Goal: Task Accomplishment & Management: Manage account settings

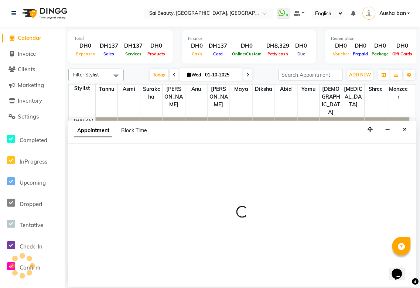
scroll to position [98, 0]
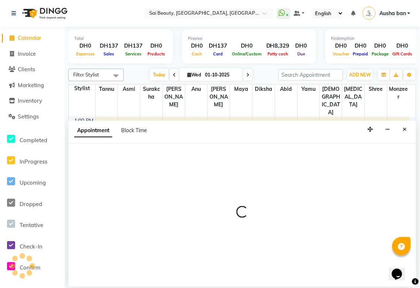
select select "600"
select select "tentative"
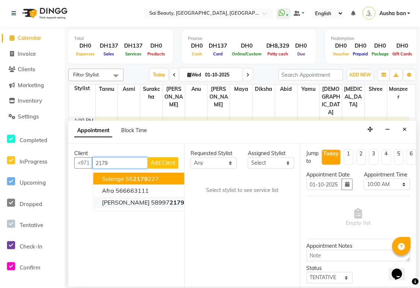
click at [170, 203] on span "2179" at bounding box center [177, 202] width 15 height 7
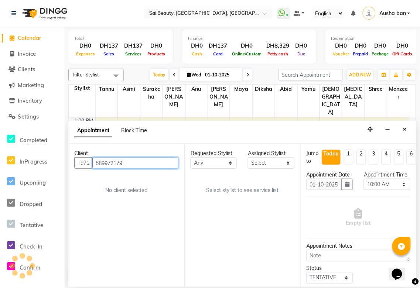
type input "589972179"
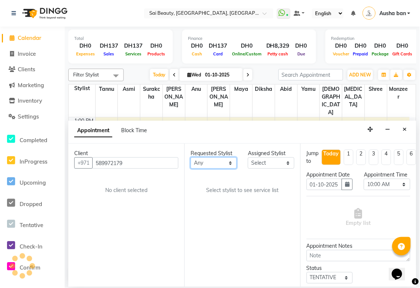
click at [227, 168] on select "Any [PERSON_NAME][MEDICAL_DATA] [PERSON_NAME] Asmi [PERSON_NAME] Gita [PERSON_N…" at bounding box center [214, 163] width 46 height 11
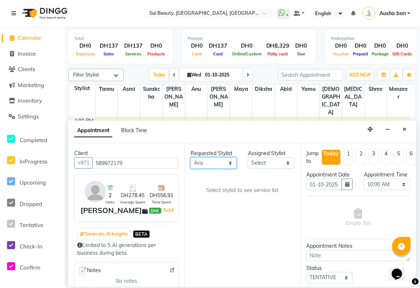
select select "43674"
click at [191, 158] on select "Any [PERSON_NAME][MEDICAL_DATA] [PERSON_NAME] Asmi [PERSON_NAME] Gita [PERSON_N…" at bounding box center [214, 163] width 46 height 11
select select "43674"
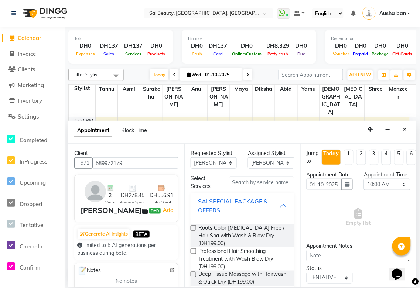
click at [271, 207] on div "SAI SPECIAL PACKAGE & OFFERS" at bounding box center [239, 206] width 82 height 18
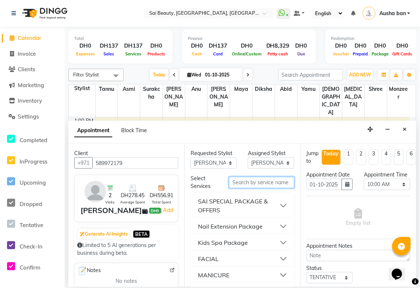
click at [265, 181] on input "text" at bounding box center [261, 182] width 65 height 11
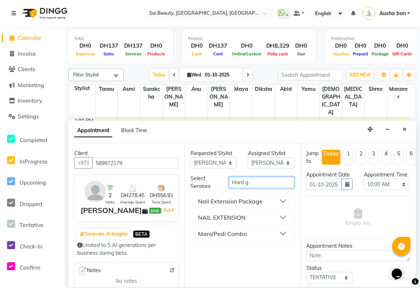
type input "Hard g"
click at [288, 202] on button "Nail Extension Package" at bounding box center [243, 201] width 98 height 13
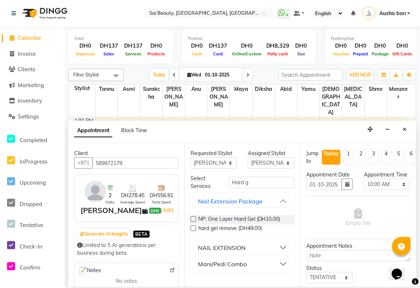
click at [279, 248] on button "NAIL EXTENSION" at bounding box center [243, 247] width 98 height 13
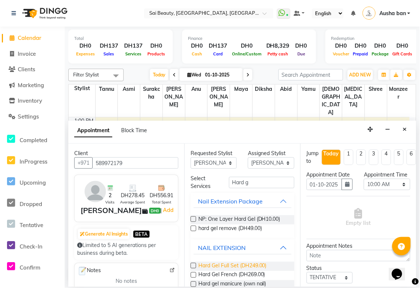
click at [251, 267] on span "Hard Gel Full Set (DH249.00)" at bounding box center [233, 266] width 68 height 9
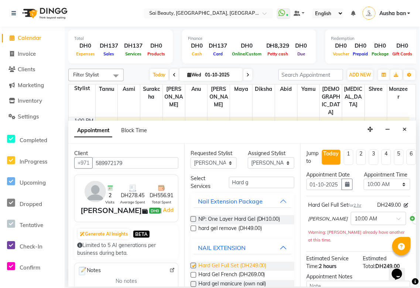
checkbox input "false"
click at [397, 190] on select "Select 10:00 AM 10:05 AM 10:10 AM 10:15 AM 10:20 AM 10:25 AM 10:30 AM 10:35 AM …" at bounding box center [387, 184] width 46 height 11
click at [364, 186] on select "Select 10:00 AM 10:05 AM 10:10 AM 10:15 AM 10:20 AM 10:25 AM 10:30 AM 10:35 AM …" at bounding box center [387, 184] width 46 height 11
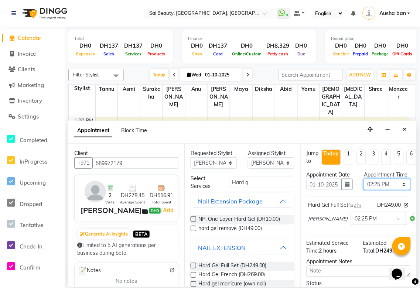
click at [397, 190] on select "Select 10:00 AM 10:05 AM 10:10 AM 10:15 AM 10:20 AM 10:25 AM 10:30 AM 10:35 AM …" at bounding box center [387, 184] width 46 height 11
select select "870"
click at [364, 186] on select "Select 10:00 AM 10:05 AM 10:10 AM 10:15 AM 10:20 AM 10:25 AM 10:30 AM 10:35 AM …" at bounding box center [387, 184] width 46 height 11
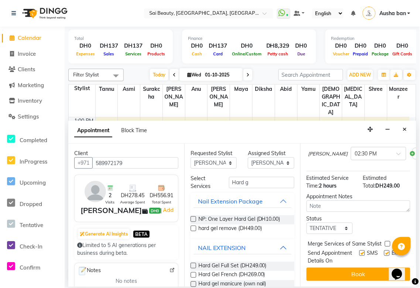
click at [386, 241] on label at bounding box center [388, 244] width 6 height 6
click at [386, 243] on input "checkbox" at bounding box center [387, 245] width 5 height 5
checkbox input "true"
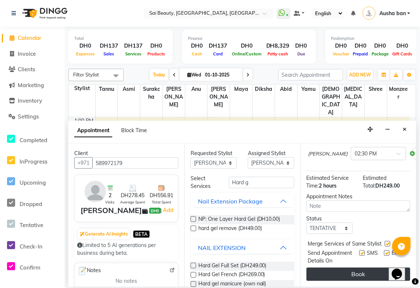
click at [361, 271] on button "Book" at bounding box center [359, 274] width 104 height 13
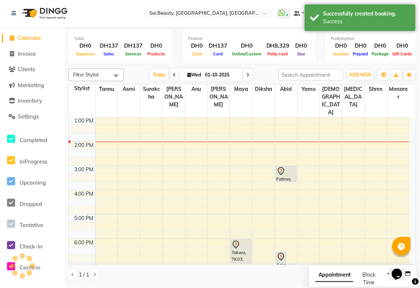
click at [320, 275] on span "Appointment" at bounding box center [335, 275] width 38 height 13
select select "tentative"
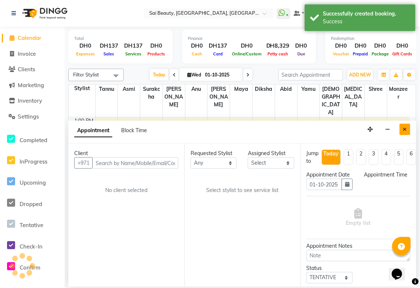
click at [406, 125] on button "Close" at bounding box center [405, 129] width 11 height 11
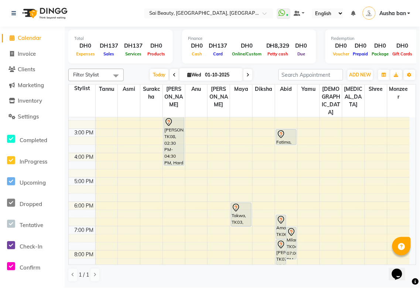
scroll to position [138, 0]
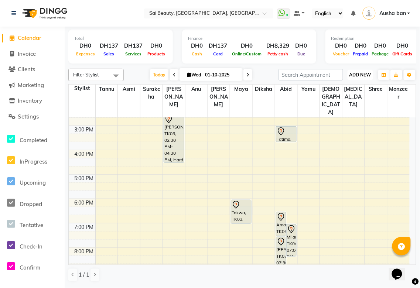
click at [357, 74] on span "ADD NEW" at bounding box center [361, 75] width 22 height 6
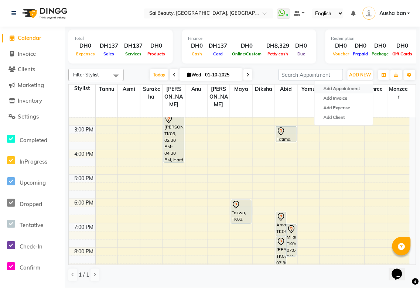
click at [357, 87] on button "Add Appointment" at bounding box center [344, 89] width 58 height 10
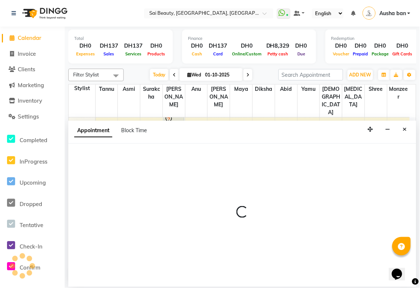
select select "tentative"
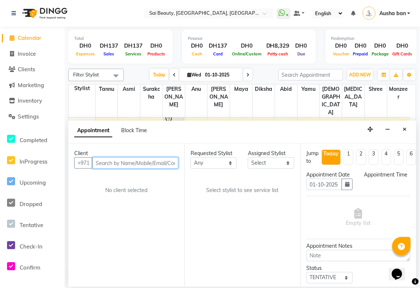
select select "600"
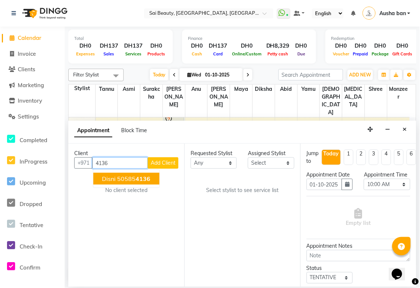
click at [148, 175] on span "4136" at bounding box center [143, 178] width 15 height 7
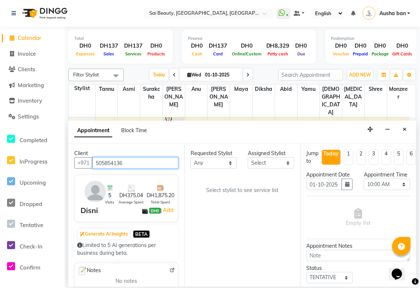
type input "505854136"
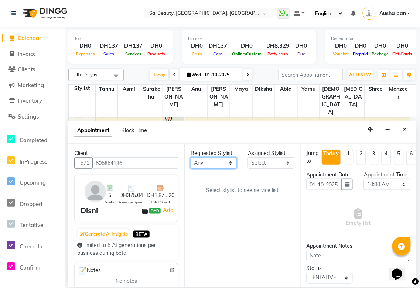
click at [228, 163] on select "Any [PERSON_NAME][MEDICAL_DATA] [PERSON_NAME] Asmi [PERSON_NAME] Gita [PERSON_N…" at bounding box center [214, 163] width 46 height 11
select select "43674"
click at [191, 158] on select "Any [PERSON_NAME][MEDICAL_DATA] [PERSON_NAME] Asmi [PERSON_NAME] Gita [PERSON_N…" at bounding box center [214, 163] width 46 height 11
select select "43674"
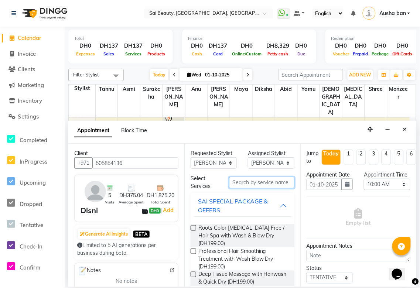
click at [245, 183] on input "text" at bounding box center [261, 182] width 65 height 11
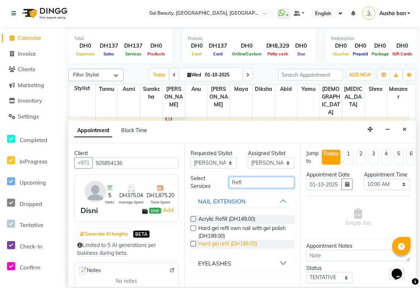
type input "Refi"
click at [239, 243] on span "Hard gel refil (DH199.00)" at bounding box center [228, 244] width 59 height 9
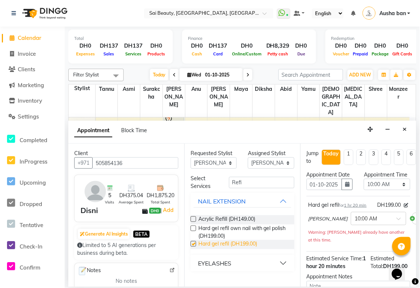
checkbox input "false"
click at [227, 163] on select "Any [PERSON_NAME][MEDICAL_DATA] [PERSON_NAME] Asmi [PERSON_NAME] Gita [PERSON_N…" at bounding box center [214, 163] width 46 height 11
select select "63384"
click at [191, 158] on select "Any [PERSON_NAME][MEDICAL_DATA] [PERSON_NAME] Asmi [PERSON_NAME] Gita [PERSON_N…" at bounding box center [214, 163] width 46 height 11
select select "63384"
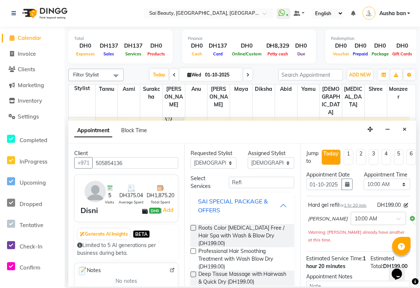
click at [274, 207] on div "SAI SPECIAL PACKAGE & OFFERS" at bounding box center [239, 206] width 82 height 18
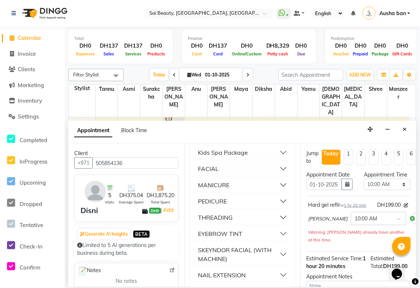
scroll to position [91, 0]
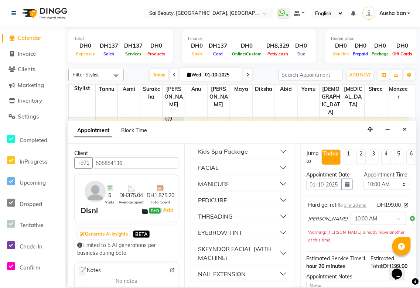
click at [279, 199] on button "PEDICURE" at bounding box center [243, 200] width 98 height 13
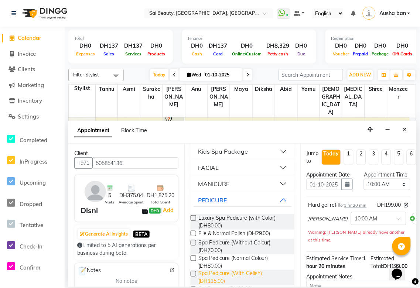
click at [229, 278] on span "Spa Pedicure (With Gelish) (DH115.00)" at bounding box center [244, 278] width 90 height 16
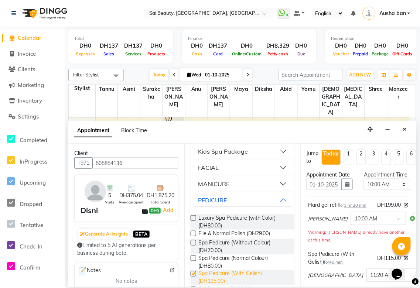
checkbox input "false"
click at [393, 190] on select "Select 10:00 AM 10:05 AM 10:10 AM 10:15 AM 10:20 AM 10:25 AM 10:30 AM 10:35 AM …" at bounding box center [387, 184] width 46 height 11
select select "1020"
click at [364, 186] on select "Select 10:00 AM 10:05 AM 10:10 AM 10:15 AM 10:20 AM 10:25 AM 10:30 AM 10:35 AM …" at bounding box center [387, 184] width 46 height 11
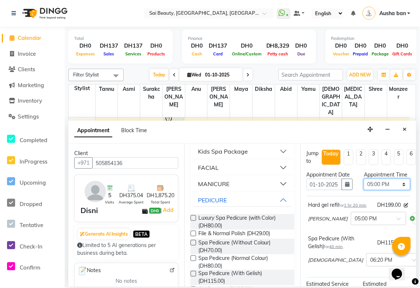
scroll to position [136, 0]
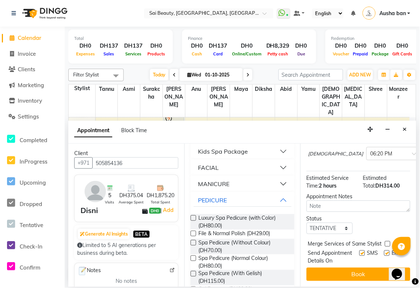
click at [385, 241] on label at bounding box center [388, 244] width 6 height 6
click at [385, 243] on input "checkbox" at bounding box center [387, 245] width 5 height 5
checkbox input "true"
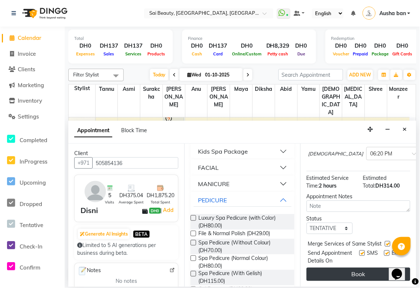
click at [369, 271] on button "Book" at bounding box center [359, 274] width 104 height 13
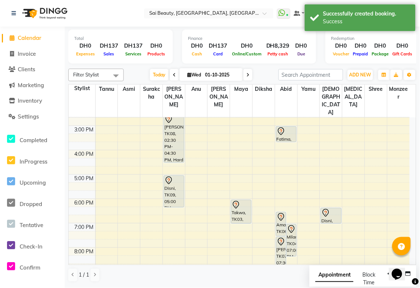
click at [327, 276] on span "Appointment" at bounding box center [335, 275] width 38 height 13
select select "tentative"
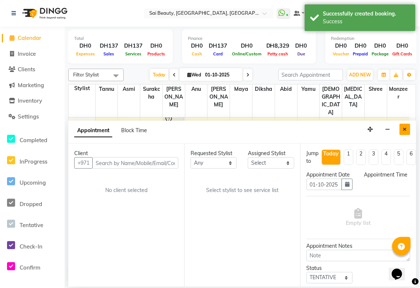
click at [403, 129] on icon "Close" at bounding box center [405, 129] width 4 height 5
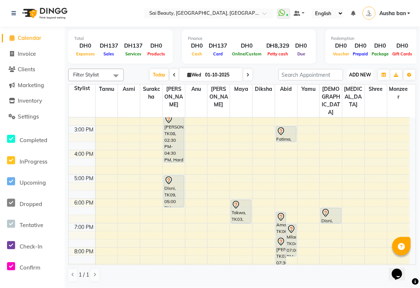
click at [361, 72] on span "ADD NEW" at bounding box center [361, 75] width 22 height 6
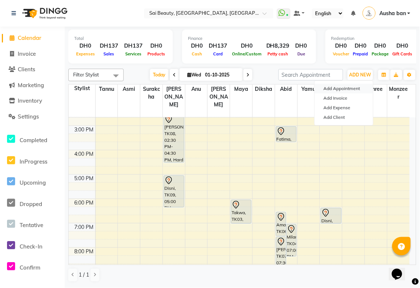
click at [354, 88] on button "Add Appointment" at bounding box center [344, 89] width 58 height 10
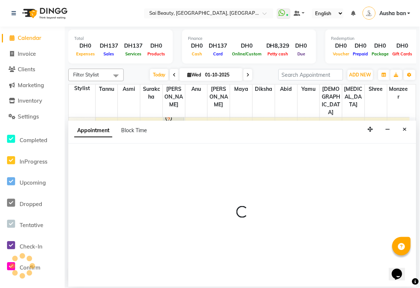
select select "tentative"
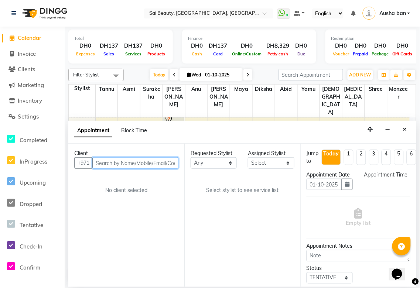
select select "600"
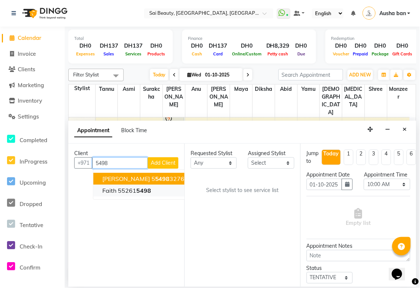
click at [145, 192] on span "5498" at bounding box center [143, 190] width 15 height 7
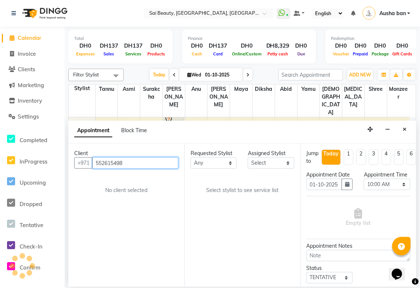
type input "552615498"
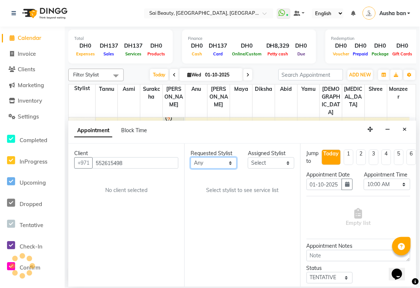
click at [229, 162] on select "Any [PERSON_NAME][MEDICAL_DATA] [PERSON_NAME] Asmi [PERSON_NAME] Gita [PERSON_N…" at bounding box center [214, 163] width 46 height 11
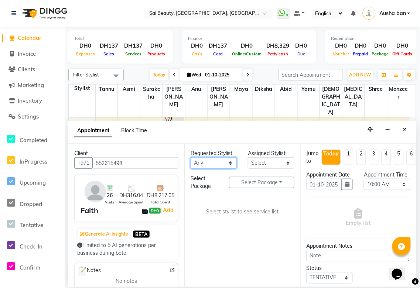
select select "61100"
click at [191, 158] on select "Any [PERSON_NAME][MEDICAL_DATA] [PERSON_NAME] Asmi [PERSON_NAME] Gita [PERSON_N…" at bounding box center [214, 163] width 46 height 11
select select "61100"
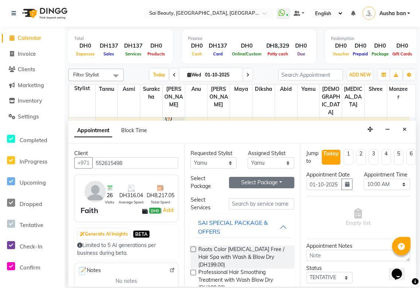
click at [268, 181] on button "Select Package Toggle Dropdown" at bounding box center [261, 182] width 65 height 11
click at [256, 195] on li "Body Massage 1 Hour Free Wash Buy 3" at bounding box center [234, 198] width 121 height 11
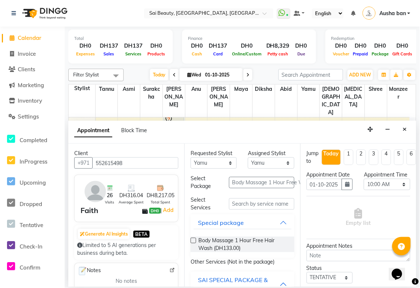
click at [194, 241] on label at bounding box center [194, 241] width 6 height 6
click at [194, 241] on input "checkbox" at bounding box center [193, 241] width 5 height 5
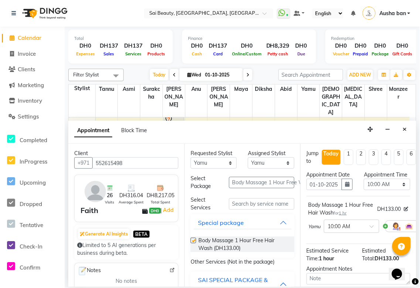
checkbox input "false"
click at [396, 190] on select "Select 10:00 AM 10:05 AM 10:10 AM 10:15 AM 10:20 AM 10:25 AM 10:30 AM 10:35 AM …" at bounding box center [387, 184] width 46 height 11
select select "850"
click at [364, 186] on select "Select 10:00 AM 10:05 AM 10:10 AM 10:15 AM 10:20 AM 10:25 AM 10:30 AM 10:35 AM …" at bounding box center [387, 184] width 46 height 11
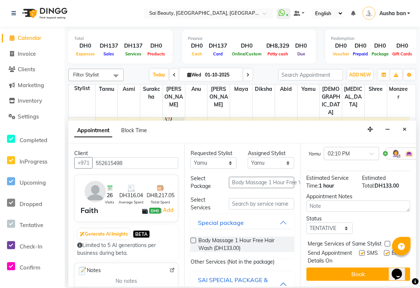
click at [388, 241] on label at bounding box center [388, 244] width 6 height 6
click at [388, 243] on input "checkbox" at bounding box center [387, 245] width 5 height 5
checkbox input "true"
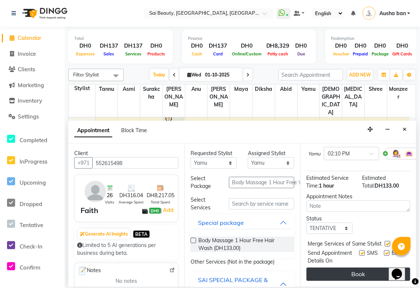
click at [364, 269] on button "Book" at bounding box center [359, 274] width 104 height 13
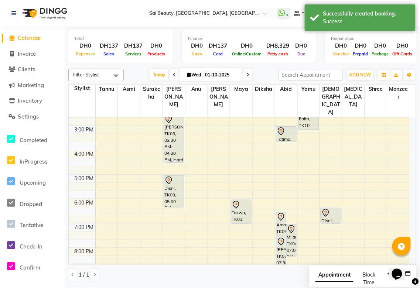
click at [324, 270] on span "Appointment" at bounding box center [335, 275] width 38 height 13
select select "tentative"
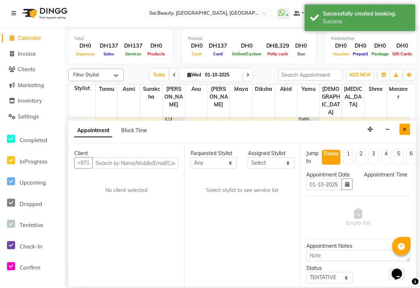
click at [403, 129] on button "Close" at bounding box center [405, 129] width 11 height 11
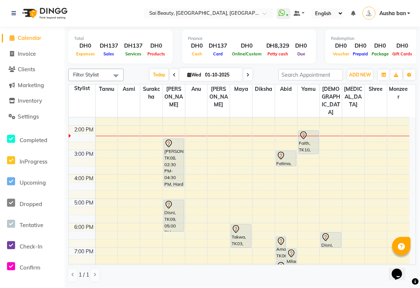
scroll to position [86, 0]
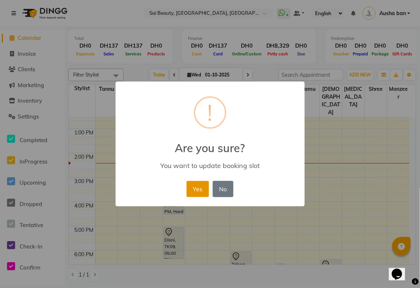
click at [200, 187] on button "Yes" at bounding box center [198, 189] width 23 height 16
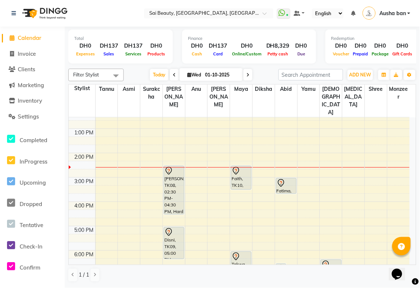
click at [286, 179] on div at bounding box center [286, 183] width 19 height 9
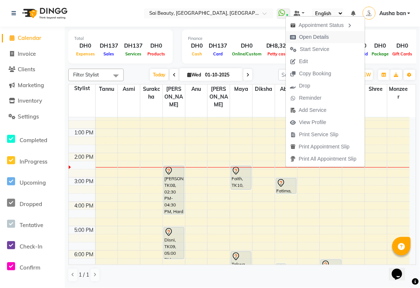
click at [314, 37] on span "Open Details" at bounding box center [315, 37] width 30 height 8
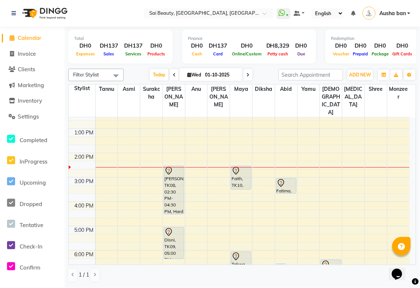
click at [287, 179] on div at bounding box center [286, 183] width 19 height 9
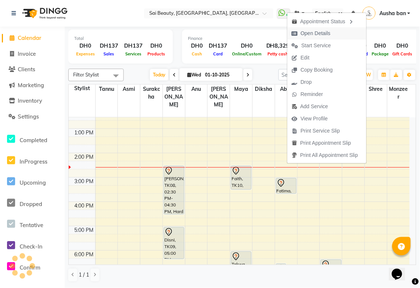
click at [320, 36] on span "Open Details" at bounding box center [316, 34] width 30 height 8
select select "7"
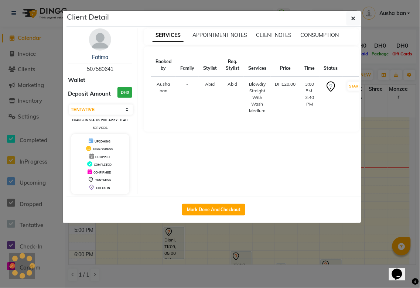
click at [396, 28] on ngb-modal-window "Client Detail Fatima 507580641 Wallet Deposit Amount DH0 Select IN SERVICE CONF…" at bounding box center [210, 144] width 420 height 288
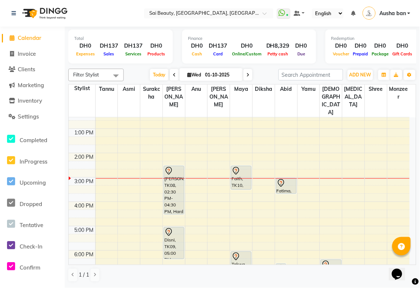
click at [290, 179] on div at bounding box center [286, 183] width 19 height 9
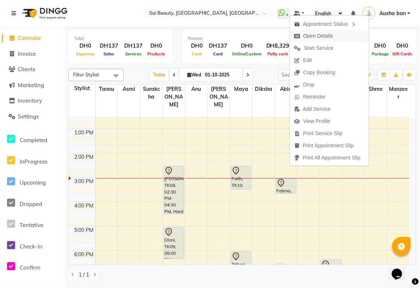
click at [322, 36] on span "Open Details" at bounding box center [319, 36] width 30 height 8
select select "7"
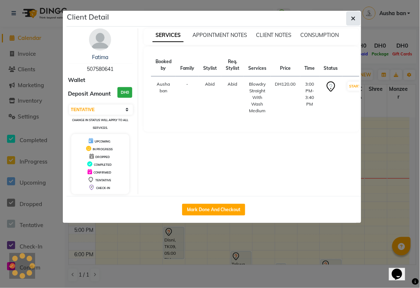
click at [354, 18] on icon "button" at bounding box center [354, 19] width 4 height 6
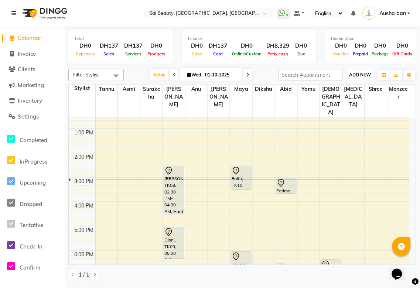
click at [364, 75] on span "ADD NEW" at bounding box center [361, 75] width 22 height 6
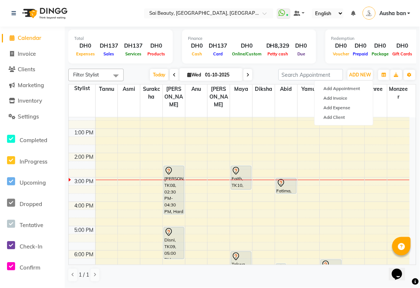
click at [247, 75] on icon at bounding box center [248, 75] width 3 height 4
type input "02-10-2025"
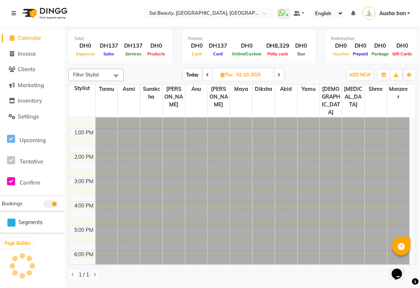
scroll to position [0, 0]
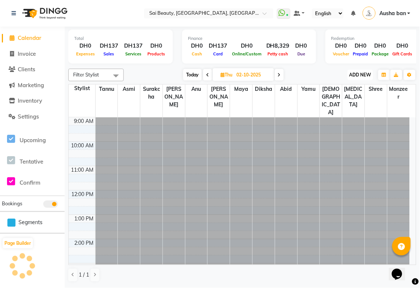
click at [363, 76] on span "ADD NEW" at bounding box center [361, 75] width 22 height 6
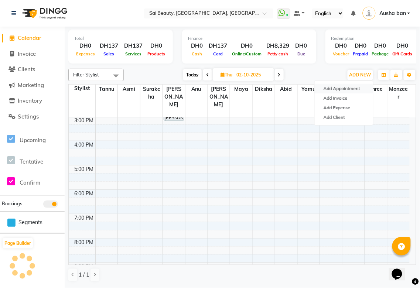
click at [351, 87] on button "Add Appointment" at bounding box center [344, 89] width 58 height 10
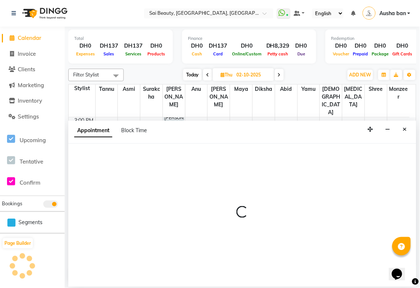
select select "600"
select select "tentative"
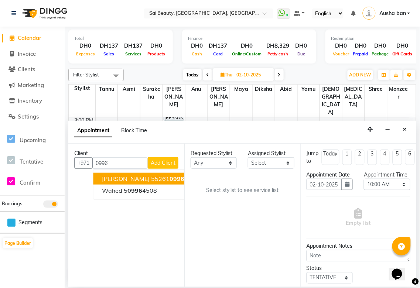
click at [170, 176] on span "0996" at bounding box center [177, 178] width 15 height 7
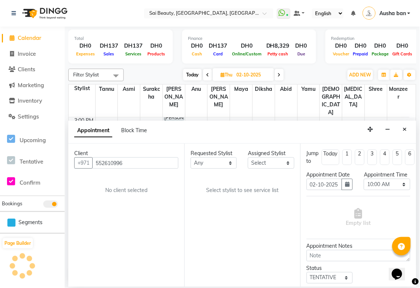
type input "552610996"
click at [230, 165] on select "Any [PERSON_NAME][MEDICAL_DATA] [PERSON_NAME] Asmi [PERSON_NAME] Gita [PERSON_N…" at bounding box center [214, 163] width 46 height 11
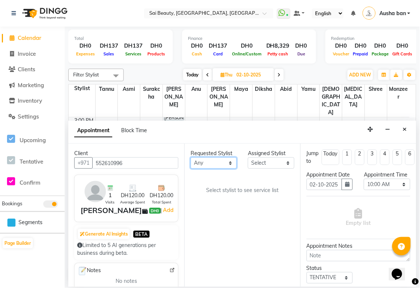
select select "40288"
click at [191, 158] on select "Any [PERSON_NAME][MEDICAL_DATA] [PERSON_NAME] Asmi [PERSON_NAME] Gita [PERSON_N…" at bounding box center [214, 163] width 46 height 11
select select "40288"
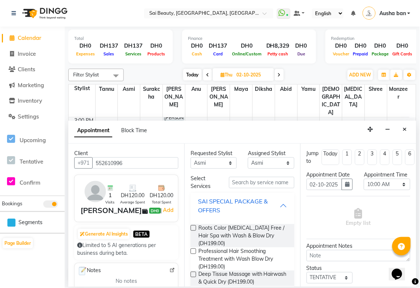
click at [271, 208] on div "SAI SPECIAL PACKAGE & OFFERS" at bounding box center [239, 206] width 82 height 18
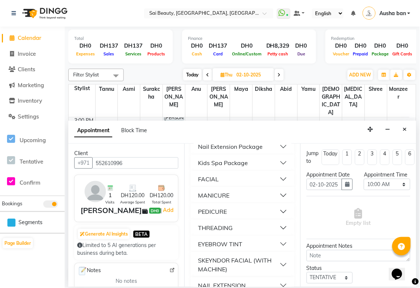
scroll to position [84, 0]
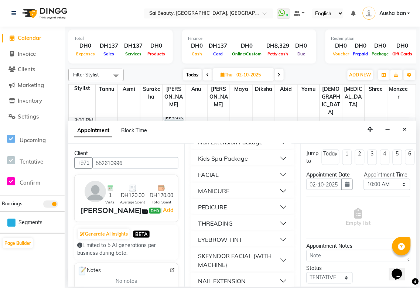
click at [277, 224] on button "THREADING" at bounding box center [243, 223] width 98 height 13
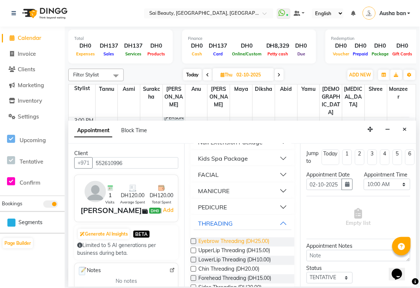
click at [244, 239] on span "Eyebrow Threading (DH25.00)" at bounding box center [234, 242] width 71 height 9
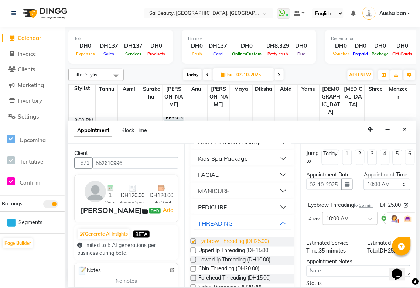
checkbox input "false"
click at [277, 226] on button "THREADING" at bounding box center [243, 223] width 98 height 13
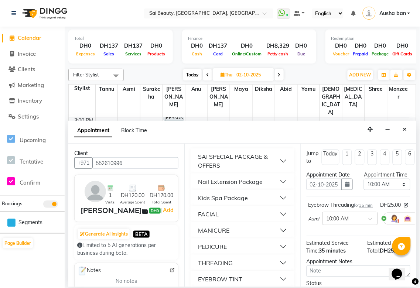
scroll to position [0, 0]
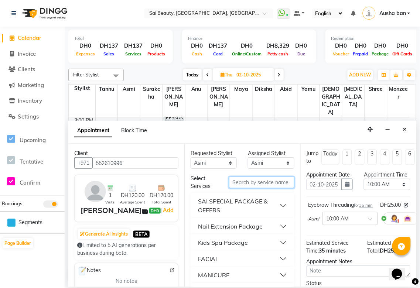
click at [249, 182] on input "text" at bounding box center [261, 182] width 65 height 11
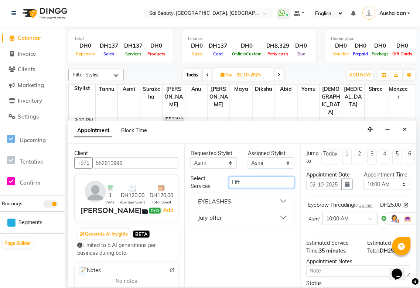
type input "Lift"
click at [282, 202] on button "EYELASHES" at bounding box center [243, 201] width 98 height 13
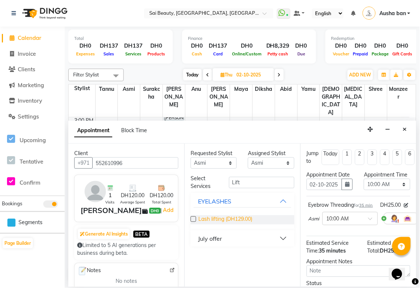
click at [248, 218] on span "Lash lifting (DH129.00)" at bounding box center [226, 220] width 54 height 9
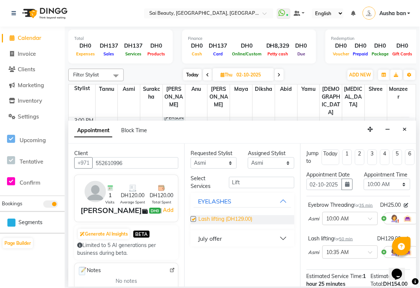
checkbox input "false"
click at [398, 190] on select "Select 10:00 AM 10:05 AM 10:10 AM 10:15 AM 10:20 AM 10:25 AM 10:30 AM 10:35 AM …" at bounding box center [387, 184] width 46 height 11
select select "870"
click at [364, 186] on select "Select 10:00 AM 10:05 AM 10:10 AM 10:15 AM 10:20 AM 10:25 AM 10:30 AM 10:35 AM …" at bounding box center [387, 184] width 46 height 11
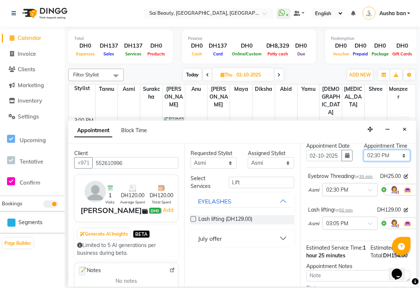
scroll to position [136, 0]
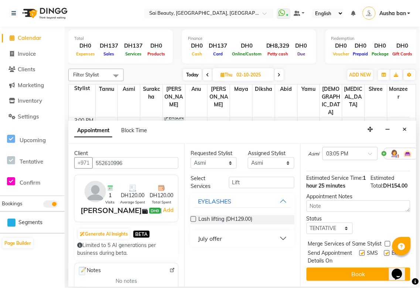
click at [385, 251] on label at bounding box center [388, 254] width 6 height 6
click at [385, 252] on input "checkbox" at bounding box center [387, 254] width 5 height 5
click at [385, 251] on label at bounding box center [388, 254] width 6 height 6
click at [385, 252] on input "checkbox" at bounding box center [387, 254] width 5 height 5
checkbox input "true"
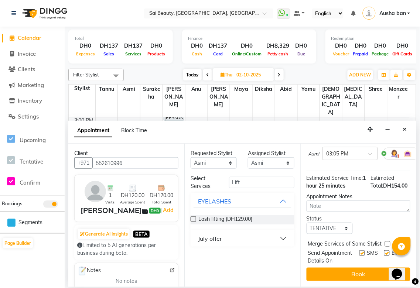
click at [388, 241] on label at bounding box center [388, 244] width 6 height 6
click at [388, 243] on input "checkbox" at bounding box center [387, 245] width 5 height 5
checkbox input "true"
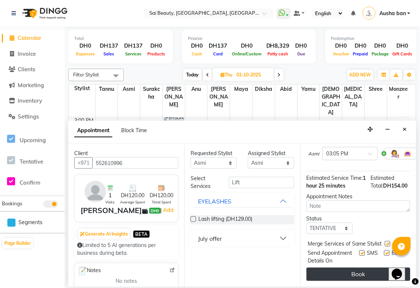
click at [354, 268] on button "Book" at bounding box center [359, 274] width 104 height 13
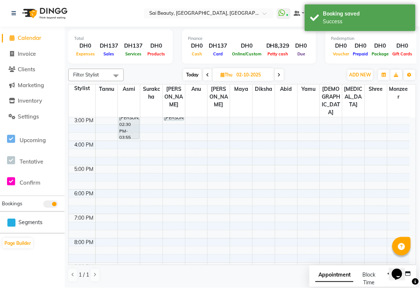
click at [320, 277] on span "Appointment" at bounding box center [335, 275] width 38 height 13
select select "tentative"
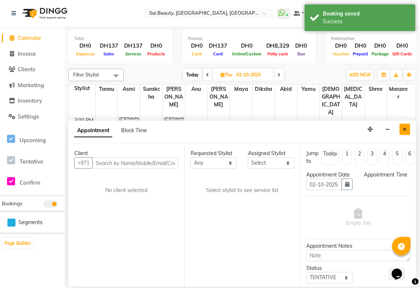
click at [406, 130] on icon "Close" at bounding box center [405, 129] width 4 height 5
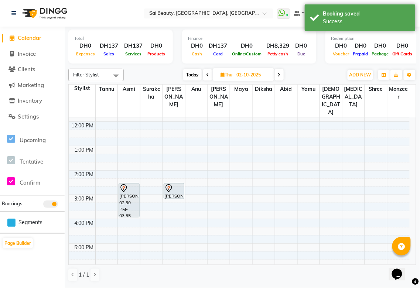
scroll to position [67, 0]
click at [192, 74] on span "Today" at bounding box center [192, 74] width 18 height 11
type input "01-10-2025"
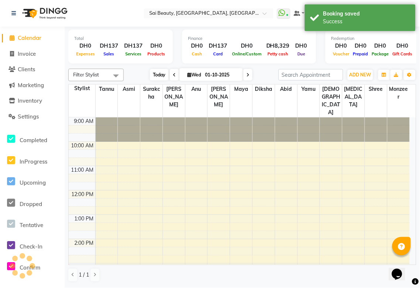
scroll to position [147, 0]
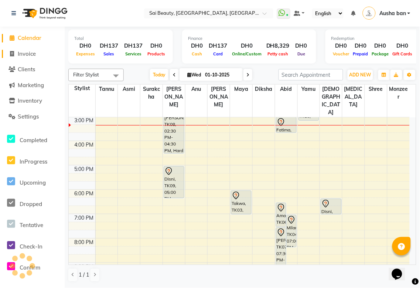
click at [30, 56] on span "Invoice" at bounding box center [27, 53] width 18 height 7
select select "service"
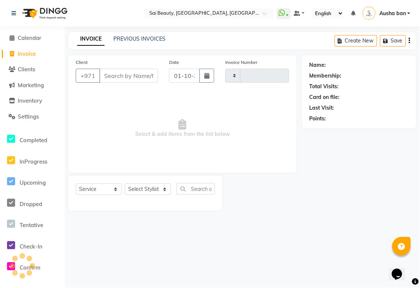
type input "3920"
select select "5352"
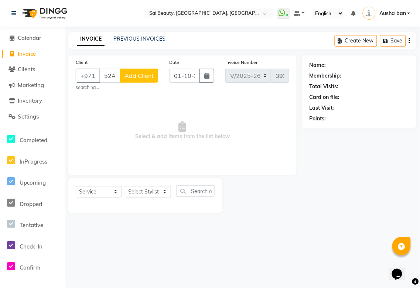
type input "524202284"
click at [150, 71] on button "Add Client" at bounding box center [139, 76] width 38 height 14
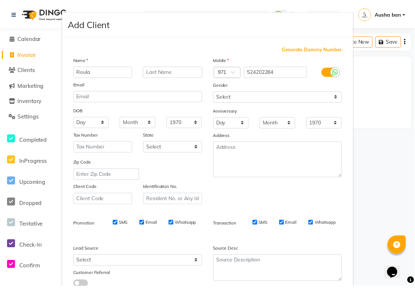
scroll to position [53, 0]
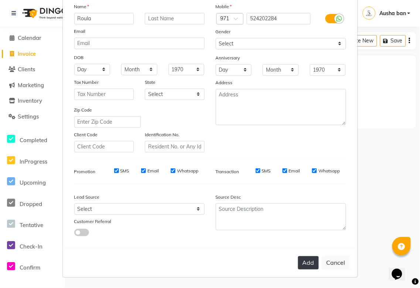
type input "Roula"
click at [312, 265] on button "Add" at bounding box center [308, 263] width 21 height 13
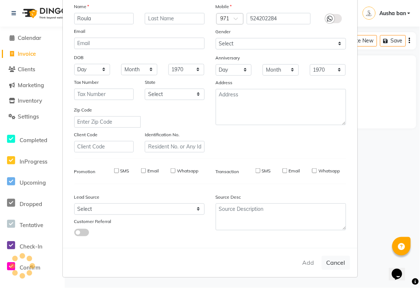
select select
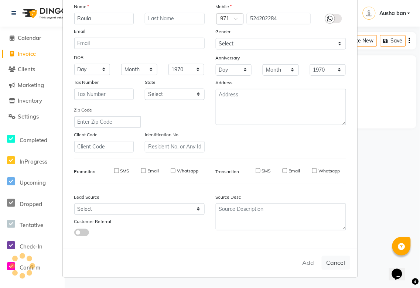
select select
checkbox input "false"
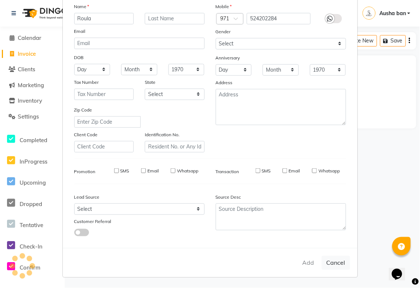
checkbox input "false"
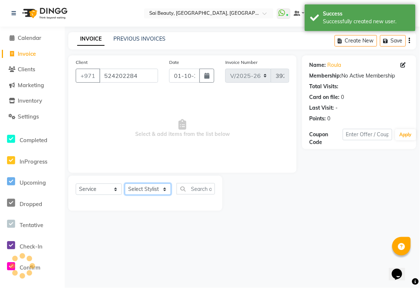
click at [157, 186] on select "Select Stylist [PERSON_NAME][MEDICAL_DATA] [PERSON_NAME] Asmi Ausha ban [PERSON…" at bounding box center [148, 189] width 46 height 11
select select "45072"
click at [125, 184] on select "Select Stylist [PERSON_NAME][MEDICAL_DATA] [PERSON_NAME] Asmi Ausha ban [PERSON…" at bounding box center [148, 189] width 46 height 11
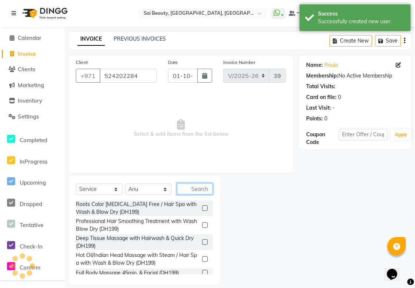
click at [194, 187] on input "text" at bounding box center [195, 188] width 36 height 11
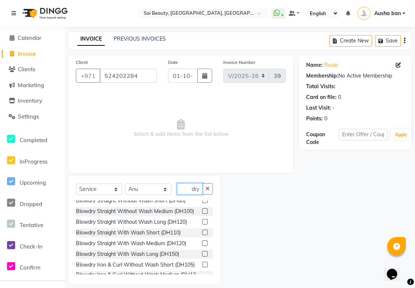
scroll to position [341, 0]
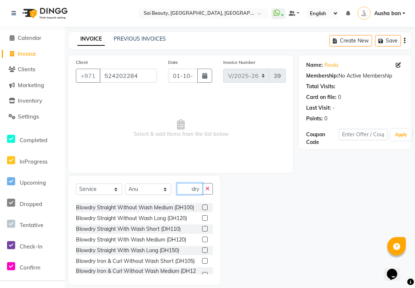
type input "Blowdry"
click at [202, 243] on label at bounding box center [205, 240] width 6 height 6
click at [202, 243] on input "checkbox" at bounding box center [204, 240] width 5 height 5
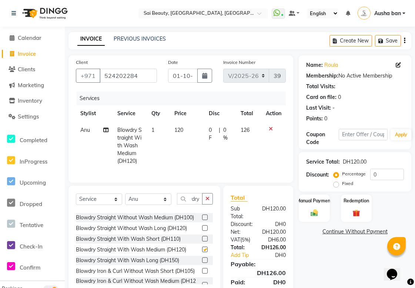
scroll to position [0, 0]
checkbox input "false"
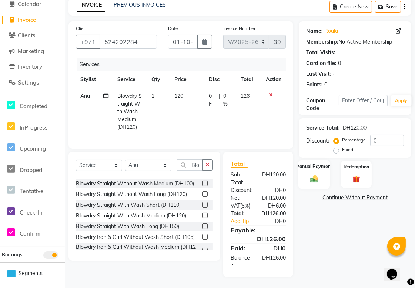
click at [318, 176] on img at bounding box center [314, 179] width 13 height 9
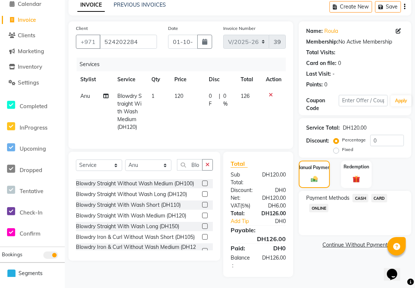
click at [382, 194] on span "CARD" at bounding box center [379, 198] width 16 height 9
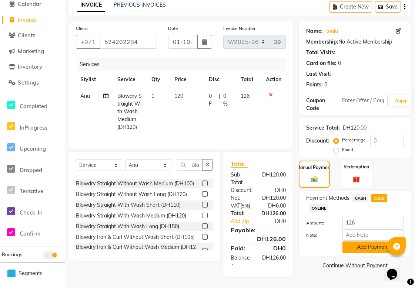
click at [371, 242] on button "Add Payment" at bounding box center [372, 247] width 61 height 11
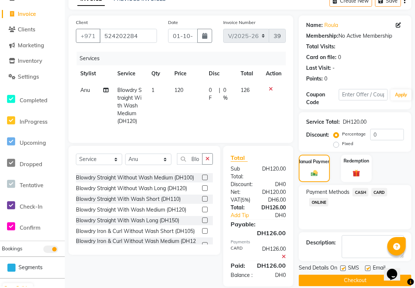
scroll to position [64, 0]
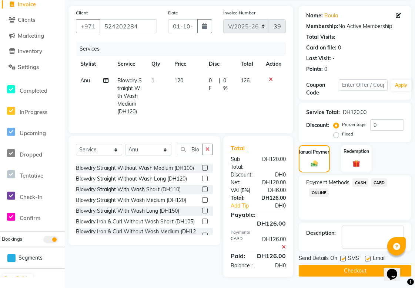
click at [358, 266] on button "Checkout" at bounding box center [354, 271] width 112 height 11
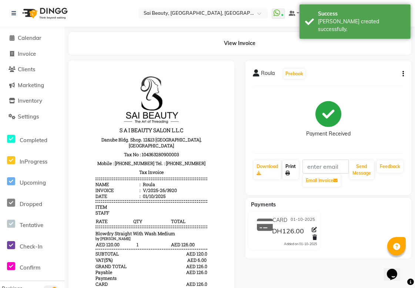
click at [287, 173] on icon at bounding box center [287, 173] width 4 height 4
click at [28, 38] on span "Calendar" at bounding box center [30, 37] width 24 height 7
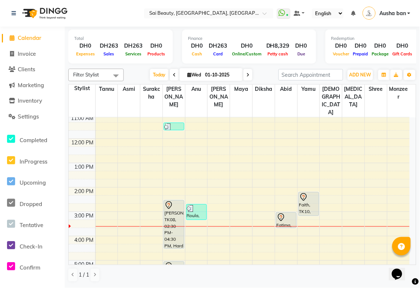
scroll to position [63, 0]
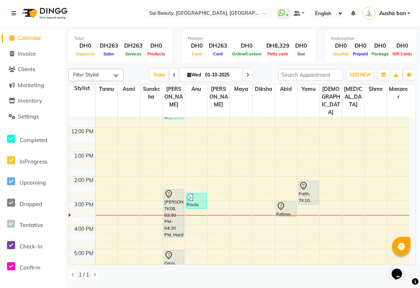
click at [286, 202] on div "Fatima, TK05, 03:00 PM-03:40 PM, Blowdry Straight With Wash Medium" at bounding box center [287, 209] width 20 height 15
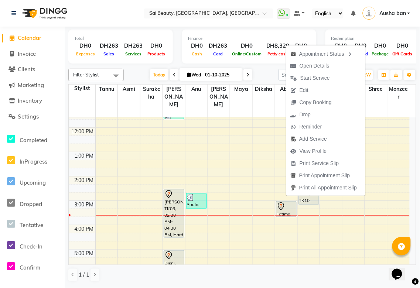
click at [369, 36] on div "Redemption" at bounding box center [382, 39] width 101 height 6
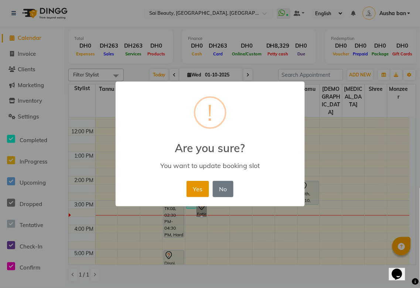
click at [200, 188] on button "Yes" at bounding box center [198, 189] width 23 height 16
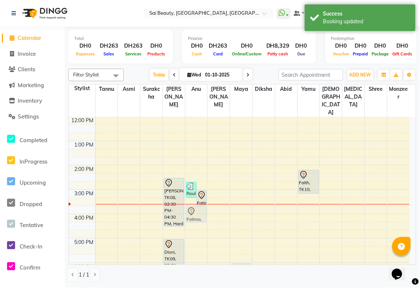
scroll to position [74, 0]
click at [264, 70] on div "Today Wed 01-10-2025" at bounding box center [202, 75] width 148 height 11
click at [200, 191] on icon at bounding box center [201, 195] width 9 height 9
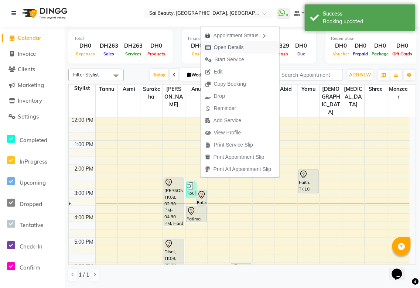
click at [241, 47] on span "Open Details" at bounding box center [229, 48] width 30 height 8
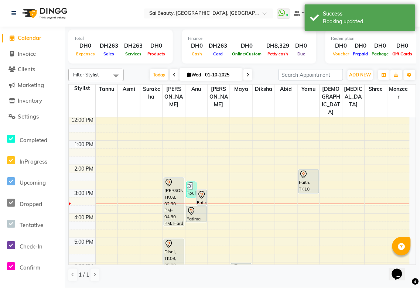
click at [202, 196] on icon at bounding box center [202, 196] width 1 height 1
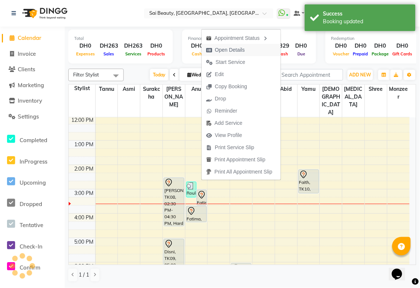
click at [234, 50] on span "Open Details" at bounding box center [230, 50] width 30 height 8
select select "7"
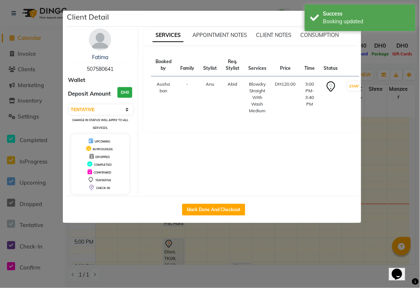
click at [381, 42] on ngb-modal-window "Client Detail Fatima 507580641 Wallet Deposit Amount DH0 Select IN SERVICE CONF…" at bounding box center [210, 144] width 420 height 288
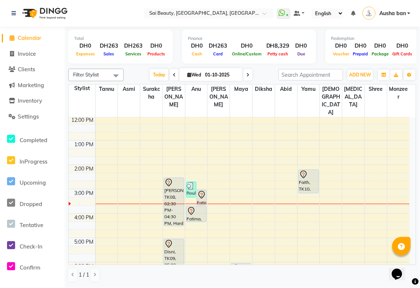
click at [190, 207] on icon at bounding box center [191, 211] width 6 height 8
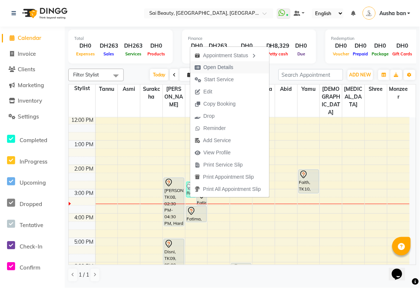
click at [224, 67] on span "Open Details" at bounding box center [219, 68] width 30 height 8
select select "7"
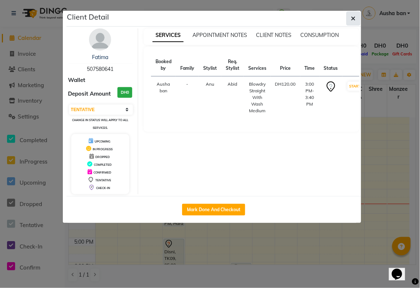
click at [354, 18] on icon "button" at bounding box center [354, 19] width 4 height 6
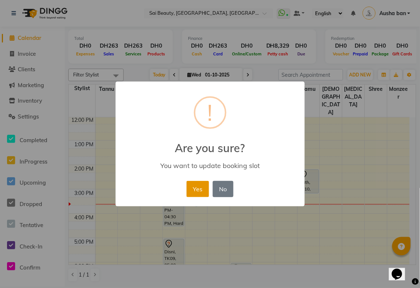
click at [199, 183] on button "Yes" at bounding box center [198, 189] width 23 height 16
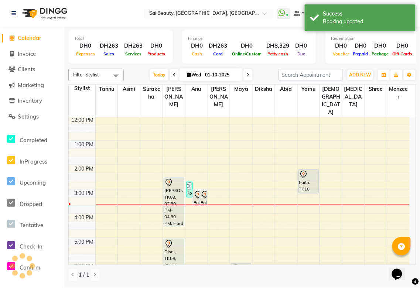
click at [199, 191] on icon at bounding box center [198, 195] width 9 height 9
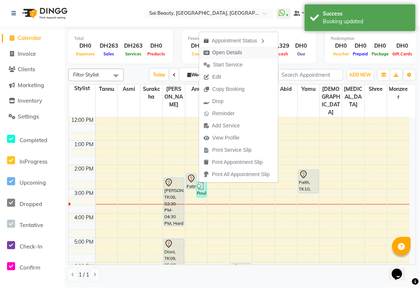
click at [232, 52] on span "Open Details" at bounding box center [228, 53] width 30 height 8
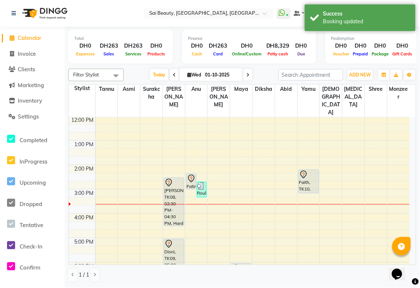
click at [188, 175] on icon at bounding box center [191, 179] width 9 height 9
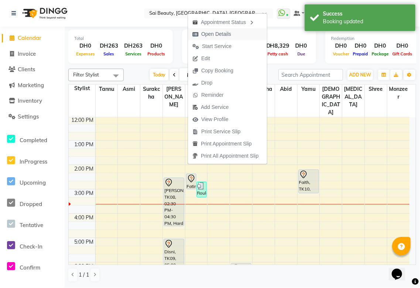
click at [225, 32] on span "Open Details" at bounding box center [217, 34] width 30 height 8
select select "7"
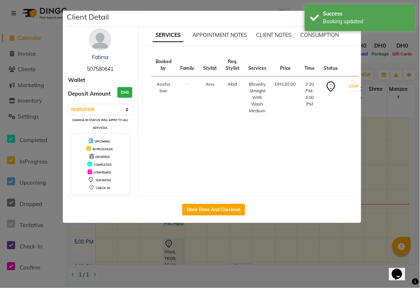
click at [389, 49] on ngb-modal-window "Client Detail Fatima 507580641 Wallet Deposit Amount DH0 Select IN SERVICE CONF…" at bounding box center [210, 144] width 420 height 288
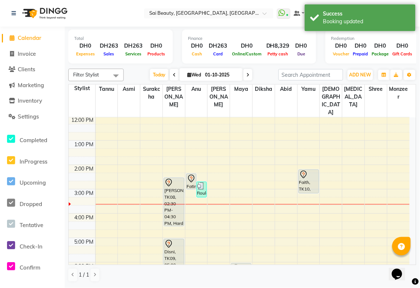
click at [191, 175] on icon at bounding box center [191, 179] width 9 height 9
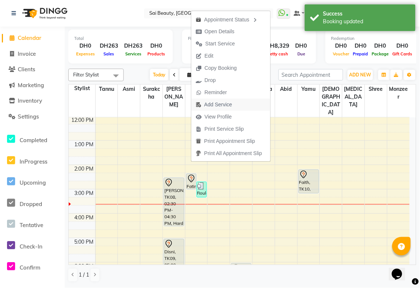
click at [220, 105] on span "Add Service" at bounding box center [219, 105] width 28 height 8
select select "45072"
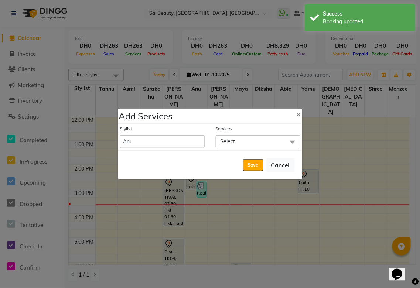
click at [245, 142] on span "Select" at bounding box center [258, 141] width 85 height 13
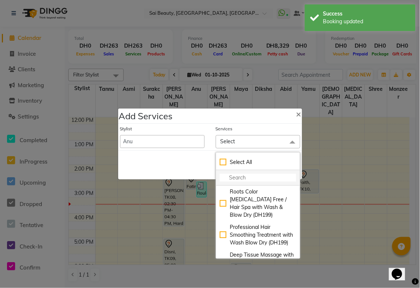
click at [238, 182] on input "multiselect-search" at bounding box center [258, 178] width 77 height 8
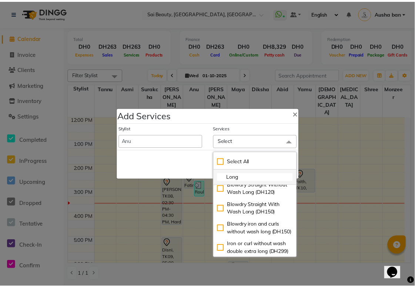
scroll to position [59, 0]
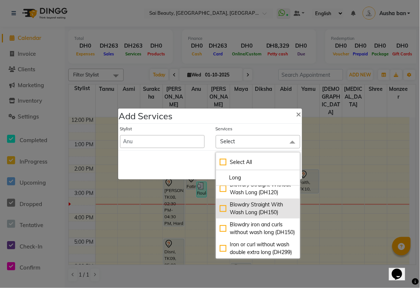
type input "Long"
click at [220, 217] on div "Blowdry Straight With Wash Long (DH150)" at bounding box center [258, 209] width 77 height 16
checkbox input "true"
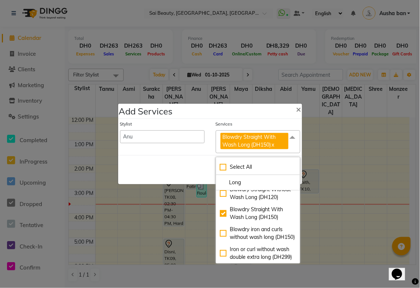
click at [182, 173] on div "Save Cancel" at bounding box center [210, 169] width 184 height 29
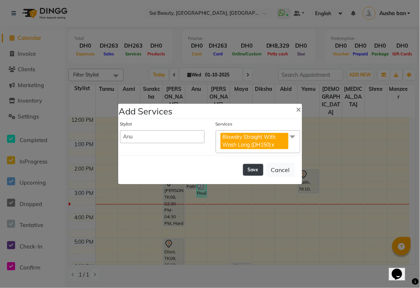
click at [250, 169] on button "Save" at bounding box center [253, 170] width 20 height 12
select select "59146"
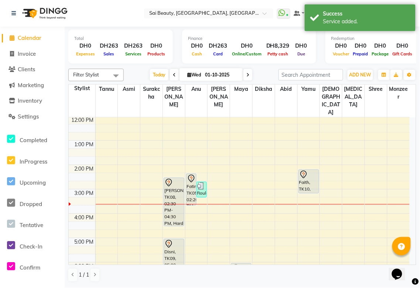
click at [187, 174] on div "Fatima, TK05, 02:20 PM-03:40 PM, Blowdry Straight With Wash Medium,Blowdry Stra…" at bounding box center [192, 189] width 10 height 31
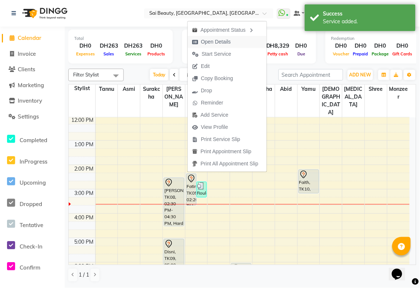
click at [223, 42] on span "Open Details" at bounding box center [216, 42] width 30 height 8
select select "7"
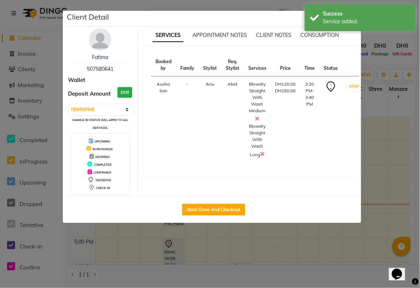
click at [256, 118] on icon at bounding box center [258, 119] width 4 height 6
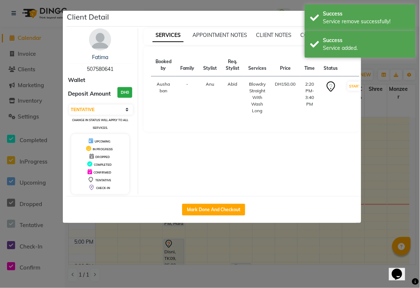
click at [398, 69] on ngb-modal-window "Client Detail Fatima 507580641 Wallet Deposit Amount DH0 Select IN SERVICE CONF…" at bounding box center [210, 144] width 420 height 288
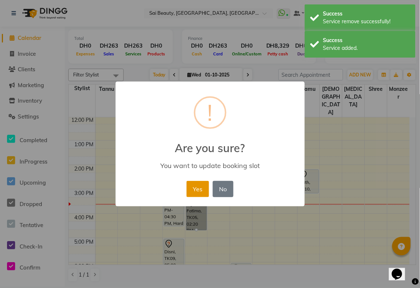
click at [198, 183] on button "Yes" at bounding box center [198, 189] width 23 height 16
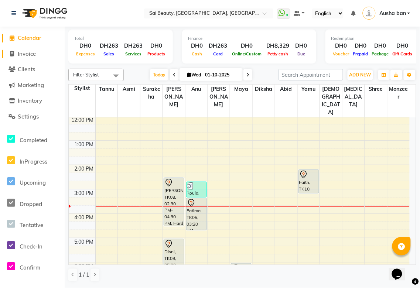
click at [22, 50] on span "Invoice" at bounding box center [27, 53] width 18 height 7
select select "service"
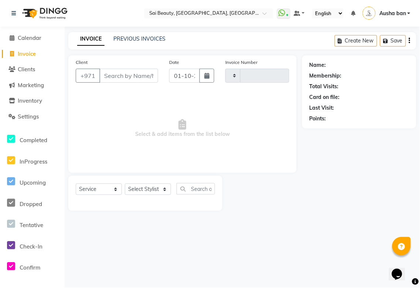
type input "3921"
select select "5352"
click at [168, 189] on select "Select Stylist" at bounding box center [148, 189] width 46 height 11
select select "61100"
click at [125, 184] on select "Select Stylist [PERSON_NAME][MEDICAL_DATA] [PERSON_NAME] Asmi Ausha ban [PERSON…" at bounding box center [148, 189] width 46 height 11
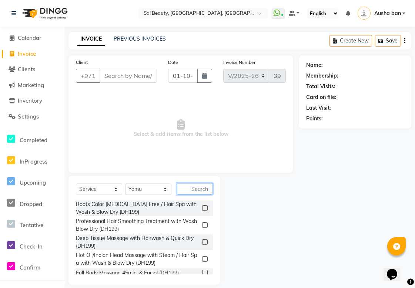
click at [192, 189] on input "text" at bounding box center [195, 188] width 36 height 11
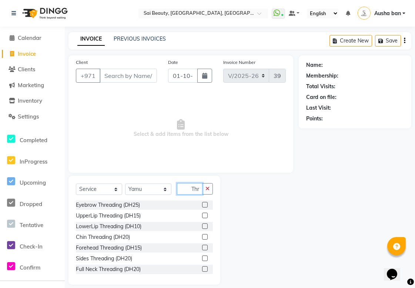
type input "Thr"
click at [202, 213] on label at bounding box center [205, 216] width 6 height 6
click at [202, 214] on input "checkbox" at bounding box center [204, 216] width 5 height 5
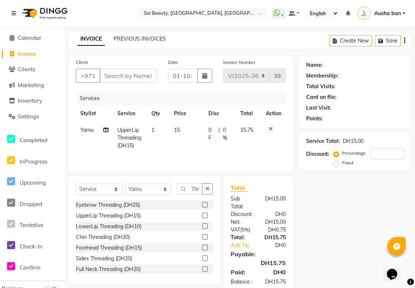
checkbox input "false"
click at [202, 227] on label at bounding box center [205, 227] width 6 height 6
click at [202, 227] on input "checkbox" at bounding box center [204, 226] width 5 height 5
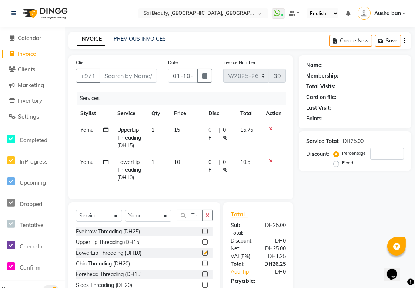
click at [209, 162] on span "0 F" at bounding box center [211, 167] width 7 height 16
checkbox input "false"
select select "61100"
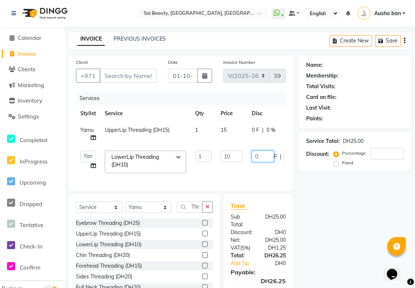
click at [266, 157] on input "0" at bounding box center [262, 156] width 22 height 11
type input "5"
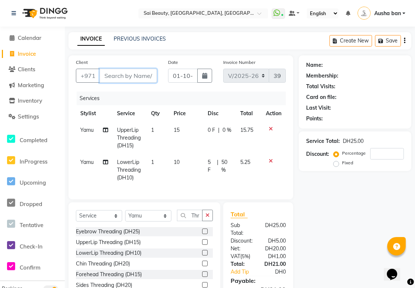
click at [124, 77] on input "Client" at bounding box center [127, 76] width 57 height 14
type input "9"
type input "0"
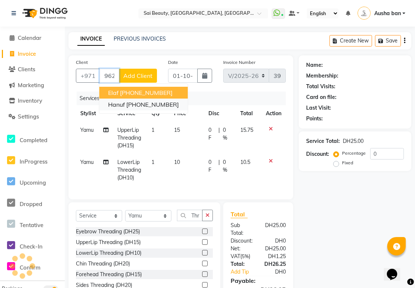
click at [167, 105] on ngb-highlight "+962 781777680" at bounding box center [152, 104] width 53 height 7
type input "781777680"
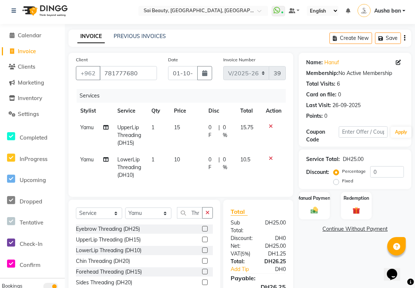
scroll to position [57, 0]
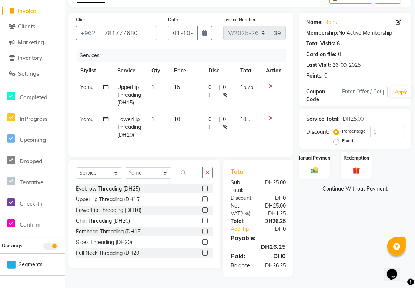
click at [209, 116] on span "0 F" at bounding box center [211, 124] width 7 height 16
select select "61100"
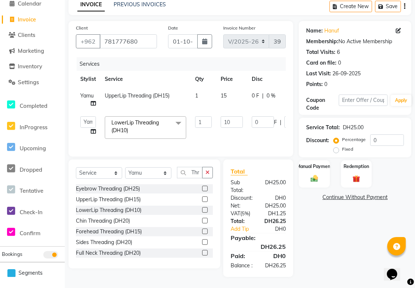
scroll to position [48, 0]
click at [264, 116] on input "0" at bounding box center [262, 121] width 22 height 11
type input "0"
type input "5"
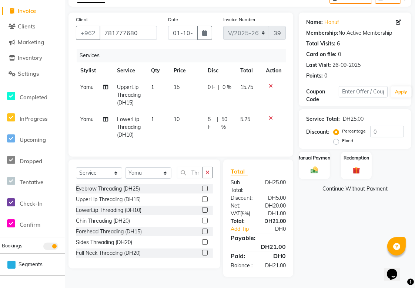
scroll to position [57, 0]
click at [313, 166] on img at bounding box center [314, 170] width 13 height 9
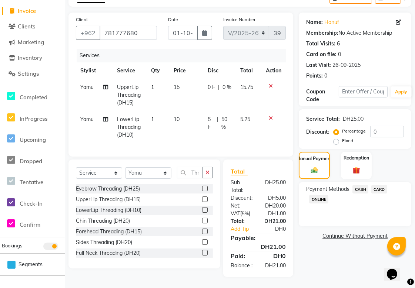
click at [385, 185] on span "CARD" at bounding box center [379, 189] width 16 height 9
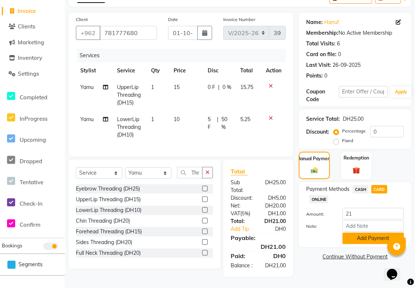
click at [385, 233] on button "Add Payment" at bounding box center [372, 238] width 61 height 11
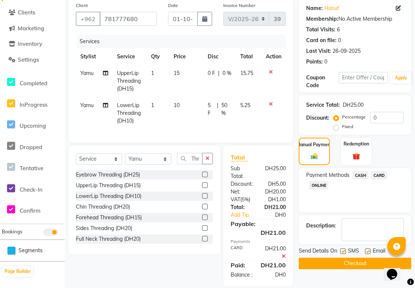
scroll to position [80, 0]
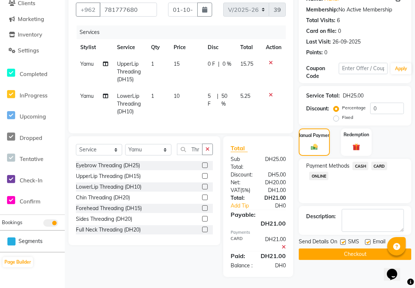
click at [364, 249] on button "Checkout" at bounding box center [354, 254] width 112 height 11
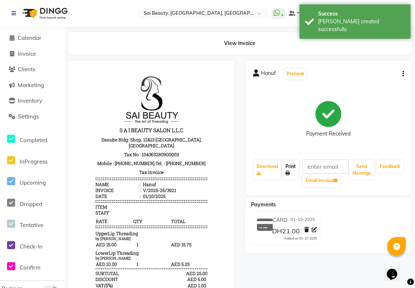
click at [290, 175] on icon at bounding box center [287, 173] width 4 height 4
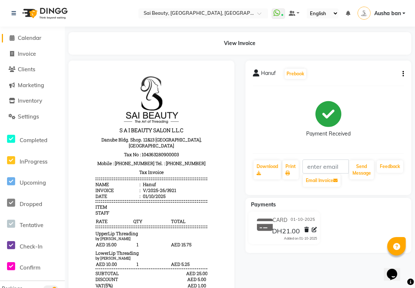
click at [35, 39] on span "Calendar" at bounding box center [30, 37] width 24 height 7
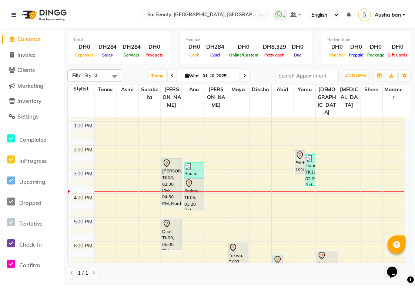
scroll to position [95, 0]
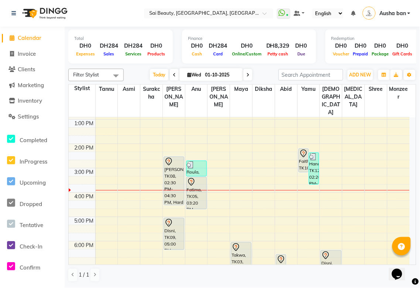
click at [199, 178] on div "Fatima, TK05, 03:20 PM-04:40 PM, Blowdry Straight With Wash Long (DH150)" at bounding box center [197, 194] width 20 height 32
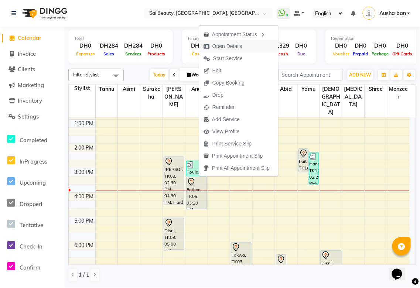
click at [232, 48] on span "Open Details" at bounding box center [228, 47] width 30 height 8
select select "7"
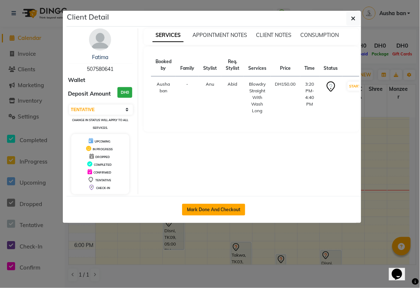
click at [224, 210] on button "Mark Done And Checkout" at bounding box center [213, 210] width 63 height 12
select select "service"
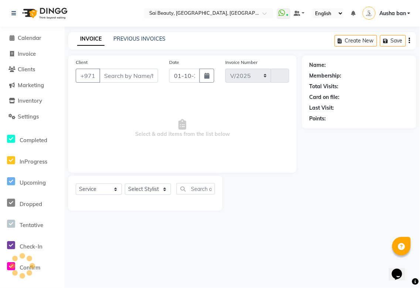
select select "5352"
type input "3922"
type input "507580641"
select select "45072"
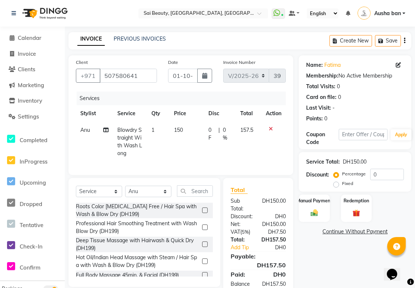
scroll to position [32, 0]
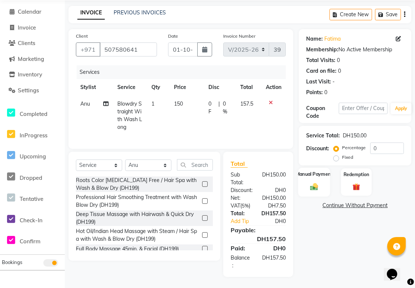
click at [318, 173] on div "Manual Payment" at bounding box center [314, 182] width 32 height 29
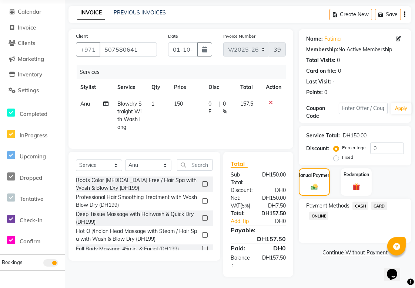
click at [381, 202] on span "CARD" at bounding box center [379, 206] width 16 height 9
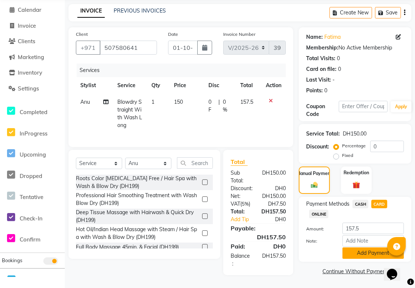
click at [379, 250] on button "Add Payment" at bounding box center [372, 253] width 61 height 11
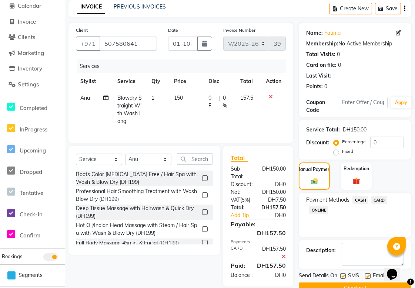
scroll to position [56, 0]
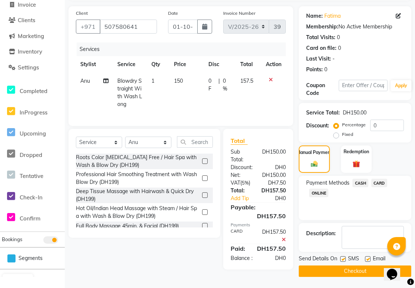
click at [365, 266] on button "Checkout" at bounding box center [354, 271] width 112 height 11
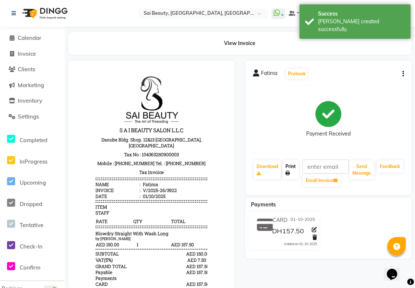
click at [294, 170] on link "Print" at bounding box center [290, 170] width 16 height 19
click at [29, 37] on span "Calendar" at bounding box center [30, 37] width 24 height 7
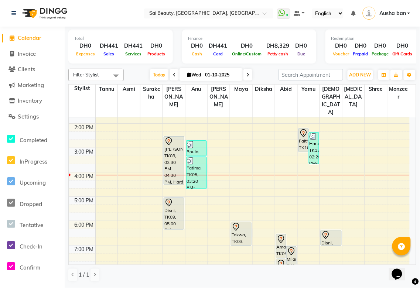
scroll to position [117, 0]
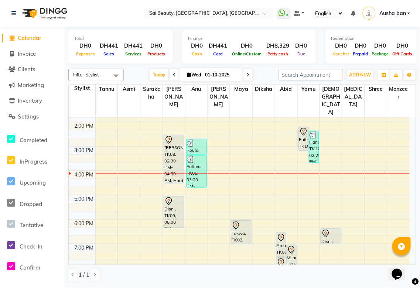
click at [175, 138] on div "Nuha, TK08, 02:30 PM-04:30 PM, Hard Gel Full Set" at bounding box center [174, 159] width 20 height 48
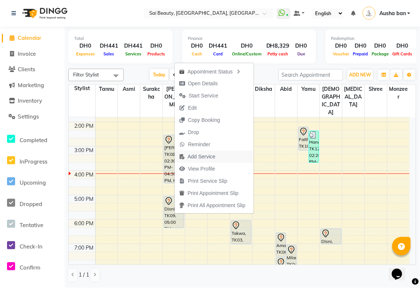
click at [208, 156] on span "Add Service" at bounding box center [202, 157] width 28 height 8
select select "43674"
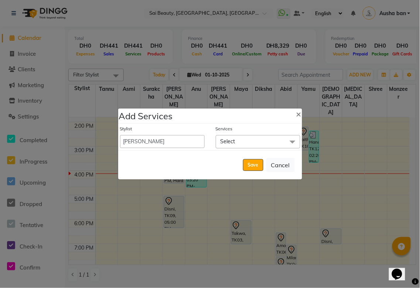
click at [238, 141] on span "Select" at bounding box center [258, 141] width 85 height 13
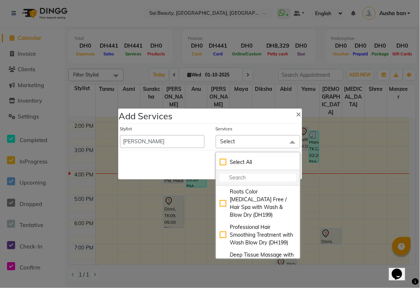
click at [237, 175] on input "multiselect-search" at bounding box center [258, 178] width 77 height 8
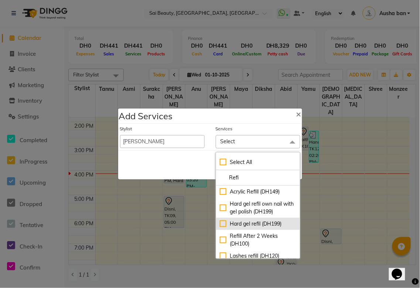
type input "Refi"
click at [221, 224] on div "Hard gel refil (DH199)" at bounding box center [258, 224] width 77 height 8
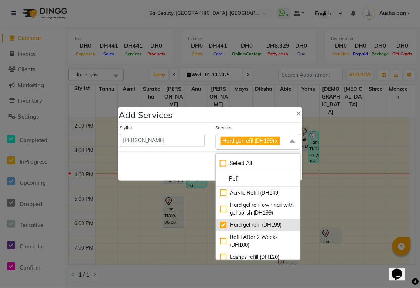
checkbox input "true"
click at [169, 166] on div "Save Cancel" at bounding box center [210, 166] width 184 height 29
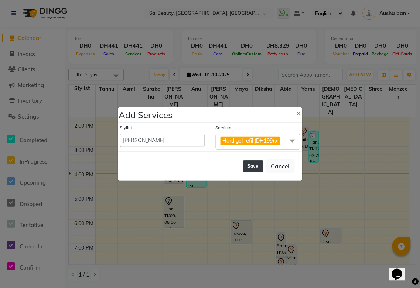
click at [251, 163] on button "Save" at bounding box center [253, 167] width 20 height 12
select select "59146"
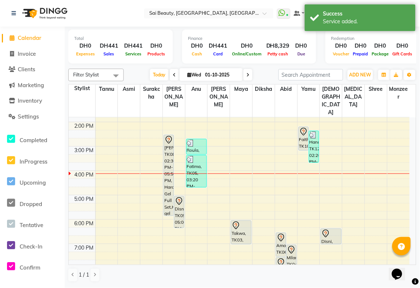
click at [167, 152] on div "Nuha, TK08, 02:30 PM-05:50 PM, Hard Gel Full Set,Hard gel refil (DH199)" at bounding box center [169, 175] width 10 height 81
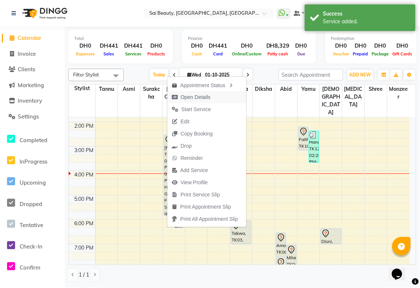
click at [203, 97] on span "Open Details" at bounding box center [196, 98] width 30 height 8
select select "7"
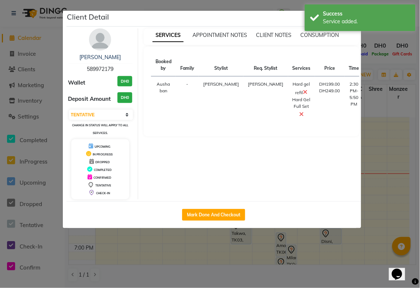
click at [300, 114] on icon at bounding box center [302, 114] width 4 height 6
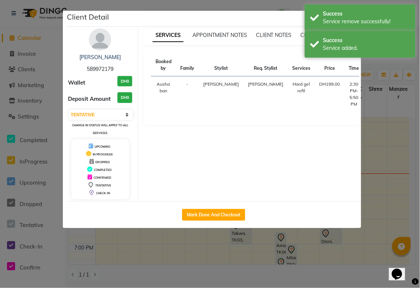
click at [392, 67] on ngb-modal-window "Client Detail Nuha 589972179 Wallet DH0 Deposit Amount DH0 Select IN SERVICE CO…" at bounding box center [210, 144] width 420 height 288
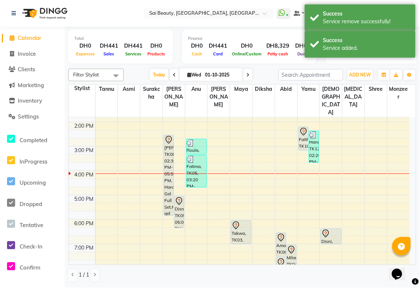
click at [167, 157] on div "Nuha, TK08, 02:30 PM-05:50 PM, Hard Gel Full Set,Hard gel refil (DH199)" at bounding box center [169, 175] width 10 height 81
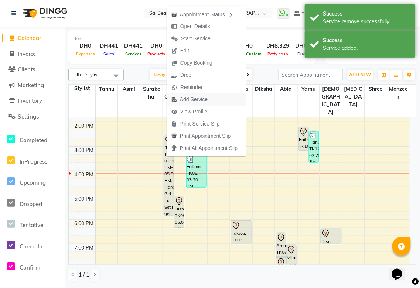
click at [201, 97] on span "Add Service" at bounding box center [194, 100] width 28 height 8
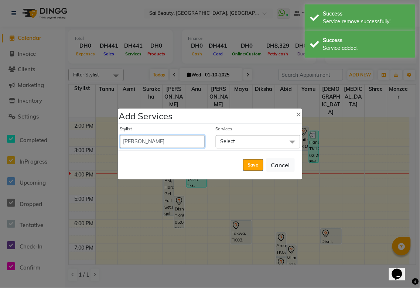
click at [154, 143] on select "[PERSON_NAME][MEDICAL_DATA] [PERSON_NAME] Asmi Ausha ban [PERSON_NAME] Gita [PE…" at bounding box center [162, 141] width 85 height 13
select select "63384"
click at [120, 135] on select "[PERSON_NAME][MEDICAL_DATA] [PERSON_NAME] Asmi Ausha ban [PERSON_NAME] Gita [PE…" at bounding box center [162, 141] width 85 height 13
select select "990"
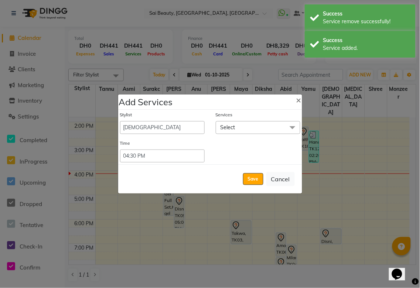
click at [257, 122] on span "Select" at bounding box center [258, 127] width 85 height 13
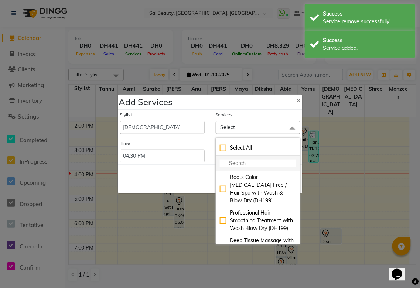
click at [240, 165] on input "multiselect-search" at bounding box center [258, 164] width 77 height 8
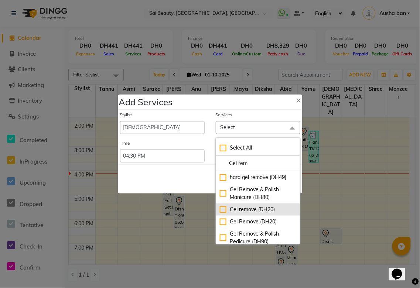
type input "Gel rem"
click at [222, 207] on div "Gel remove (DH20)" at bounding box center [258, 210] width 77 height 8
checkbox input "true"
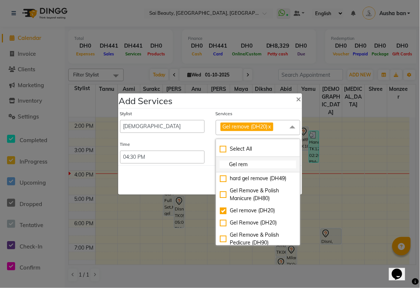
click at [258, 163] on input "Gel rem" at bounding box center [258, 165] width 77 height 8
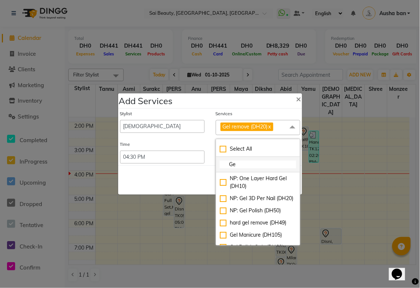
type input "G"
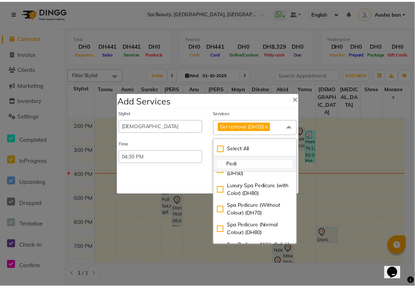
scroll to position [115, 0]
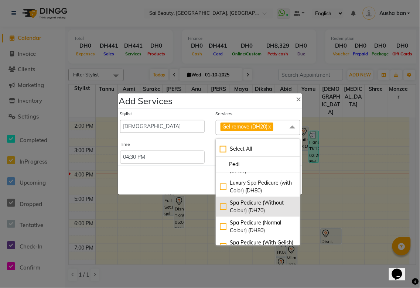
type input "Pedi"
click at [221, 208] on div "Spa Pedicure (Without Colour) (DH70)" at bounding box center [258, 207] width 77 height 16
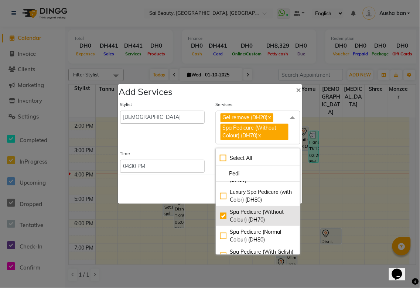
checkbox input "true"
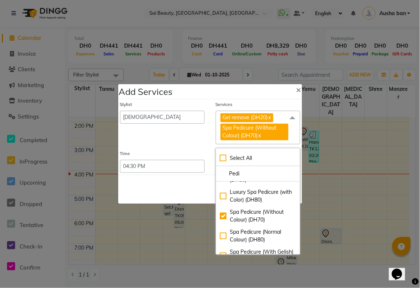
click at [148, 189] on div "Save Cancel" at bounding box center [210, 189] width 184 height 29
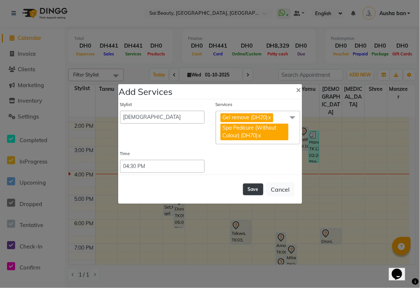
click at [256, 187] on button "Save" at bounding box center [253, 190] width 20 height 12
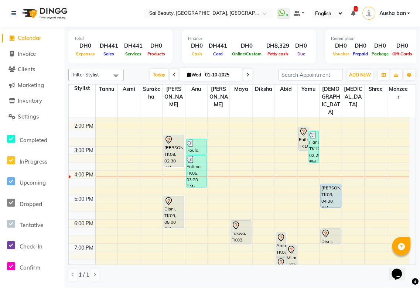
click at [300, 128] on div "Faith, TK10, 02:10 PM-03:10 PM, Body Massage 1 Hour Free Hair Wash" at bounding box center [304, 138] width 10 height 23
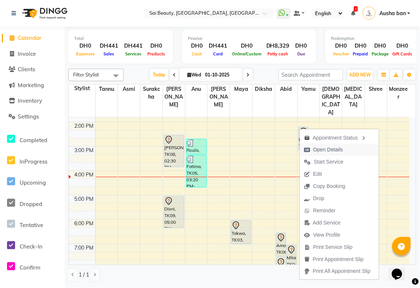
click at [331, 150] on span "Open Details" at bounding box center [329, 150] width 30 height 8
select select "7"
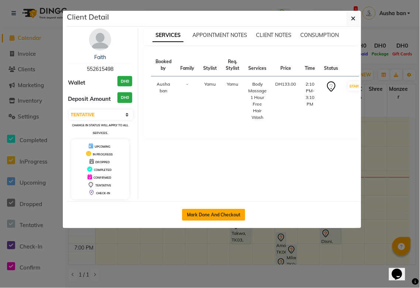
click at [226, 214] on button "Mark Done And Checkout" at bounding box center [213, 215] width 63 height 12
select select "service"
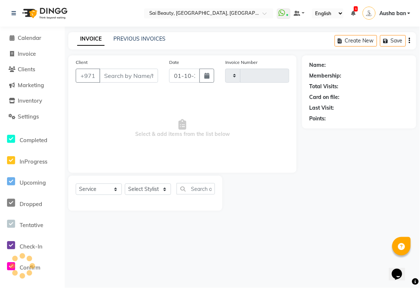
type input "3923"
select select "5352"
type input "552615498"
select select "61100"
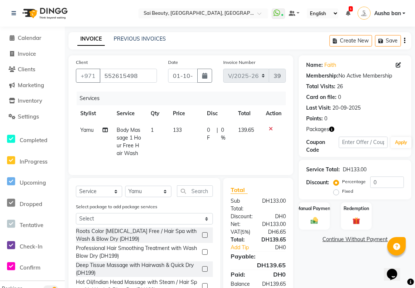
click at [183, 130] on td "133" at bounding box center [185, 142] width 34 height 40
select select "61100"
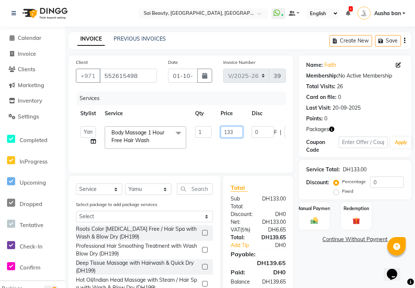
click at [236, 133] on input "133" at bounding box center [231, 131] width 22 height 11
type input "1"
type input "0"
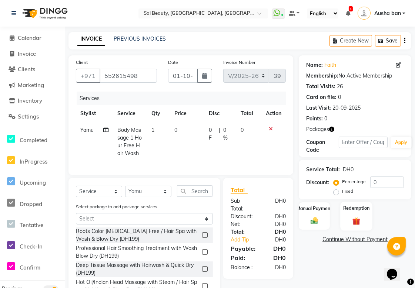
click at [351, 218] on img at bounding box center [356, 222] width 13 height 10
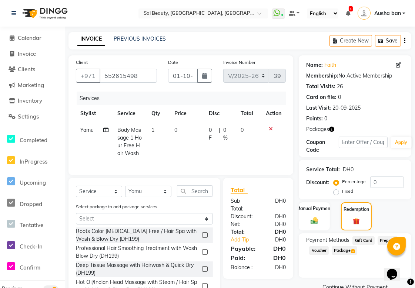
click at [353, 251] on span "1" at bounding box center [353, 252] width 4 height 4
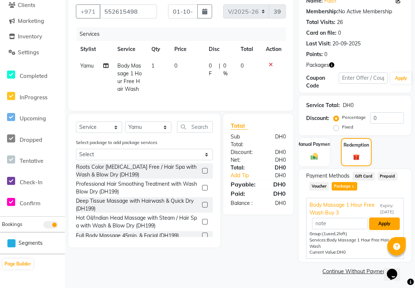
click at [383, 222] on button "Apply" at bounding box center [384, 224] width 31 height 13
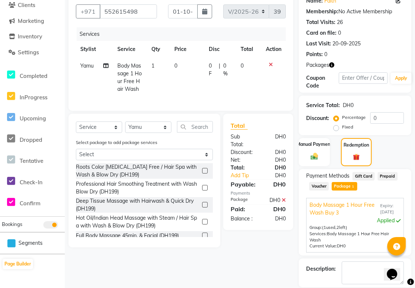
click at [84, 65] on span "Yamu" at bounding box center [86, 65] width 13 height 7
select select "61100"
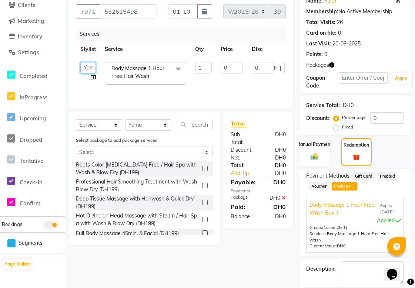
click at [87, 69] on select "[PERSON_NAME][MEDICAL_DATA] [PERSON_NAME] Asmi Ausha ban [PERSON_NAME] Gita [PE…" at bounding box center [88, 67] width 16 height 11
select select "52340"
click at [200, 69] on input "1" at bounding box center [203, 67] width 17 height 11
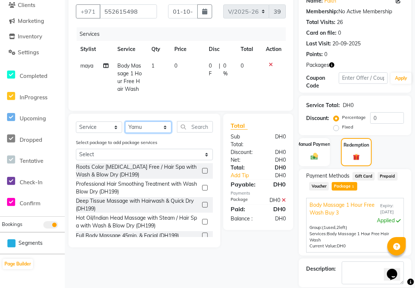
click at [163, 133] on select "Select Stylist [PERSON_NAME][MEDICAL_DATA] [PERSON_NAME] Asmi Ausha ban [PERSON…" at bounding box center [148, 127] width 46 height 11
select select "52340"
click at [125, 128] on select "Select Stylist [PERSON_NAME][MEDICAL_DATA] [PERSON_NAME] Asmi Ausha ban [PERSON…" at bounding box center [148, 127] width 46 height 11
click at [191, 132] on input "text" at bounding box center [195, 126] width 36 height 11
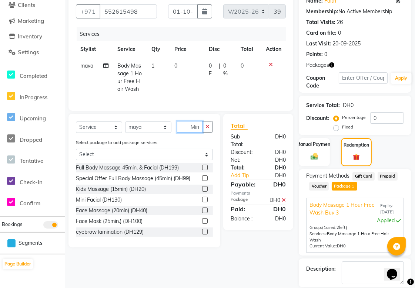
scroll to position [0, 2]
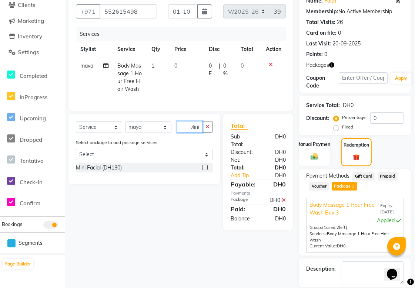
type input "Mini"
click at [202, 170] on label at bounding box center [205, 168] width 6 height 6
click at [202, 170] on input "checkbox" at bounding box center [204, 168] width 5 height 5
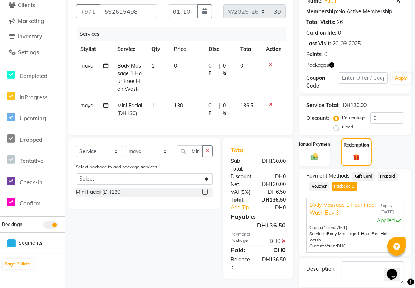
checkbox input "false"
click at [309, 153] on img at bounding box center [314, 156] width 13 height 9
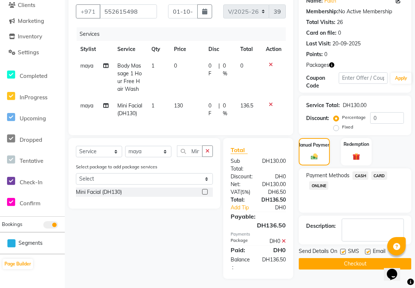
click at [361, 176] on span "CASH" at bounding box center [360, 176] width 16 height 9
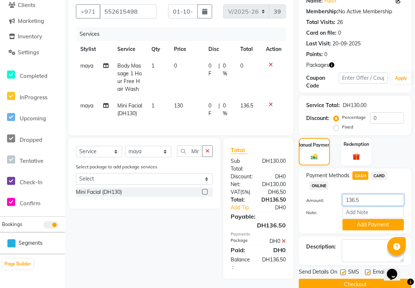
click at [374, 199] on input "136.5" at bounding box center [372, 200] width 61 height 11
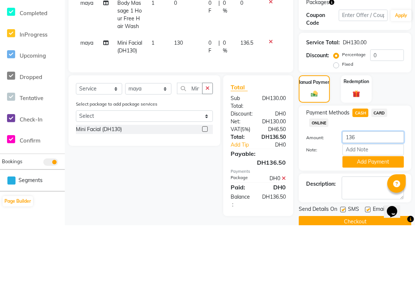
scroll to position [76, 0]
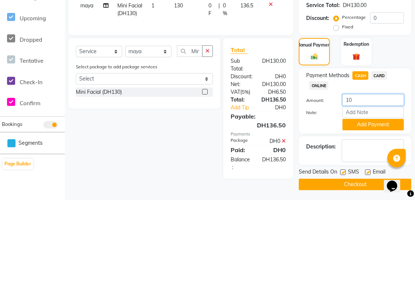
type input "100"
click at [376, 214] on button "Add Payment" at bounding box center [372, 212] width 61 height 11
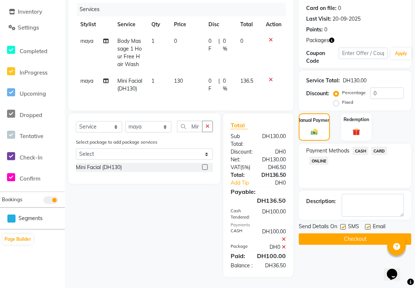
scroll to position [101, 0]
click at [376, 147] on span "CARD" at bounding box center [379, 151] width 16 height 9
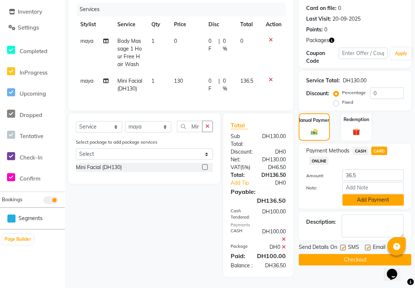
click at [390, 195] on button "Add Payment" at bounding box center [372, 200] width 61 height 11
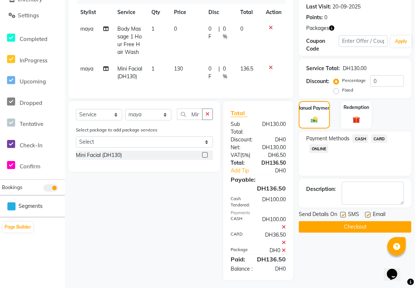
scroll to position [119, 0]
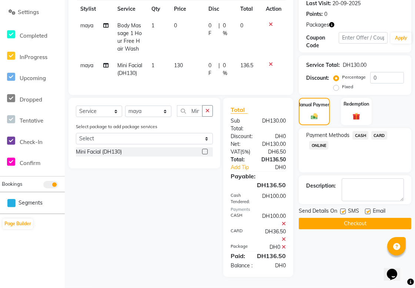
click at [371, 218] on button "Checkout" at bounding box center [354, 223] width 112 height 11
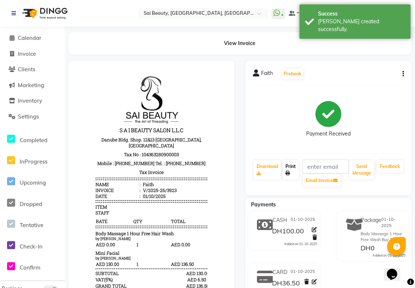
click at [288, 172] on icon at bounding box center [287, 173] width 4 height 4
click at [20, 39] on span "Calendar" at bounding box center [30, 37] width 24 height 7
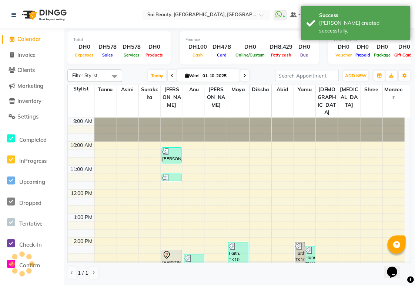
scroll to position [172, 0]
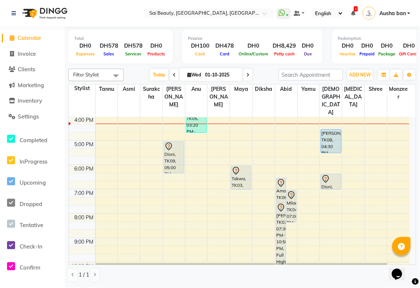
click at [326, 130] on div "[PERSON_NAME], TK08, 04:30 PM-05:30 PM, Gel remove (DH20),Spa Pedicure (Without…" at bounding box center [331, 141] width 20 height 23
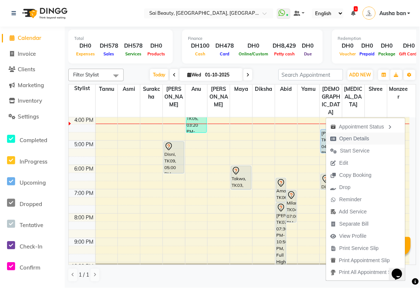
click at [355, 139] on span "Open Details" at bounding box center [355, 139] width 30 height 8
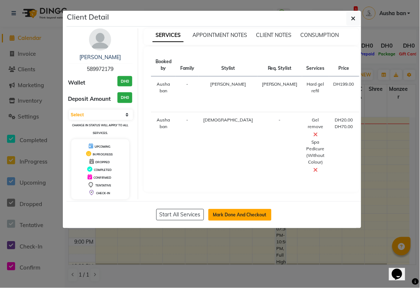
click at [247, 214] on button "Mark Done And Checkout" at bounding box center [240, 215] width 63 height 12
select select "service"
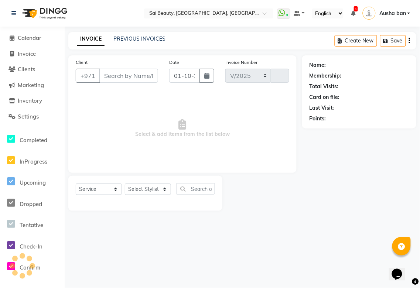
select select "5352"
type input "3924"
type input "589972179"
select select "63384"
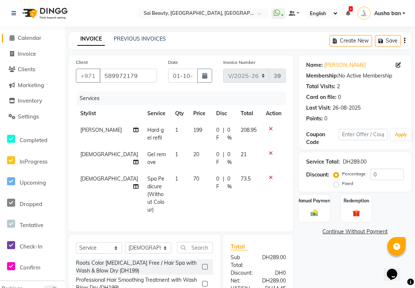
click at [34, 36] on span "Calendar" at bounding box center [30, 37] width 24 height 7
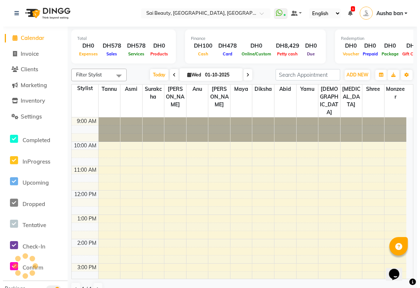
scroll to position [172, 0]
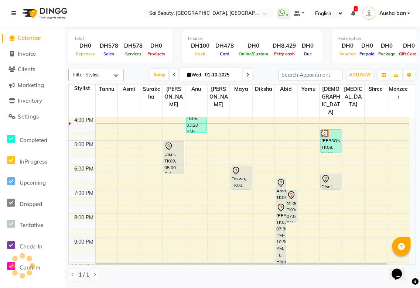
click at [354, 13] on icon at bounding box center [353, 13] width 4 height 5
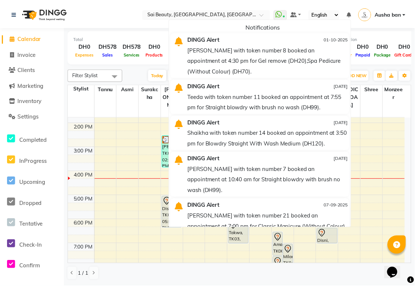
scroll to position [141, 0]
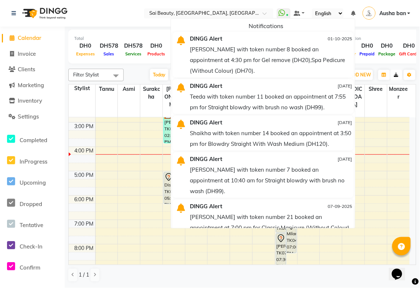
click at [394, 71] on button "button" at bounding box center [397, 75] width 12 height 10
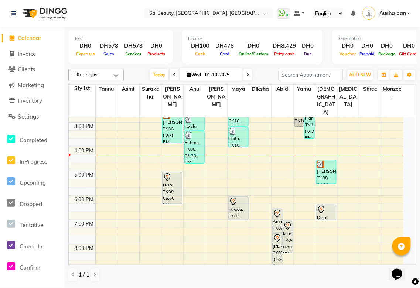
click at [320, 161] on img at bounding box center [320, 164] width 7 height 7
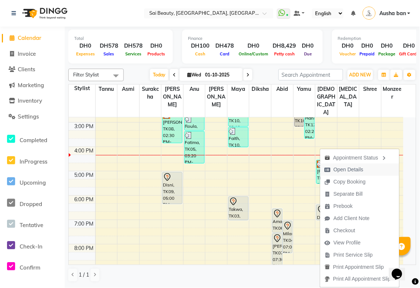
click at [348, 167] on span "Open Details" at bounding box center [349, 170] width 30 height 8
select select "3"
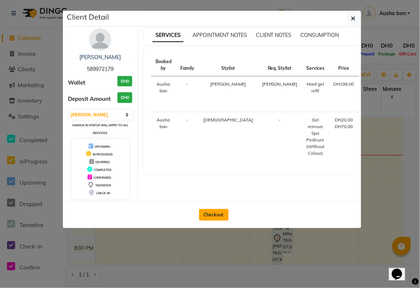
click at [219, 214] on button "Checkout" at bounding box center [214, 215] width 30 height 12
select select "service"
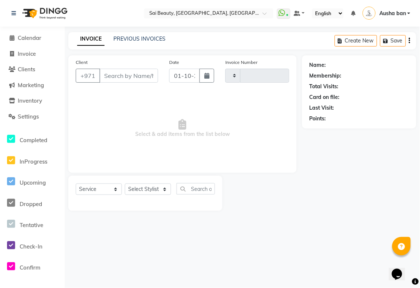
type input "3924"
select select "5352"
type input "589972179"
select select "63384"
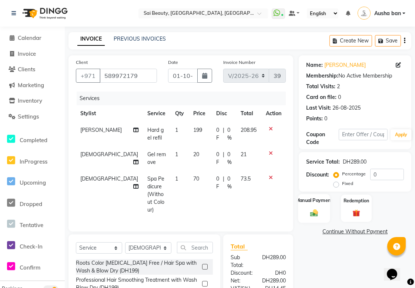
click at [312, 210] on img at bounding box center [314, 213] width 13 height 9
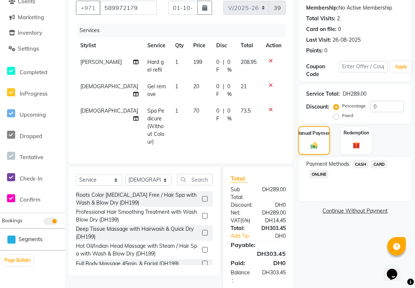
scroll to position [81, 0]
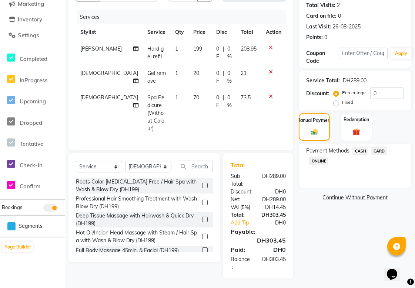
click at [380, 153] on span "CARD" at bounding box center [379, 151] width 16 height 9
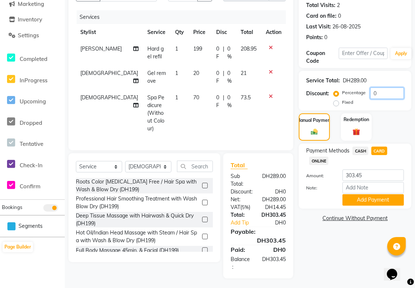
click at [382, 91] on input "0" at bounding box center [387, 93] width 34 height 11
type input "20"
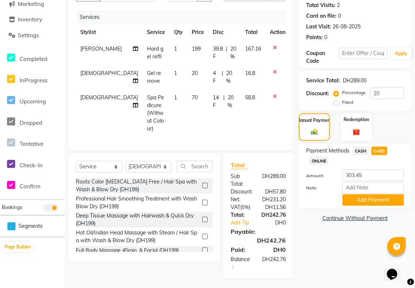
click at [359, 151] on span "CASH" at bounding box center [360, 151] width 16 height 9
type input "242.76"
click at [377, 151] on span "CARD" at bounding box center [379, 151] width 16 height 9
click at [392, 94] on input "20" at bounding box center [387, 93] width 34 height 11
type input "2"
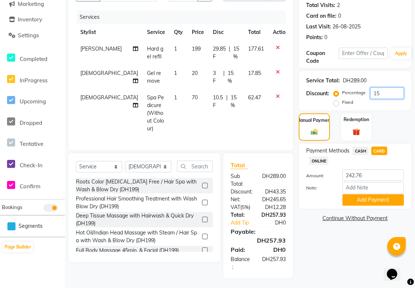
type input "15"
click at [360, 151] on span "CASH" at bounding box center [360, 151] width 16 height 9
type input "257.93"
click at [380, 149] on span "CARD" at bounding box center [379, 151] width 16 height 9
click at [383, 199] on button "Add Payment" at bounding box center [372, 200] width 61 height 11
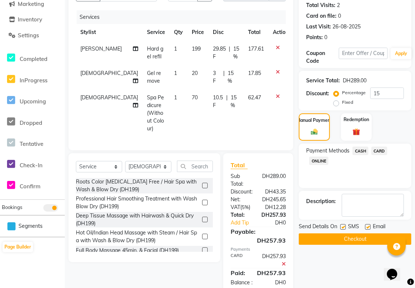
scroll to position [104, 0]
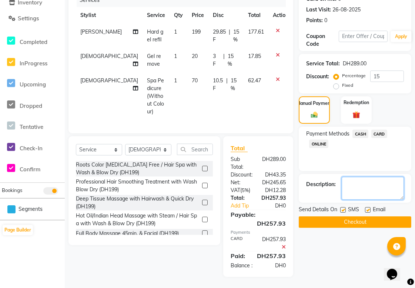
click at [361, 180] on textarea at bounding box center [372, 188] width 62 height 23
type textarea "Crew discount"
click at [381, 218] on button "Checkout" at bounding box center [354, 222] width 112 height 11
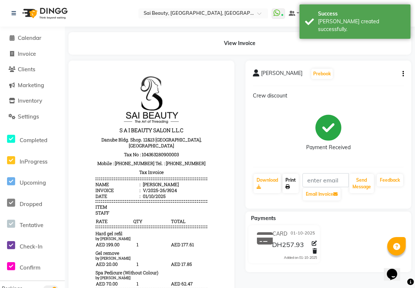
click at [286, 180] on link "Print" at bounding box center [290, 183] width 16 height 19
click at [32, 39] on span "Calendar" at bounding box center [30, 37] width 24 height 7
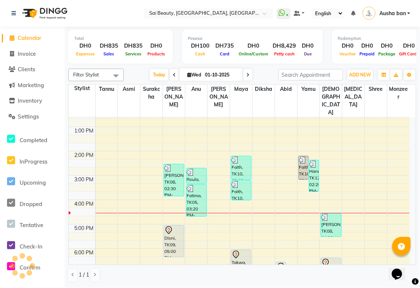
scroll to position [105, 0]
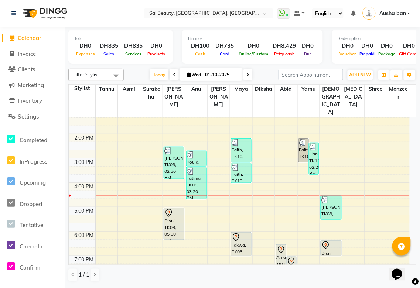
click at [173, 209] on div "Disni, TK09, 05:00 PM-06:20 PM, Hard gel refil" at bounding box center [174, 224] width 20 height 31
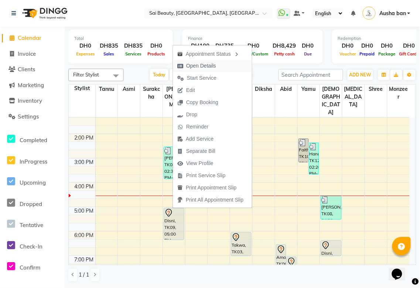
click at [195, 65] on span "Open Details" at bounding box center [201, 66] width 30 height 8
select select "7"
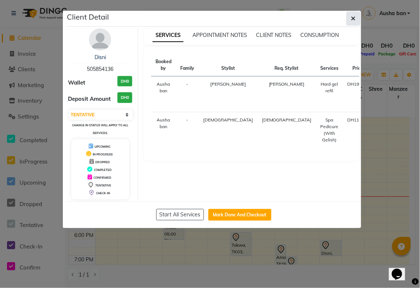
click at [356, 17] on icon "button" at bounding box center [354, 19] width 4 height 6
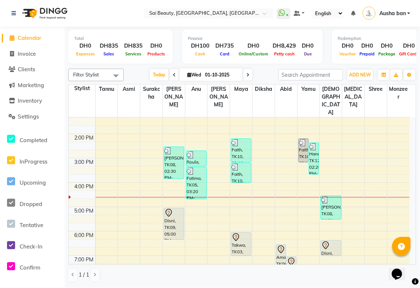
click at [297, 257] on link "Milana, TK04, 07:00 PM-08:20 PM, Full Colour Without [MEDICAL_DATA] Medium,Fash…" at bounding box center [292, 273] width 10 height 33
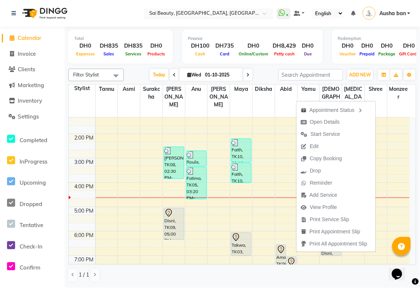
click at [241, 10] on input "text" at bounding box center [201, 13] width 107 height 7
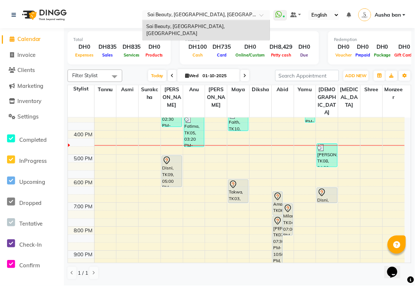
scroll to position [155, 0]
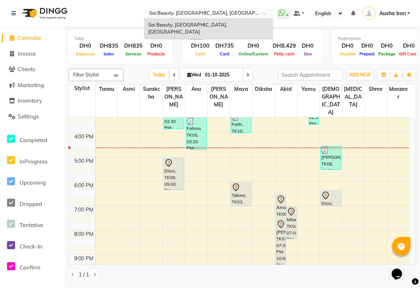
click at [280, 196] on icon at bounding box center [281, 200] width 6 height 8
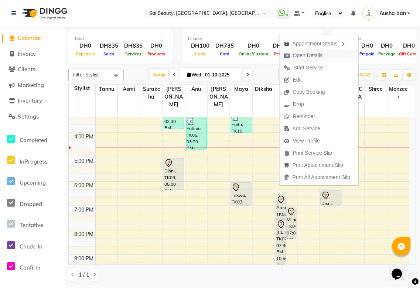
click at [310, 55] on span "Open Details" at bounding box center [308, 56] width 30 height 8
select select "7"
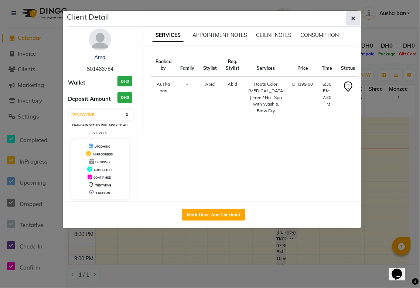
click at [353, 18] on icon "button" at bounding box center [354, 19] width 4 height 6
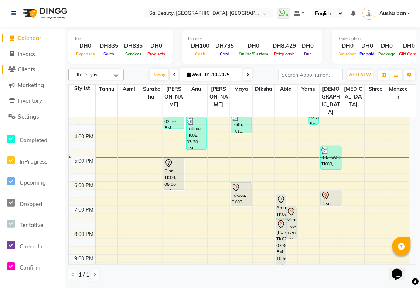
click at [28, 69] on span "Clients" at bounding box center [26, 69] width 17 height 7
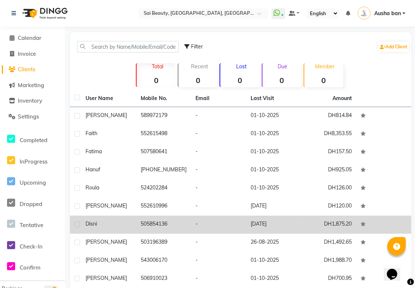
click at [149, 224] on td "505854136" at bounding box center [163, 225] width 55 height 18
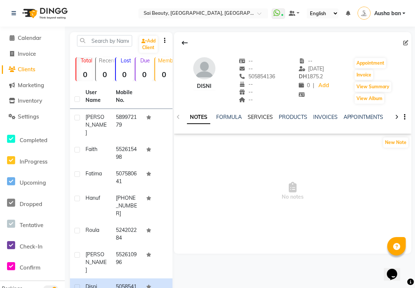
click at [265, 119] on link "SERVICES" at bounding box center [259, 117] width 25 height 7
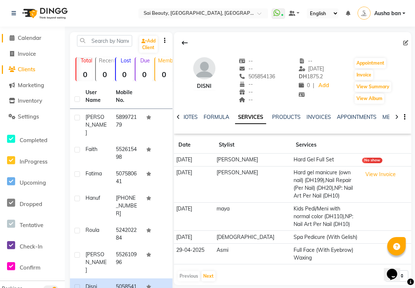
click at [28, 38] on span "Calendar" at bounding box center [30, 37] width 24 height 7
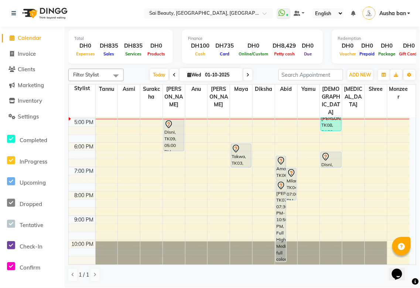
scroll to position [197, 0]
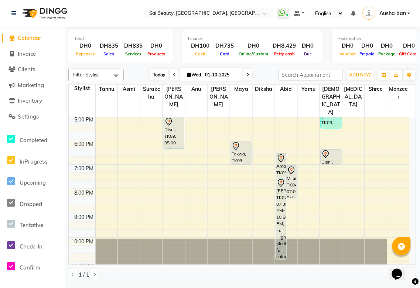
click at [152, 74] on span "Today" at bounding box center [159, 74] width 18 height 11
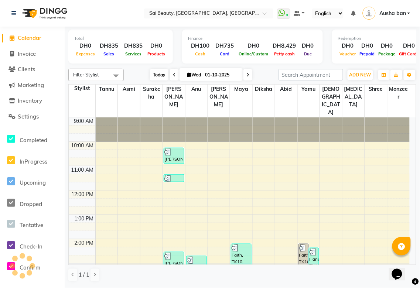
scroll to position [172, 0]
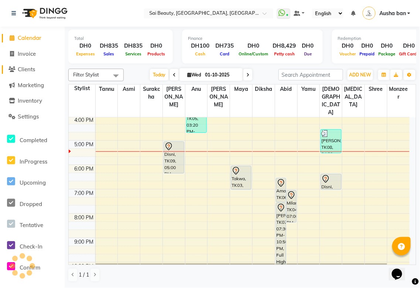
click at [27, 67] on span "Clients" at bounding box center [26, 69] width 17 height 7
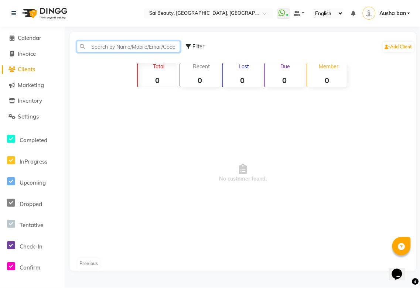
click at [125, 48] on input "text" at bounding box center [129, 46] width 104 height 11
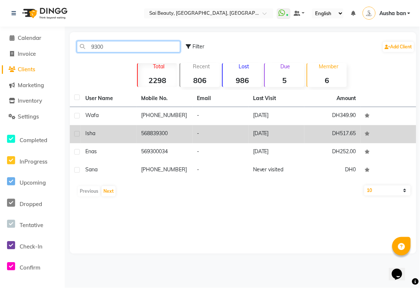
type input "9300"
click at [151, 135] on td "568839300" at bounding box center [165, 134] width 56 height 18
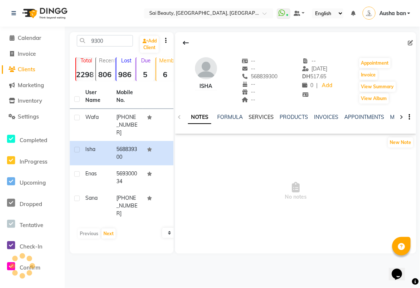
click at [270, 117] on link "SERVICES" at bounding box center [261, 117] width 25 height 7
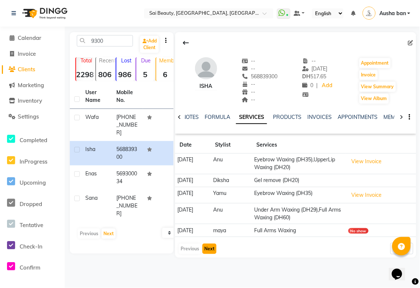
click at [205, 250] on button "Next" at bounding box center [210, 249] width 14 height 10
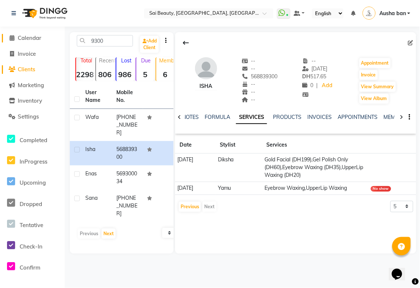
click at [29, 39] on span "Calendar" at bounding box center [30, 37] width 24 height 7
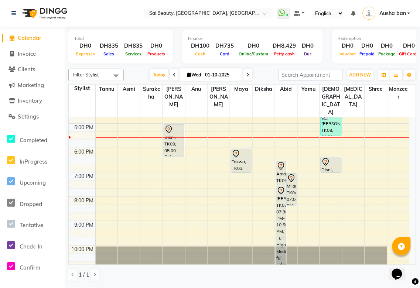
scroll to position [187, 0]
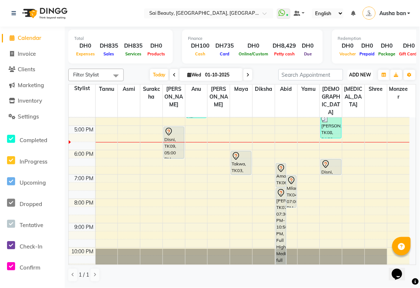
click at [360, 70] on button "ADD NEW Toggle Dropdown" at bounding box center [361, 75] width 26 height 10
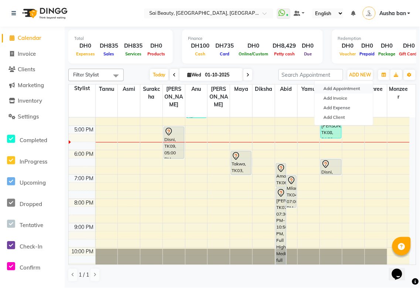
click at [335, 86] on button "Add Appointment" at bounding box center [344, 89] width 58 height 10
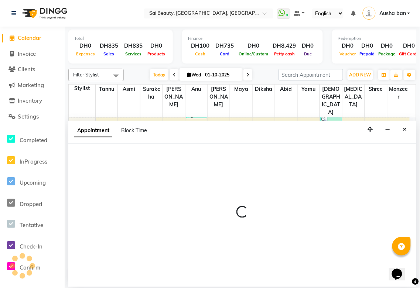
select select "tentative"
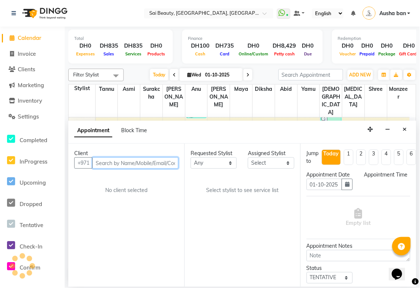
select select "600"
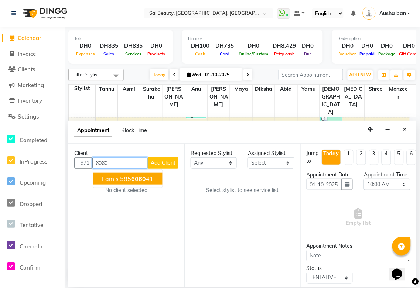
click at [137, 175] on span "6060" at bounding box center [139, 178] width 15 height 7
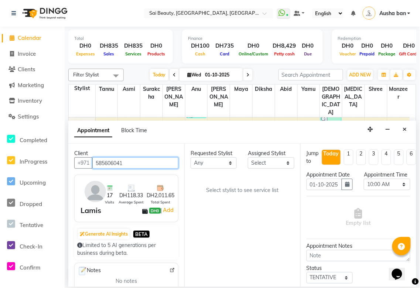
type input "585606041"
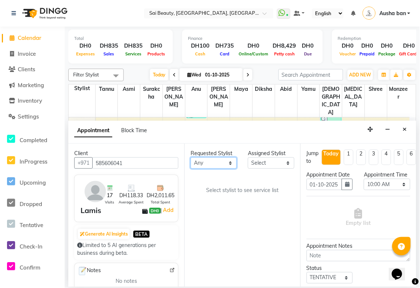
click at [234, 161] on select "Any [PERSON_NAME][MEDICAL_DATA] [PERSON_NAME] Asmi [PERSON_NAME] Gita [PERSON_N…" at bounding box center [214, 163] width 46 height 11
select select "63384"
click at [191, 158] on select "Any [PERSON_NAME][MEDICAL_DATA] [PERSON_NAME] Asmi [PERSON_NAME] Gita [PERSON_N…" at bounding box center [214, 163] width 46 height 11
select select "63384"
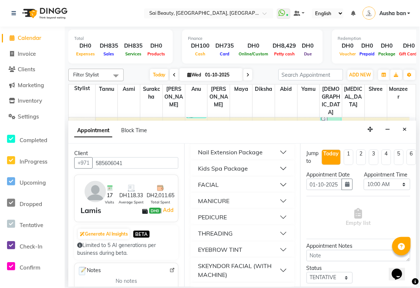
scroll to position [404, 0]
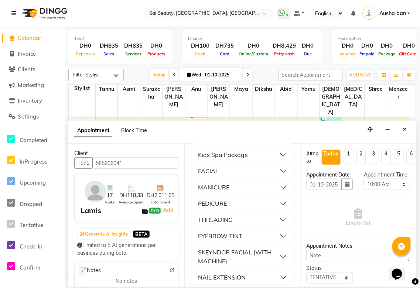
click at [217, 200] on div "PEDICURE" at bounding box center [212, 204] width 29 height 9
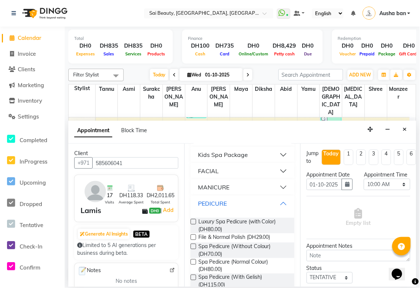
scroll to position [432, 0]
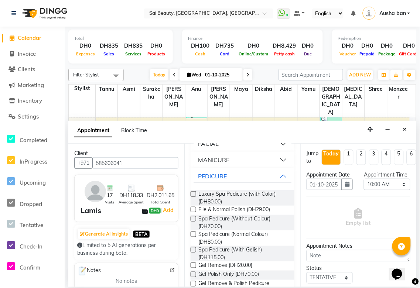
click at [194, 232] on label at bounding box center [194, 235] width 6 height 6
click at [194, 233] on input "checkbox" at bounding box center [193, 235] width 5 height 5
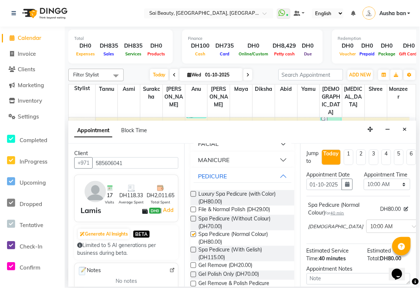
checkbox input "false"
click at [397, 189] on select "Select 10:00 AM 10:05 AM 10:10 AM 10:15 AM 10:20 AM 10:25 AM 10:30 AM 10:35 AM …" at bounding box center [387, 184] width 46 height 11
select select "1080"
click at [364, 186] on select "Select 10:00 AM 10:05 AM 10:10 AM 10:15 AM 10:20 AM 10:25 AM 10:30 AM 10:35 AM …" at bounding box center [387, 184] width 46 height 11
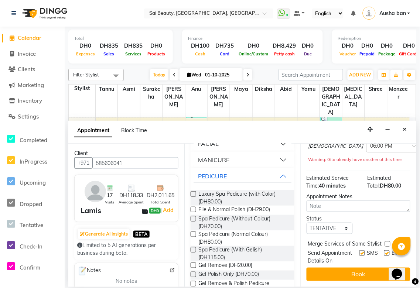
scroll to position [102, 0]
click at [388, 241] on label at bounding box center [388, 244] width 6 height 6
click at [388, 243] on input "checkbox" at bounding box center [387, 245] width 5 height 5
checkbox input "true"
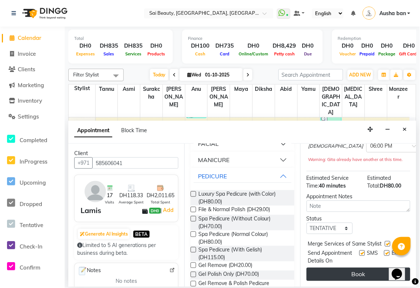
click at [357, 268] on button "Book" at bounding box center [359, 274] width 104 height 13
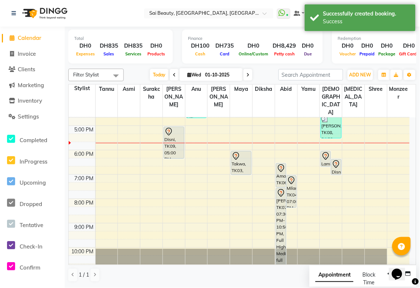
click at [327, 152] on icon at bounding box center [326, 156] width 9 height 9
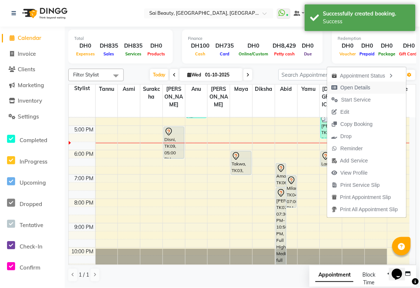
click at [350, 88] on span "Open Details" at bounding box center [356, 88] width 30 height 8
select select "7"
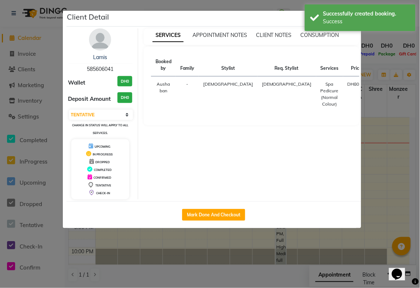
click at [98, 41] on img at bounding box center [100, 39] width 22 height 22
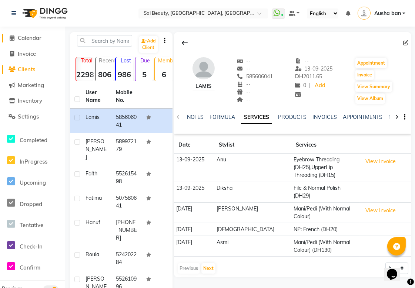
click at [12, 36] on icon at bounding box center [12, 38] width 5 height 6
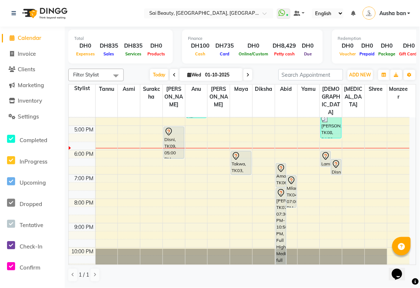
scroll to position [186, 0]
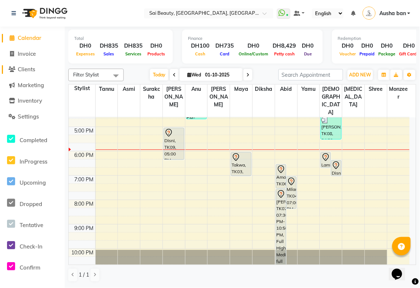
click at [27, 67] on span "Clients" at bounding box center [26, 69] width 17 height 7
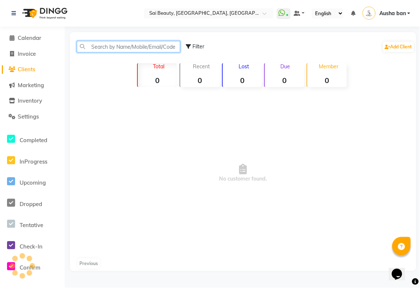
click at [113, 43] on input "text" at bounding box center [129, 46] width 104 height 11
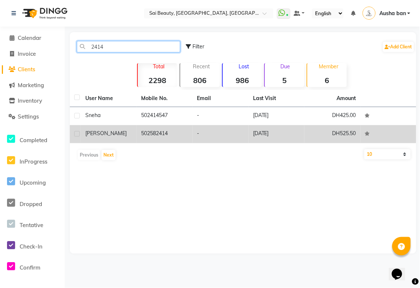
type input "2414"
click at [156, 134] on td "502582414" at bounding box center [165, 134] width 56 height 18
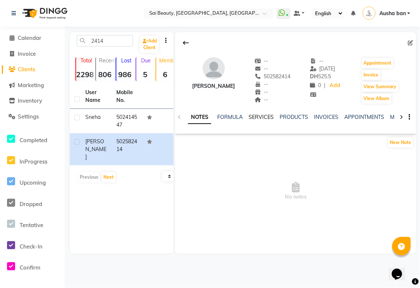
click at [261, 119] on link "SERVICES" at bounding box center [261, 117] width 25 height 7
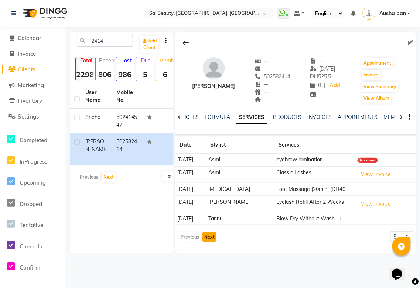
click at [209, 237] on button "Next" at bounding box center [210, 237] width 14 height 10
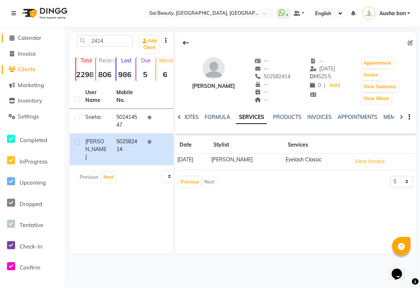
click at [28, 42] on link "Calendar" at bounding box center [32, 38] width 61 height 9
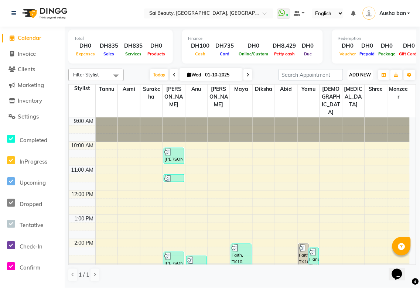
click at [361, 77] on span "ADD NEW" at bounding box center [361, 75] width 22 height 6
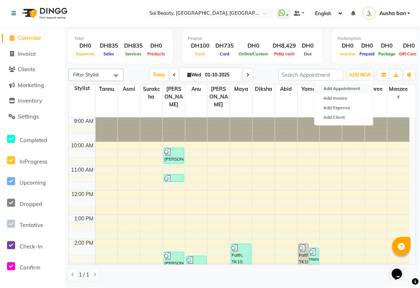
click at [359, 90] on button "Add Appointment" at bounding box center [344, 89] width 58 height 10
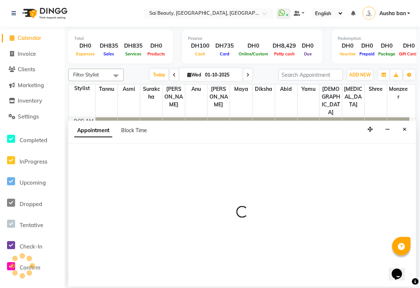
select select "600"
select select "tentative"
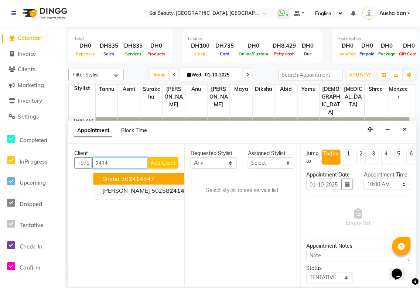
click at [170, 193] on span "2414" at bounding box center [177, 190] width 15 height 7
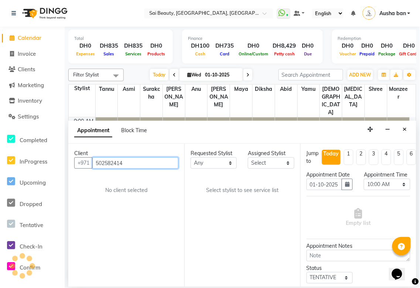
type input "502582414"
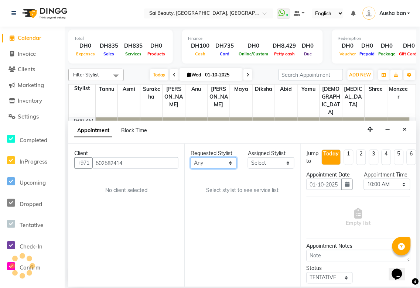
click at [237, 165] on select "Any [PERSON_NAME][MEDICAL_DATA] [PERSON_NAME] Asmi [PERSON_NAME] Gita [PERSON_N…" at bounding box center [214, 163] width 46 height 11
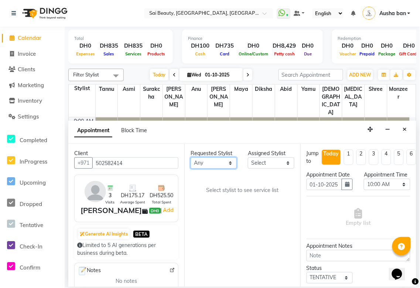
select select "45072"
click at [191, 158] on select "Any [PERSON_NAME][MEDICAL_DATA] [PERSON_NAME] Asmi [PERSON_NAME] Gita [PERSON_N…" at bounding box center [214, 163] width 46 height 11
select select "45072"
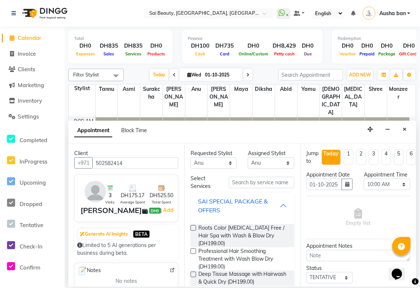
click at [273, 209] on div "SAI SPECIAL PACKAGE & OFFERS" at bounding box center [239, 206] width 82 height 18
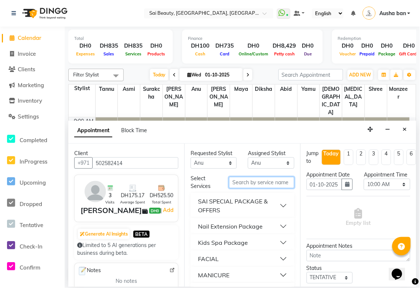
click at [264, 185] on input "text" at bounding box center [261, 182] width 65 height 11
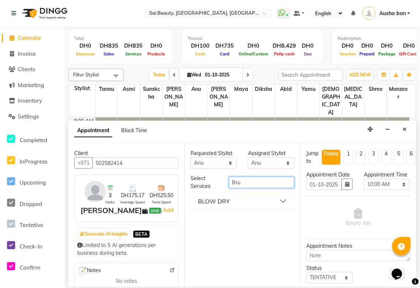
type input "Bru"
click at [282, 204] on button "BLOW DRY" at bounding box center [243, 201] width 98 height 13
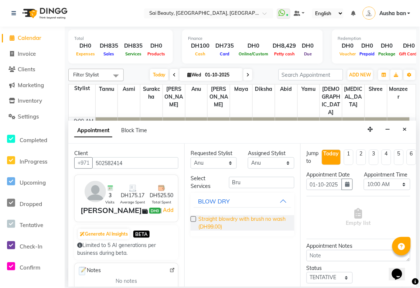
click at [242, 220] on span "Straight blowdry with brush no wash (DH99.00)" at bounding box center [244, 224] width 90 height 16
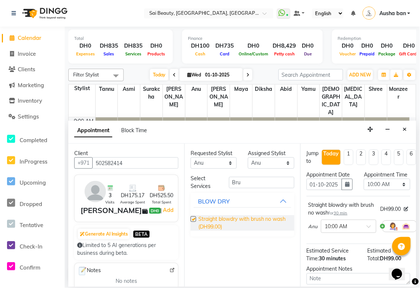
checkbox input "false"
click at [404, 190] on select "Select 10:00 AM 10:05 AM 10:10 AM 10:15 AM 10:20 AM 10:25 AM 10:30 AM 10:35 AM …" at bounding box center [387, 184] width 46 height 11
select select "1200"
click at [364, 186] on select "Select 10:00 AM 10:05 AM 10:10 AM 10:15 AM 10:20 AM 10:25 AM 10:30 AM 10:35 AM …" at bounding box center [387, 184] width 46 height 11
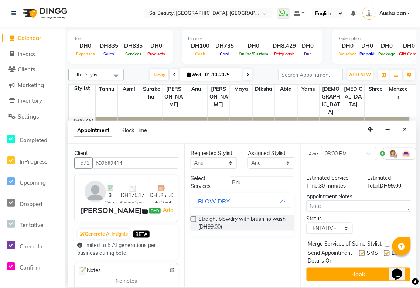
click at [385, 242] on div at bounding box center [387, 246] width 5 height 8
click at [385, 241] on label at bounding box center [388, 244] width 6 height 6
click at [385, 243] on input "checkbox" at bounding box center [387, 245] width 5 height 5
checkbox input "true"
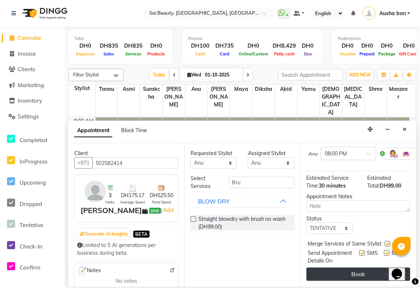
click at [375, 268] on button "Book" at bounding box center [359, 274] width 104 height 13
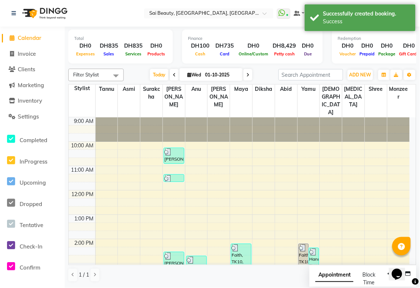
click at [329, 276] on span "Appointment" at bounding box center [335, 275] width 38 height 13
select select "tentative"
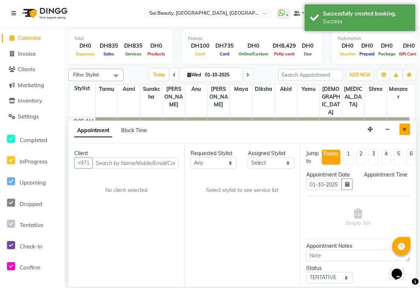
click at [404, 132] on icon "Close" at bounding box center [405, 129] width 4 height 5
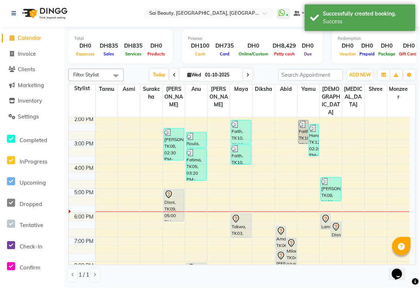
scroll to position [135, 0]
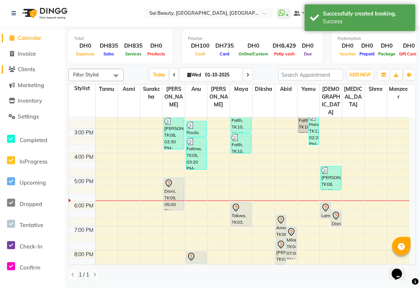
click at [30, 68] on span "Clients" at bounding box center [26, 69] width 17 height 7
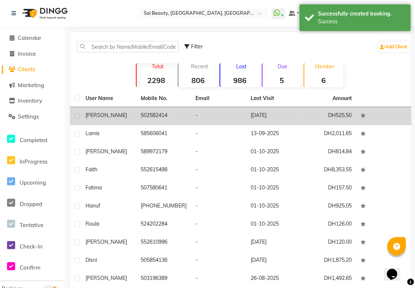
click at [159, 115] on td "502582414" at bounding box center [163, 116] width 55 height 18
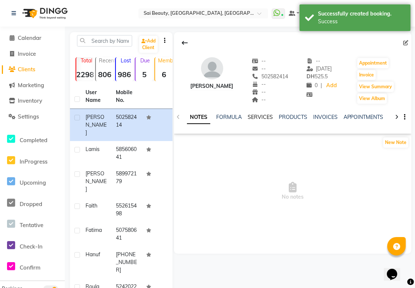
click at [257, 116] on link "SERVICES" at bounding box center [259, 117] width 25 height 7
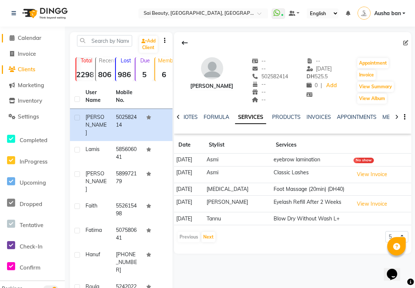
click at [34, 42] on link "Calendar" at bounding box center [32, 38] width 61 height 9
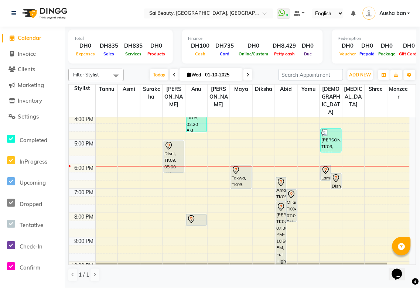
scroll to position [183, 0]
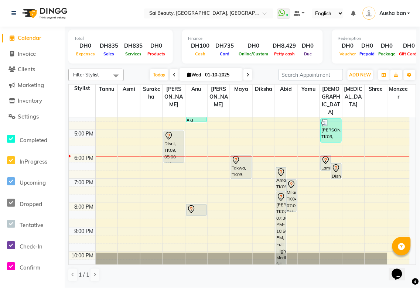
click at [171, 135] on div "Disni, TK09, 05:00 PM-06:20 PM, Hard gel refil" at bounding box center [174, 146] width 20 height 31
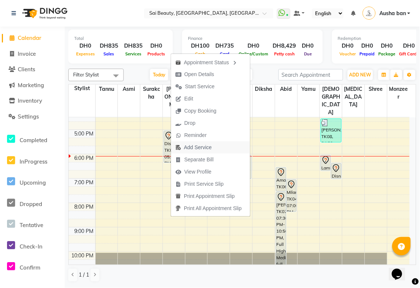
click at [202, 146] on span "Add Service" at bounding box center [198, 148] width 28 height 8
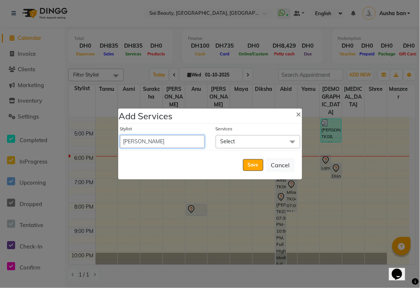
click at [156, 139] on select "[PERSON_NAME][MEDICAL_DATA] [PERSON_NAME] Asmi Ausha ban [PERSON_NAME] Gita [PE…" at bounding box center [162, 141] width 85 height 13
select select "52340"
click at [120, 135] on select "[PERSON_NAME][MEDICAL_DATA] [PERSON_NAME] Asmi Ausha ban [PERSON_NAME] Gita [PE…" at bounding box center [162, 141] width 85 height 13
select select "1100"
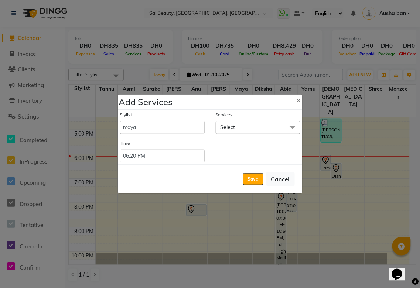
click at [244, 124] on span "Select" at bounding box center [258, 127] width 85 height 13
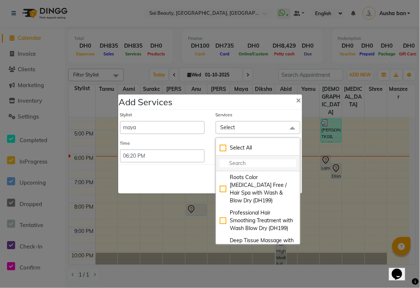
click at [248, 165] on input "multiselect-search" at bounding box center [258, 164] width 77 height 8
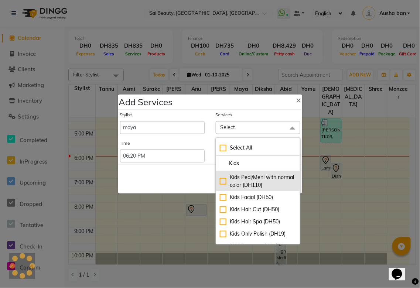
type input "Kids"
click at [220, 182] on div "Kids Pedi/Meni with normal color (DH110)" at bounding box center [258, 182] width 77 height 16
checkbox input "true"
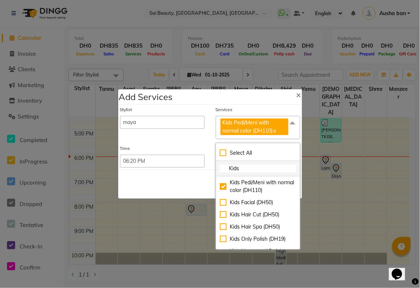
click at [246, 170] on input "Kids" at bounding box center [258, 169] width 77 height 8
type input "K"
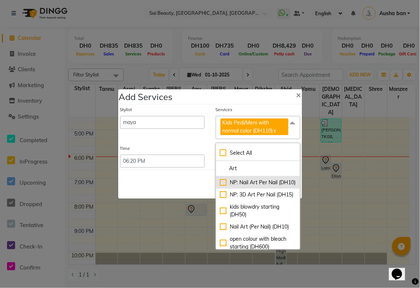
type input "Art"
click at [223, 187] on div "NP: Nail Art Per Nail (DH10)" at bounding box center [258, 183] width 77 height 8
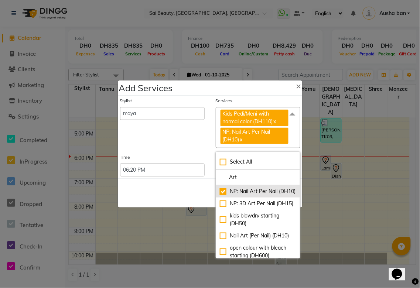
checkbox input "true"
click at [164, 201] on div "Save Cancel" at bounding box center [210, 193] width 184 height 29
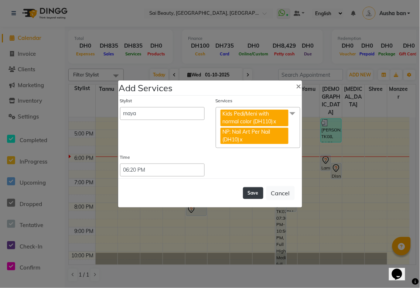
click at [250, 195] on button "Save" at bounding box center [253, 193] width 20 height 12
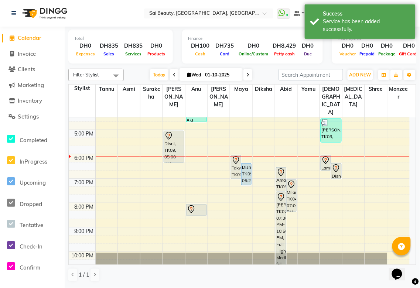
click at [171, 137] on div "Disni, TK09, 05:00 PM-06:20 PM, Hard gel refil" at bounding box center [174, 146] width 20 height 31
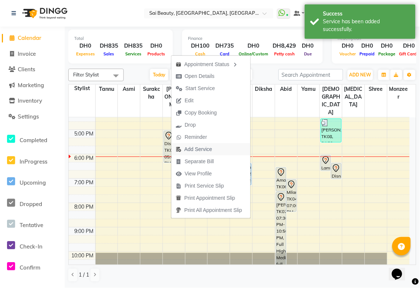
click at [199, 149] on span "Add Service" at bounding box center [199, 150] width 28 height 8
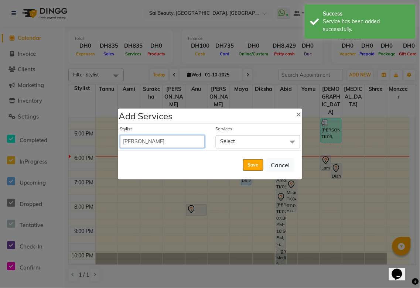
click at [149, 144] on select "[PERSON_NAME][MEDICAL_DATA] [PERSON_NAME] Asmi Ausha ban [PERSON_NAME] Gita [PE…" at bounding box center [162, 141] width 85 height 13
select select "35329"
click at [120, 135] on select "[PERSON_NAME][MEDICAL_DATA] [PERSON_NAME] Asmi Ausha ban [PERSON_NAME] Gita [PE…" at bounding box center [162, 141] width 85 height 13
select select "1100"
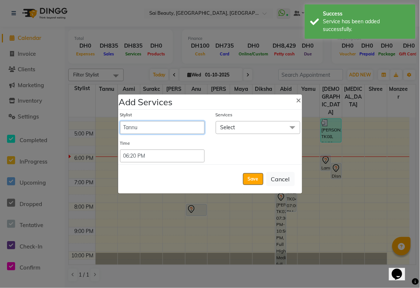
click at [145, 128] on select "[PERSON_NAME][MEDICAL_DATA] [PERSON_NAME] Asmi Ausha ban [PERSON_NAME] Gita [PE…" at bounding box center [162, 127] width 85 height 13
click at [120, 121] on select "[PERSON_NAME][MEDICAL_DATA] [PERSON_NAME] Asmi Ausha ban [PERSON_NAME] Gita [PE…" at bounding box center [162, 127] width 85 height 13
click at [161, 128] on select "[PERSON_NAME][MEDICAL_DATA] [PERSON_NAME] Asmi Ausha ban [PERSON_NAME] Gita [PE…" at bounding box center [162, 127] width 85 height 13
select select "61100"
click at [120, 121] on select "[PERSON_NAME][MEDICAL_DATA] [PERSON_NAME] Asmi Ausha ban [PERSON_NAME] Gita [PE…" at bounding box center [162, 127] width 85 height 13
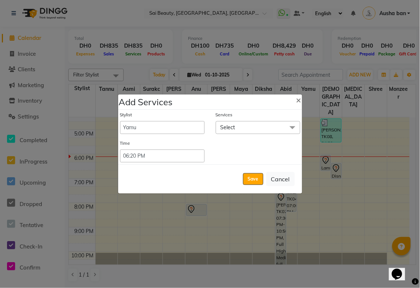
click at [242, 128] on span "Select" at bounding box center [258, 127] width 85 height 13
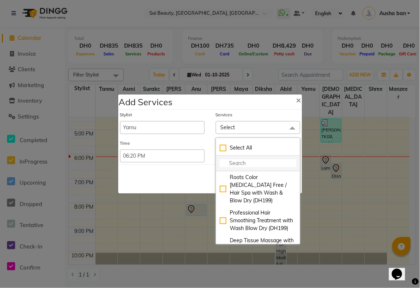
click at [242, 168] on input "multiselect-search" at bounding box center [258, 164] width 77 height 8
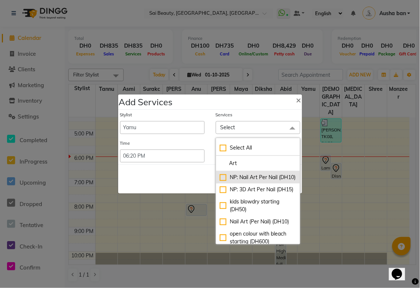
type input "Art"
click at [222, 181] on div "NP: Nail Art Per Nail (DH10)" at bounding box center [258, 178] width 77 height 8
checkbox input "true"
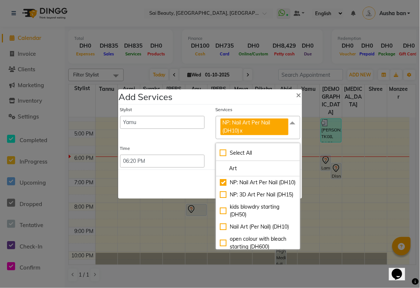
click at [173, 192] on div "Save Cancel" at bounding box center [210, 184] width 184 height 29
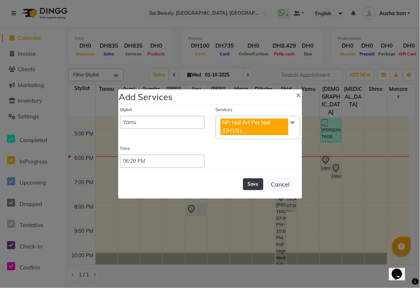
click at [257, 183] on button "Save" at bounding box center [253, 185] width 20 height 12
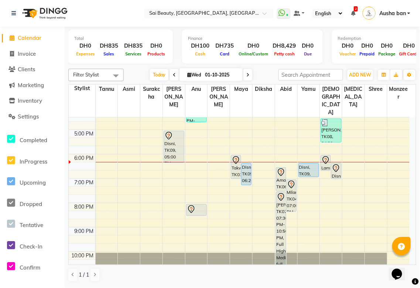
click at [233, 156] on div "Takwa, TK03, 06:00 PM-07:00 PM, Body Massage 1 Hour Free Hair Wash" at bounding box center [237, 167] width 10 height 23
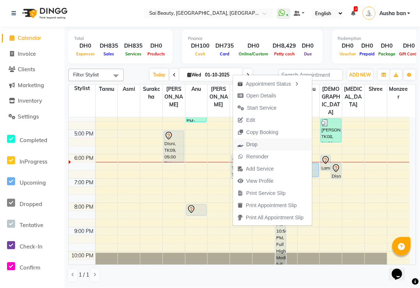
click at [251, 146] on span "Drop" at bounding box center [252, 145] width 11 height 8
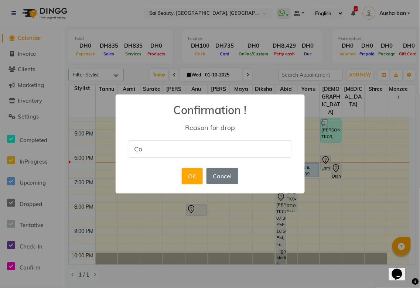
type input "costumer reschedule the appointment"
click at [191, 174] on button "OK" at bounding box center [192, 176] width 21 height 16
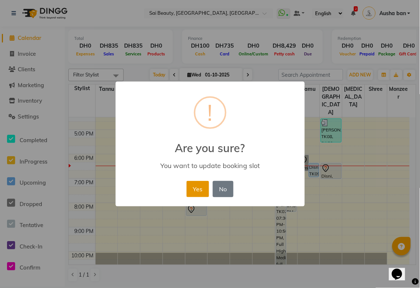
click at [200, 187] on button "Yes" at bounding box center [198, 189] width 23 height 16
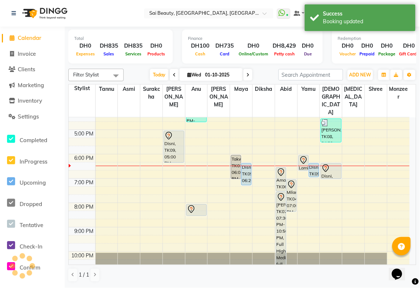
click at [300, 156] on icon at bounding box center [304, 160] width 9 height 9
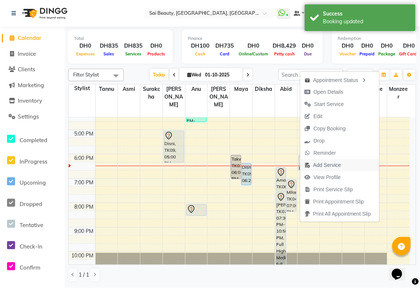
click at [328, 165] on span "Add Service" at bounding box center [328, 166] width 28 height 8
select select "61100"
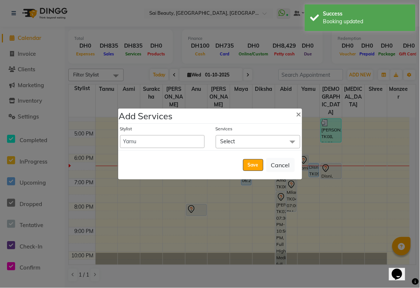
click at [265, 142] on span "Select" at bounding box center [258, 141] width 85 height 13
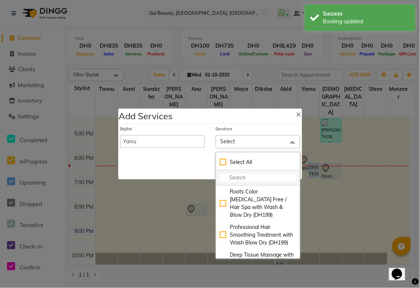
click at [252, 179] on input "multiselect-search" at bounding box center [258, 178] width 77 height 8
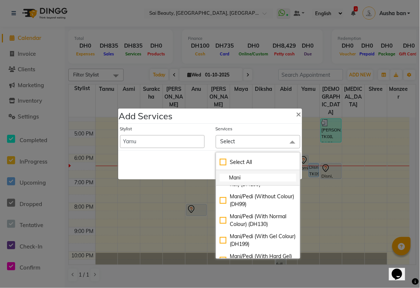
scroll to position [303, 0]
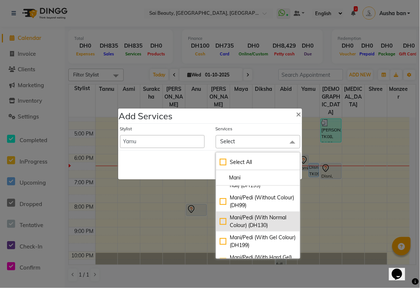
type input "Mani"
click at [220, 230] on div "Mani/Pedi (With Normal Colour) (DH130)" at bounding box center [258, 222] width 77 height 16
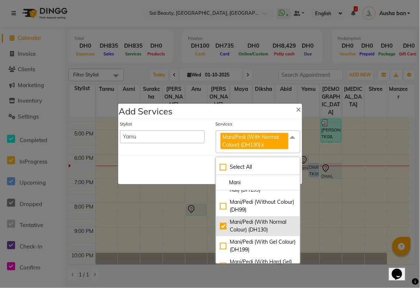
checkbox input "true"
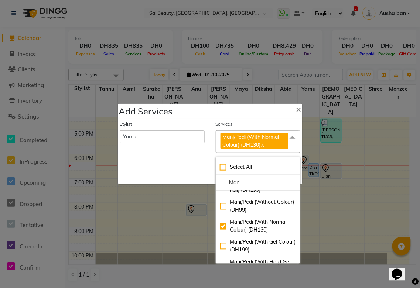
click at [173, 179] on div "Save Cancel" at bounding box center [210, 169] width 184 height 29
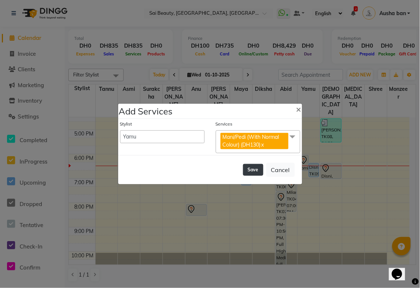
click at [252, 170] on button "Save" at bounding box center [253, 170] width 20 height 12
select select "59146"
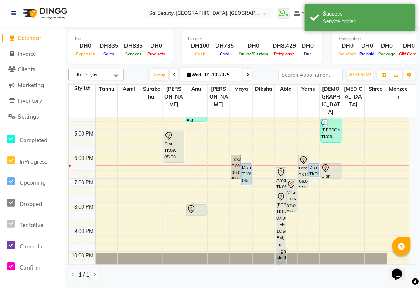
click at [302, 156] on div "Lamis, TK13, 06:00 PM-07:20 PM, Spa Pedicure (Normal Colour),Mani/Pedi (With No…" at bounding box center [304, 172] width 10 height 32
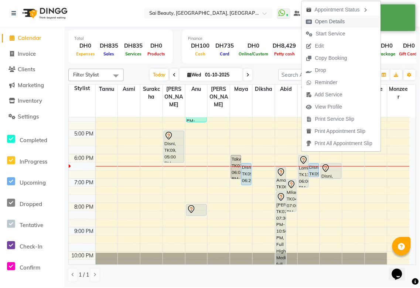
click at [341, 27] on span "Open Details" at bounding box center [326, 22] width 48 height 12
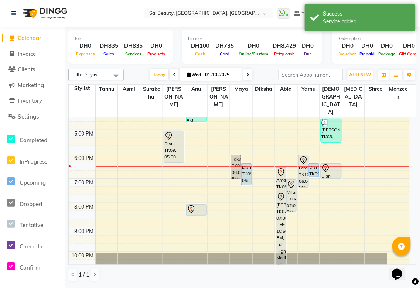
click at [300, 156] on div "Lamis, TK13, 06:00 PM-07:20 PM, Spa Pedicure (Normal Colour),Mani/Pedi (With No…" at bounding box center [304, 172] width 10 height 32
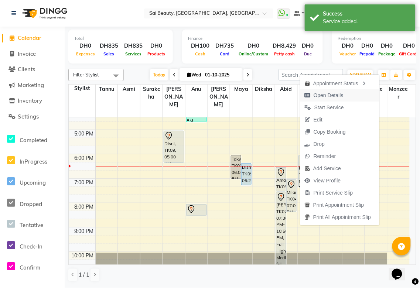
click at [333, 96] on span "Open Details" at bounding box center [329, 96] width 30 height 8
select select "7"
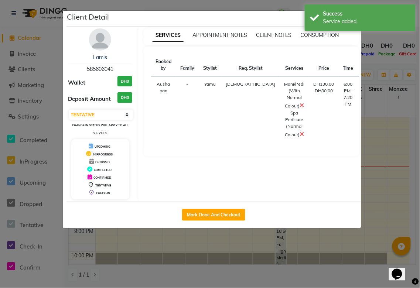
click at [300, 137] on icon at bounding box center [302, 134] width 4 height 6
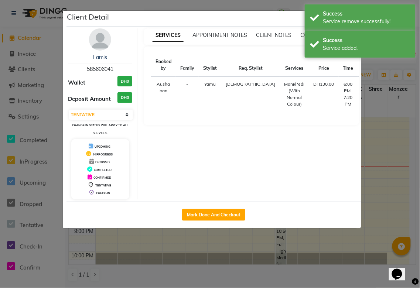
click at [405, 64] on ngb-modal-window "Client Detail Lamis 585606041 Wallet DH0 Deposit Amount DH0 Select IN SERVICE C…" at bounding box center [210, 144] width 420 height 288
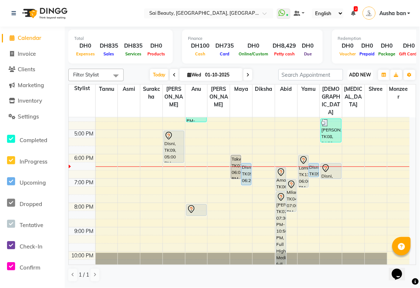
click at [358, 74] on span "ADD NEW" at bounding box center [361, 75] width 22 height 6
click at [354, 87] on button "Add Appointment" at bounding box center [344, 89] width 58 height 10
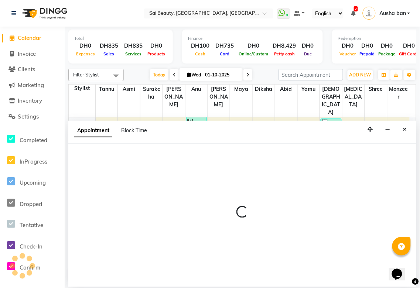
select select "tentative"
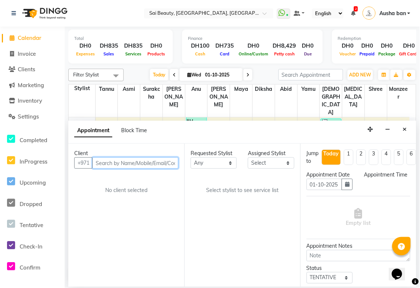
select select "600"
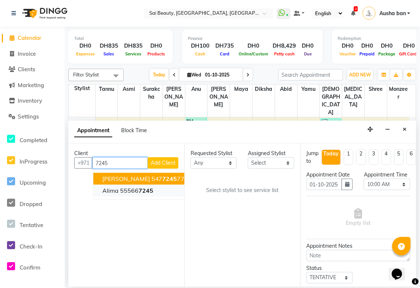
click at [148, 192] on span "7245" at bounding box center [146, 190] width 15 height 7
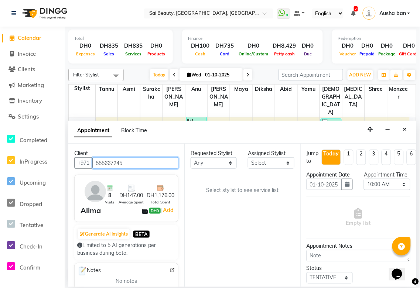
type input "555667245"
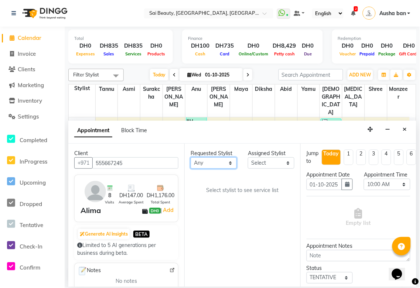
click at [230, 163] on select "Any [PERSON_NAME][MEDICAL_DATA] [PERSON_NAME] Asmi [PERSON_NAME] Gita [PERSON_N…" at bounding box center [214, 163] width 46 height 11
select select "43674"
click at [191, 158] on select "Any [PERSON_NAME][MEDICAL_DATA] [PERSON_NAME] Asmi [PERSON_NAME] Gita [PERSON_N…" at bounding box center [214, 163] width 46 height 11
select select "43674"
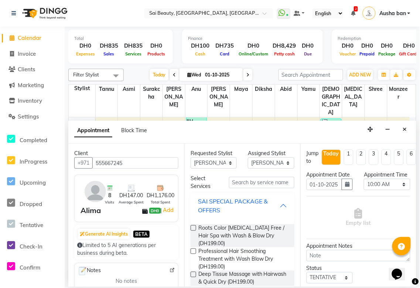
click at [272, 208] on div "SAI SPECIAL PACKAGE & OFFERS" at bounding box center [239, 206] width 82 height 18
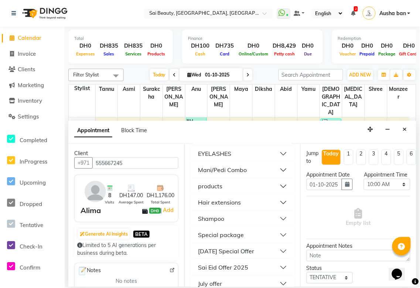
scroll to position [379, 0]
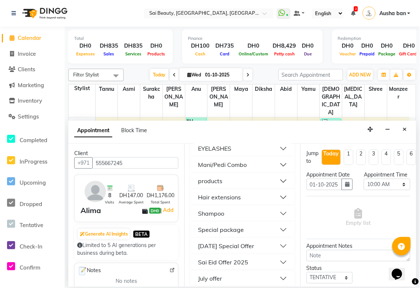
click at [276, 164] on button "Mani/Pedi Combo" at bounding box center [243, 165] width 98 height 13
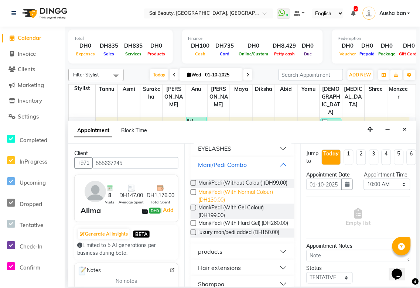
click at [234, 204] on span "Mani/Pedi (With Normal Colour) (DH130.00)" at bounding box center [244, 197] width 90 height 16
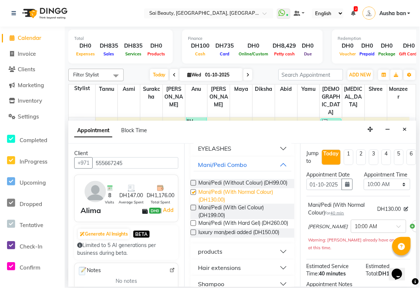
checkbox input "false"
click at [392, 190] on select "Select 10:00 AM 10:05 AM 10:10 AM 10:15 AM 10:20 AM 10:25 AM 10:30 AM 10:35 AM …" at bounding box center [387, 184] width 46 height 11
select select "1140"
click at [364, 186] on select "Select 10:00 AM 10:05 AM 10:10 AM 10:15 AM 10:20 AM 10:25 AM 10:30 AM 10:35 AM …" at bounding box center [387, 184] width 46 height 11
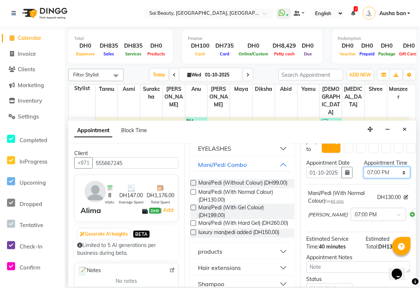
scroll to position [95, 0]
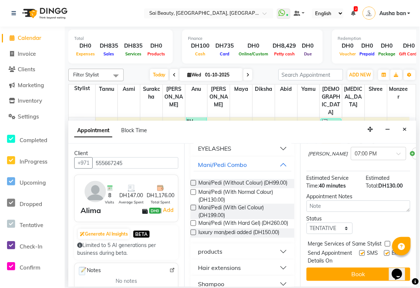
click at [386, 241] on label at bounding box center [388, 244] width 6 height 6
click at [386, 243] on input "checkbox" at bounding box center [387, 245] width 5 height 5
checkbox input "true"
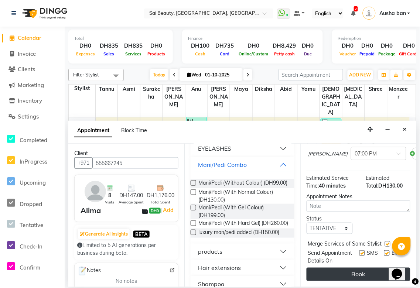
click at [370, 268] on button "Book" at bounding box center [359, 274] width 104 height 13
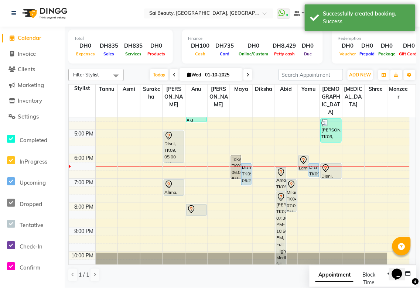
click at [337, 276] on span "Appointment" at bounding box center [335, 275] width 38 height 13
select select "tentative"
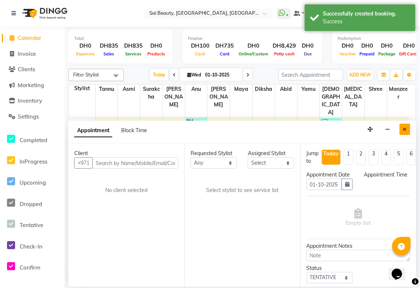
click at [405, 130] on icon "Close" at bounding box center [405, 129] width 4 height 5
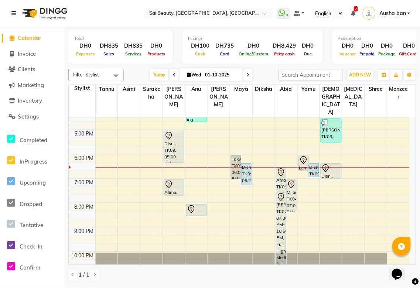
click at [174, 131] on div "Disni, TK09, 05:00 PM-06:20 PM, Hard gel refil" at bounding box center [174, 146] width 20 height 31
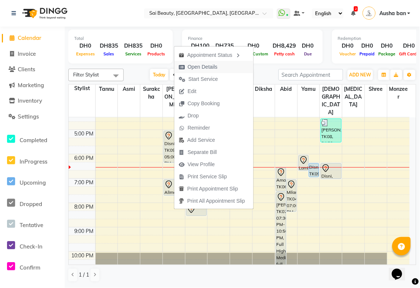
click at [215, 68] on span "Open Details" at bounding box center [203, 67] width 30 height 8
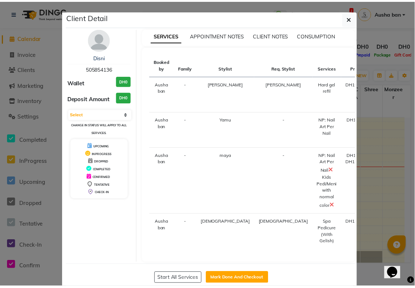
scroll to position [16, 0]
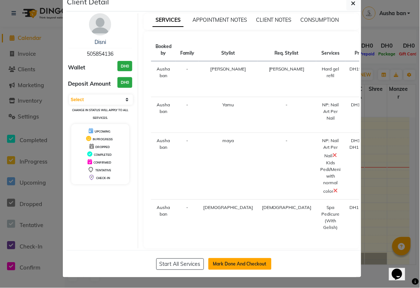
click at [239, 264] on button "Mark Done And Checkout" at bounding box center [240, 265] width 63 height 12
select select "service"
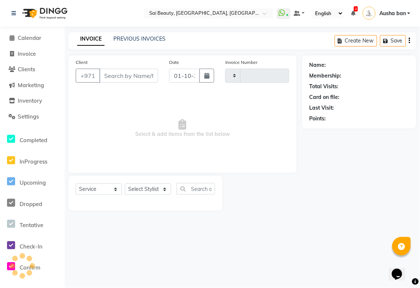
type input "3925"
select select "5352"
type input "505854136"
select select "61100"
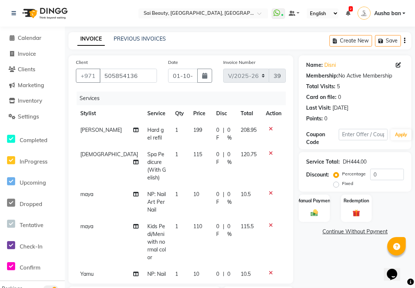
scroll to position [18, 0]
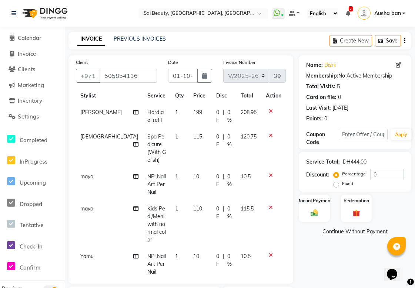
click at [108, 201] on td "maya" at bounding box center [109, 225] width 67 height 48
select select "52340"
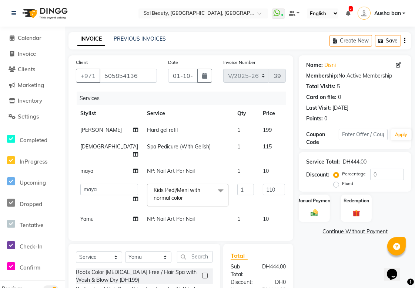
scroll to position [0, 0]
click at [237, 189] on input "1" at bounding box center [245, 189] width 17 height 11
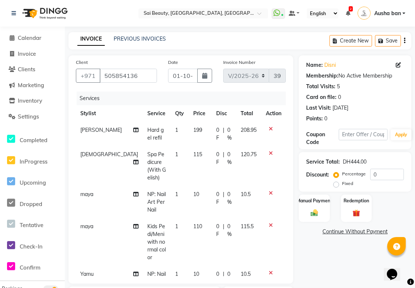
click at [133, 224] on icon at bounding box center [135, 226] width 5 height 5
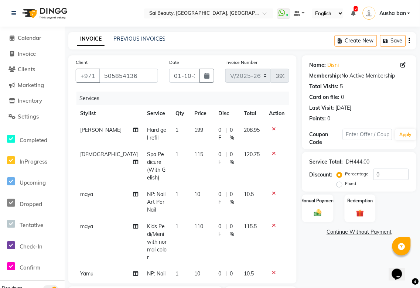
select select "52340"
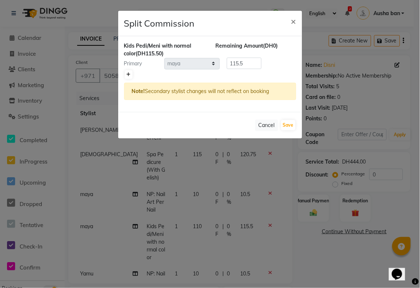
click at [128, 74] on icon at bounding box center [129, 74] width 4 height 4
type input "57.75"
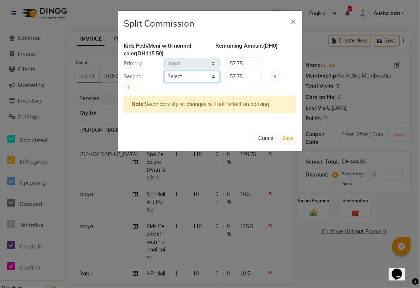
click at [207, 80] on select "Select [PERSON_NAME][MEDICAL_DATA] [PERSON_NAME] Asmi Ausha ban [PERSON_NAME] G…" at bounding box center [192, 76] width 55 height 11
click at [165, 71] on select "Select [PERSON_NAME][MEDICAL_DATA] [PERSON_NAME] Asmi Ausha ban [PERSON_NAME] G…" at bounding box center [192, 76] width 55 height 11
click at [247, 78] on input "57.75" at bounding box center [244, 76] width 35 height 11
click at [249, 64] on input "57.75" at bounding box center [244, 63] width 35 height 11
click at [288, 139] on button "Save" at bounding box center [288, 139] width 14 height 10
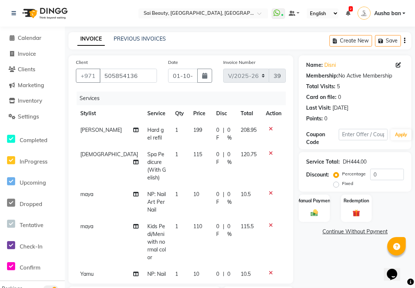
scroll to position [18, 0]
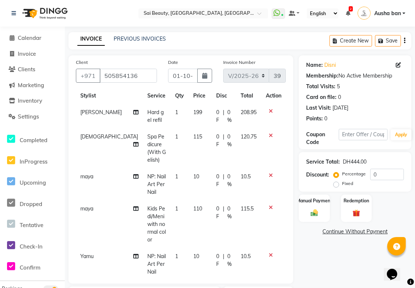
click at [175, 173] on span "1" at bounding box center [176, 176] width 3 height 7
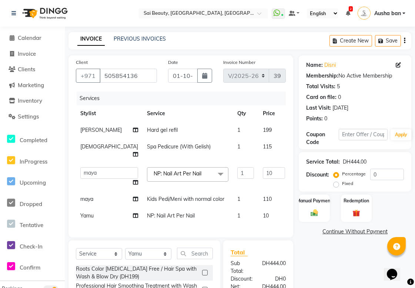
scroll to position [0, 0]
click at [237, 173] on input "1" at bounding box center [245, 173] width 17 height 11
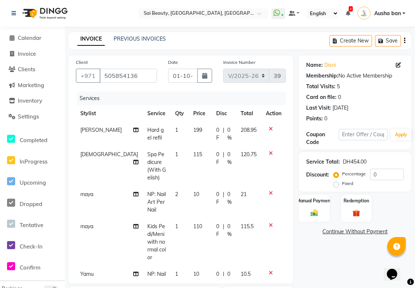
scroll to position [18, 0]
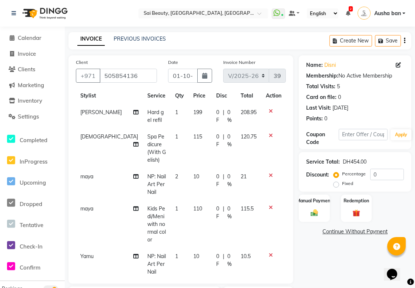
click at [170, 249] on td "1" at bounding box center [179, 265] width 18 height 32
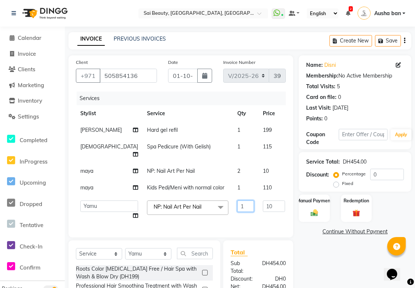
click at [237, 207] on input "1" at bounding box center [245, 206] width 17 height 11
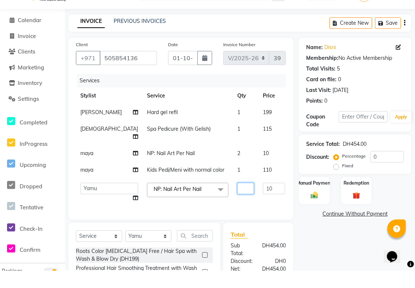
scroll to position [18, 0]
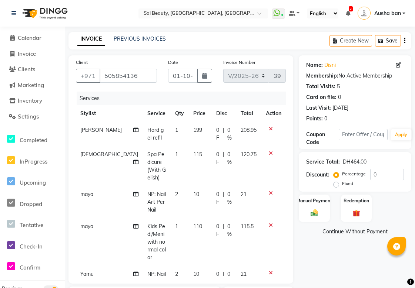
select select "5352"
select select "service"
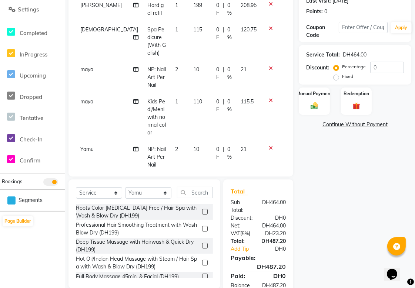
scroll to position [135, 0]
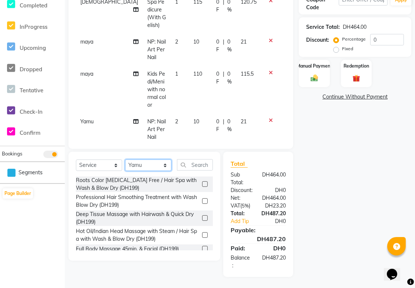
click at [165, 161] on select "Select Stylist [PERSON_NAME][MEDICAL_DATA] [PERSON_NAME] Asmi Ausha ban [PERSON…" at bounding box center [148, 165] width 46 height 11
select select "63384"
click at [125, 160] on select "Select Stylist [PERSON_NAME][MEDICAL_DATA] [PERSON_NAME] Asmi Ausha ban [PERSON…" at bounding box center [148, 165] width 46 height 11
click at [192, 165] on input "text" at bounding box center [195, 164] width 36 height 11
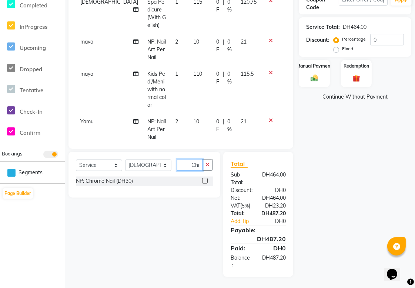
scroll to position [0, 1]
type input "Chr"
click at [205, 181] on label at bounding box center [205, 181] width 6 height 6
click at [205, 181] on input "checkbox" at bounding box center [204, 181] width 5 height 5
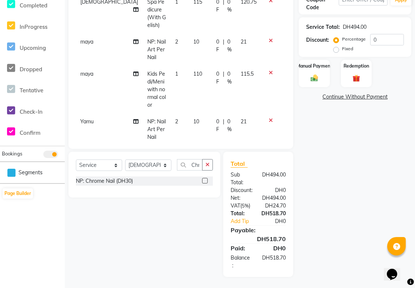
checkbox input "false"
click at [207, 165] on icon "button" at bounding box center [207, 164] width 4 height 5
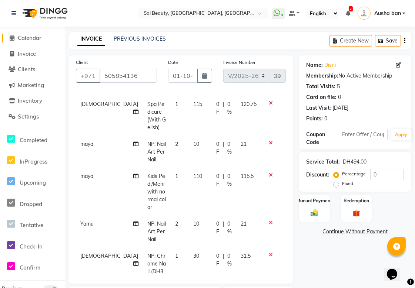
click at [38, 41] on span "Calendar" at bounding box center [30, 37] width 24 height 7
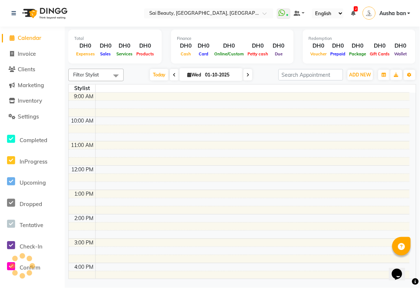
scroll to position [190, 0]
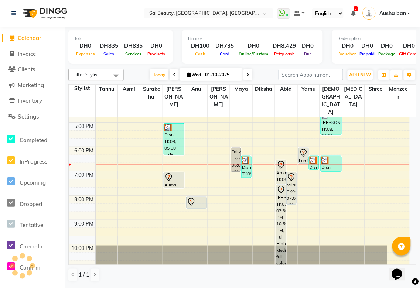
click at [247, 75] on icon at bounding box center [248, 75] width 3 height 4
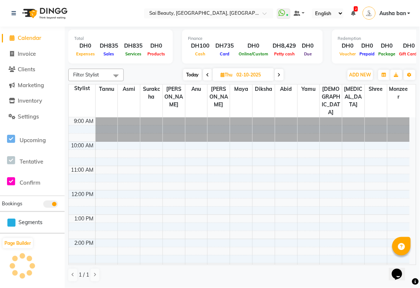
scroll to position [204, 0]
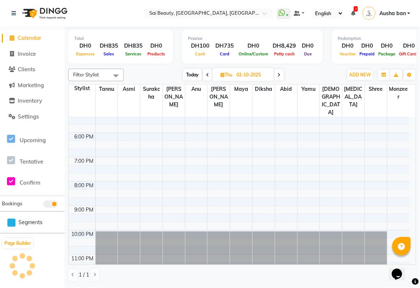
click at [280, 75] on icon at bounding box center [279, 75] width 3 height 4
type input "03-10-2025"
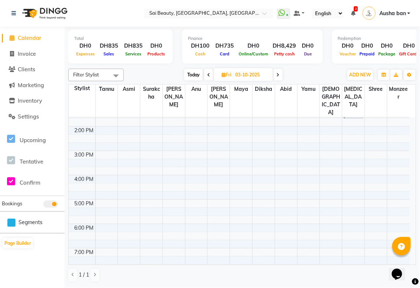
scroll to position [16, 0]
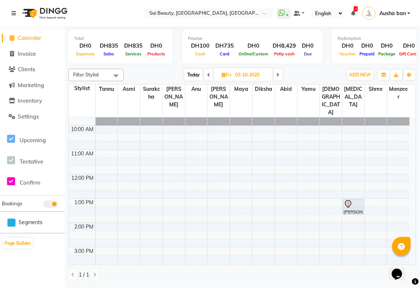
click at [353, 200] on div at bounding box center [353, 204] width 19 height 9
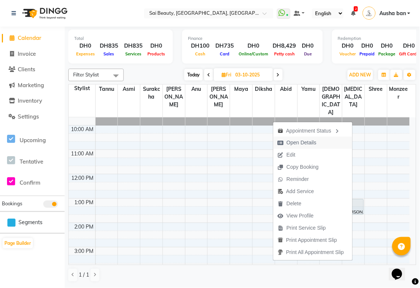
click at [314, 142] on span "Open Details" at bounding box center [302, 143] width 30 height 8
select select "7"
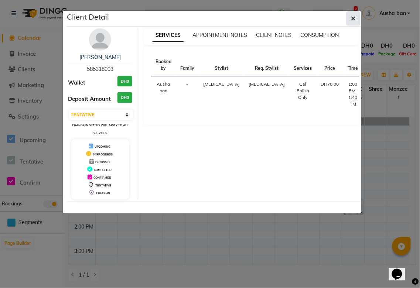
click at [353, 21] on icon "button" at bounding box center [354, 19] width 4 height 6
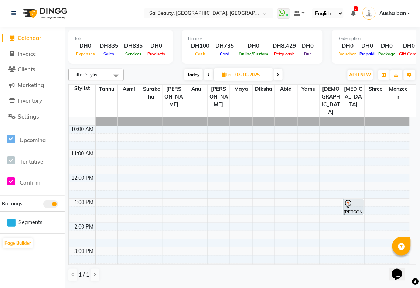
click at [354, 13] on icon at bounding box center [353, 13] width 4 height 5
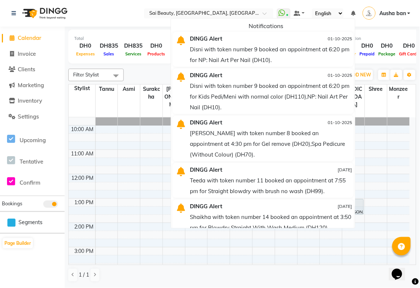
click at [153, 70] on div "[DATE] [DATE]" at bounding box center [234, 75] width 212 height 11
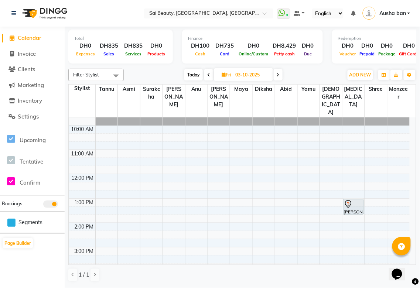
click at [196, 74] on span "Today" at bounding box center [194, 74] width 18 height 11
type input "01-10-2025"
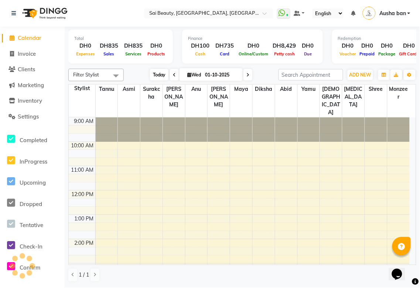
scroll to position [204, 0]
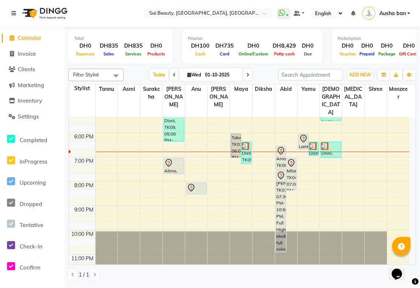
click at [291, 159] on div "Milana, TK04, 07:00 PM-08:20 PM, Full Colour Without [MEDICAL_DATA] Medium,Fash…" at bounding box center [292, 175] width 10 height 32
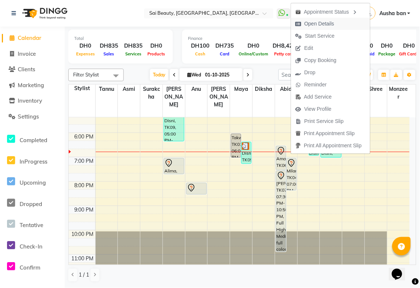
click at [330, 23] on span "Open Details" at bounding box center [320, 24] width 30 height 8
select select "7"
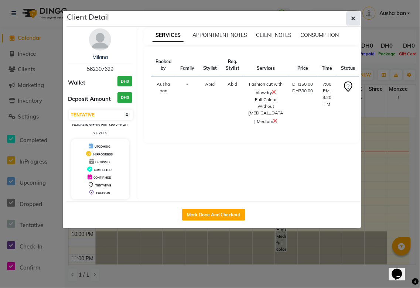
click at [354, 18] on icon "button" at bounding box center [354, 19] width 4 height 6
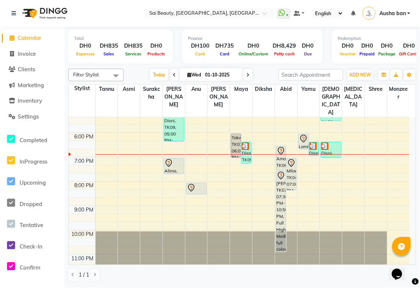
click at [287, 160] on div "Milana, TK04, 07:00 PM-08:20 PM, Full Colour Without [MEDICAL_DATA] Medium,Fash…" at bounding box center [292, 175] width 10 height 32
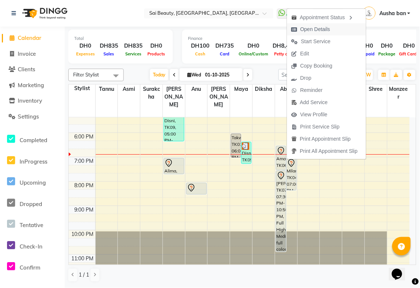
click at [321, 30] on span "Open Details" at bounding box center [316, 30] width 30 height 8
select select "7"
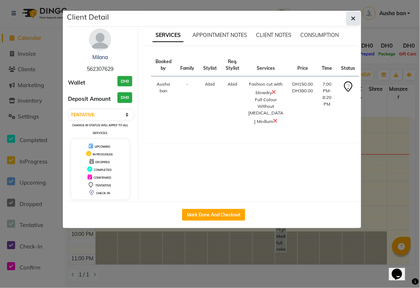
click at [353, 17] on icon "button" at bounding box center [354, 19] width 4 height 6
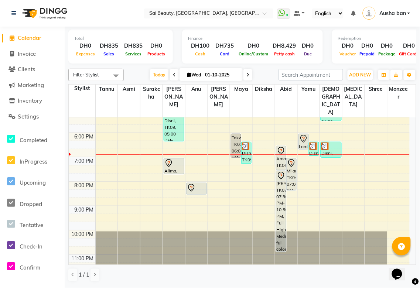
click at [245, 142] on div "Disni, TK09, 06:20 PM-07:15 PM, Kids Pedi/Meni with normal color (DH110),NP: Na…" at bounding box center [247, 152] width 10 height 21
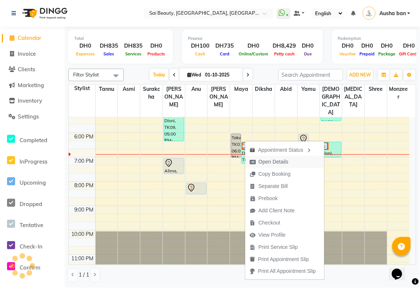
click at [276, 165] on span "Open Details" at bounding box center [274, 162] width 30 height 8
select select "7"
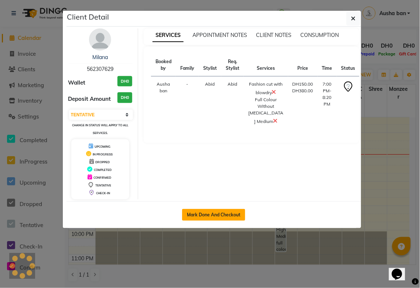
click at [232, 215] on button "Mark Done And Checkout" at bounding box center [213, 215] width 63 height 12
select select "service"
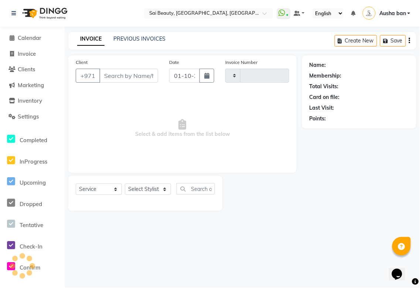
type input "3925"
select select "5352"
type input "562307629"
select select "59146"
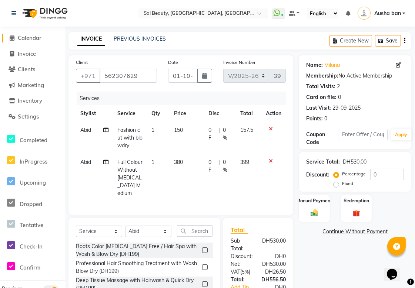
click at [26, 40] on span "Calendar" at bounding box center [30, 37] width 24 height 7
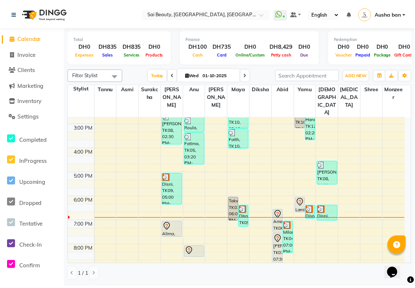
scroll to position [141, 0]
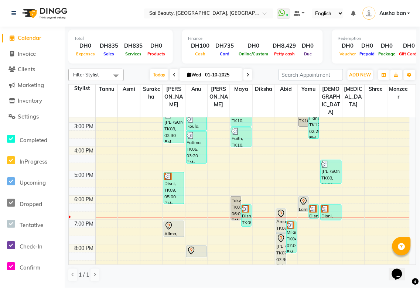
click at [246, 206] on img at bounding box center [245, 209] width 7 height 7
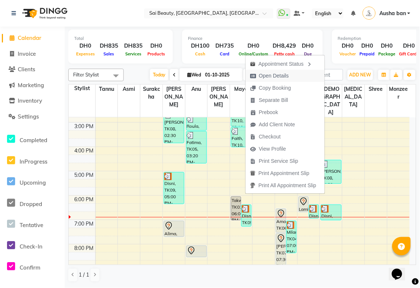
click at [283, 78] on span "Open Details" at bounding box center [274, 76] width 30 height 8
select select "3"
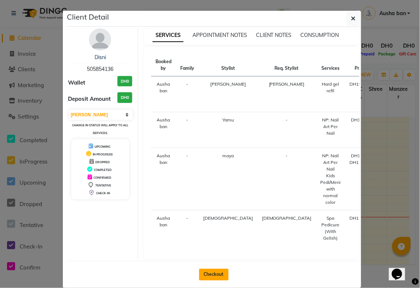
click at [219, 278] on button "Checkout" at bounding box center [214, 275] width 30 height 12
select select "service"
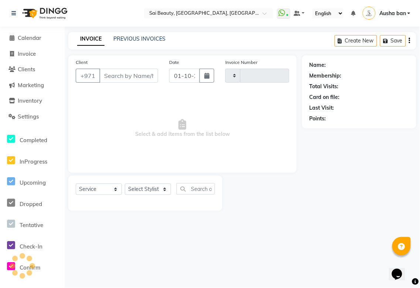
type input "3925"
select select "5352"
type input "505854136"
select select "61100"
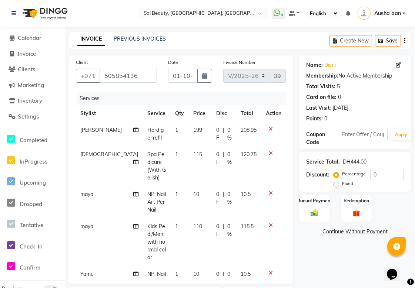
click at [175, 191] on span "1" at bounding box center [176, 194] width 3 height 7
select select "52340"
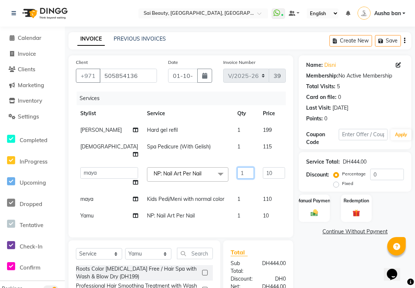
click at [237, 173] on input "1" at bounding box center [245, 173] width 17 height 11
type input "2"
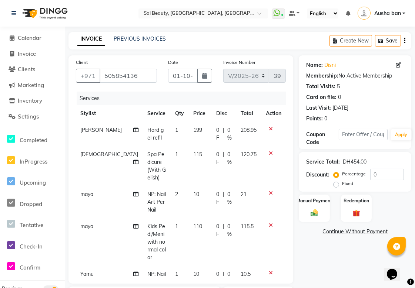
scroll to position [18, 0]
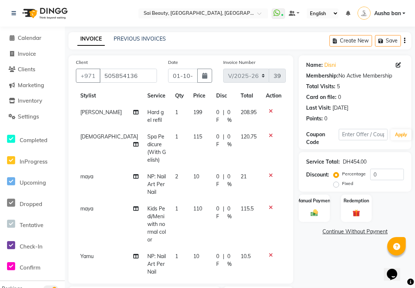
click at [170, 249] on td "1" at bounding box center [179, 265] width 18 height 32
select select "61100"
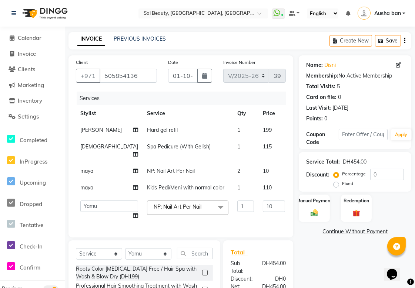
scroll to position [0, 0]
click at [237, 209] on input "1" at bounding box center [245, 206] width 17 height 11
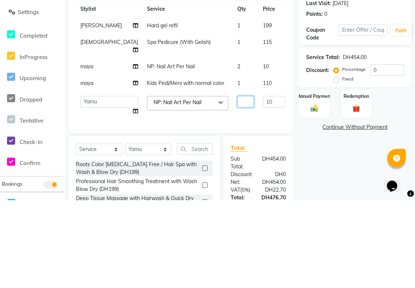
scroll to position [18, 0]
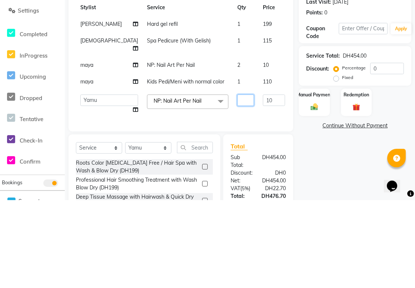
type input "2"
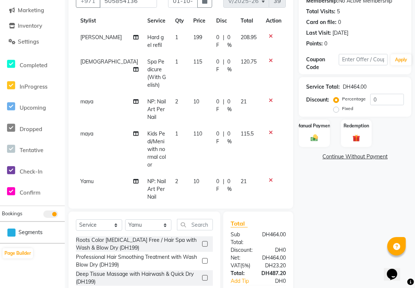
scroll to position [87, 0]
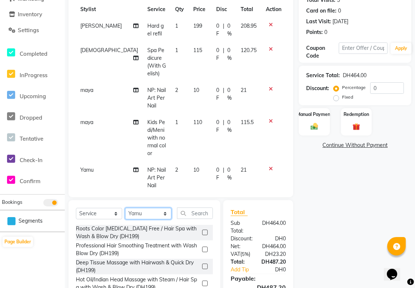
click at [165, 215] on select "Select Stylist [PERSON_NAME][MEDICAL_DATA] [PERSON_NAME] Asmi Ausha ban [PERSON…" at bounding box center [148, 213] width 46 height 11
select select "63384"
click at [125, 208] on select "Select Stylist [PERSON_NAME][MEDICAL_DATA] [PERSON_NAME] Asmi Ausha ban [PERSON…" at bounding box center [148, 213] width 46 height 11
click at [197, 213] on input "text" at bounding box center [195, 213] width 36 height 11
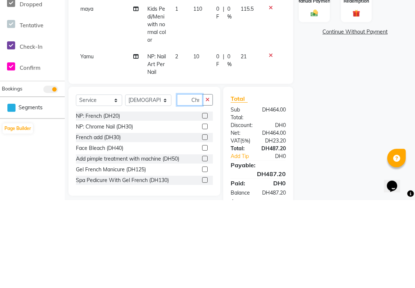
scroll to position [0, 1]
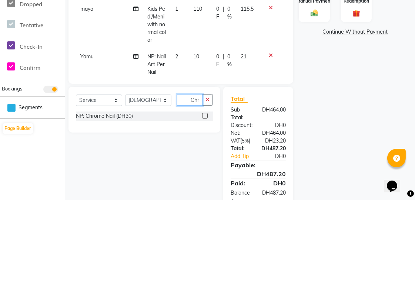
type input "Chr"
click at [204, 204] on label at bounding box center [205, 205] width 6 height 6
click at [204, 204] on input "checkbox" at bounding box center [204, 204] width 5 height 5
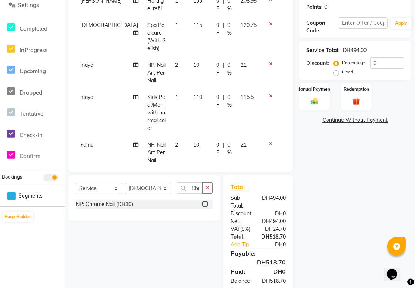
checkbox input "false"
click at [161, 186] on select "Select Stylist [PERSON_NAME][MEDICAL_DATA] [PERSON_NAME] Asmi Ausha ban [PERSON…" at bounding box center [148, 188] width 46 height 11
select select "43674"
click at [125, 183] on select "Select Stylist [PERSON_NAME][MEDICAL_DATA] [PERSON_NAME] Asmi Ausha ban [PERSON…" at bounding box center [148, 188] width 46 height 11
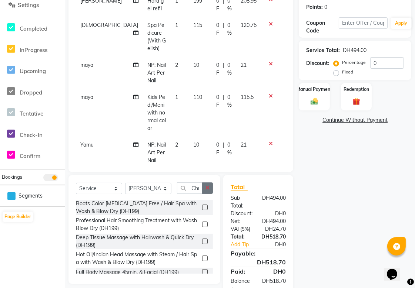
click at [206, 190] on icon "button" at bounding box center [207, 188] width 4 height 5
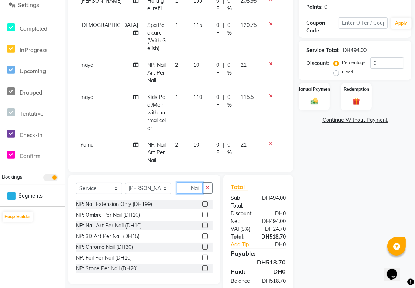
scroll to position [0, 1]
type input "Nail"
click at [202, 227] on label at bounding box center [205, 226] width 6 height 6
click at [202, 227] on input "checkbox" at bounding box center [204, 226] width 5 height 5
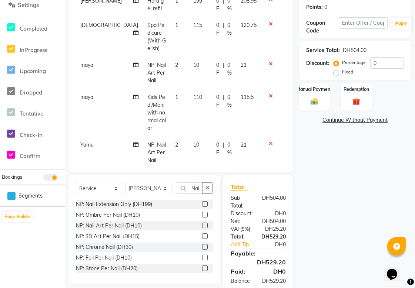
checkbox input "false"
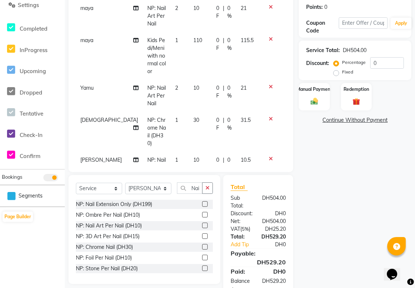
scroll to position [90, 0]
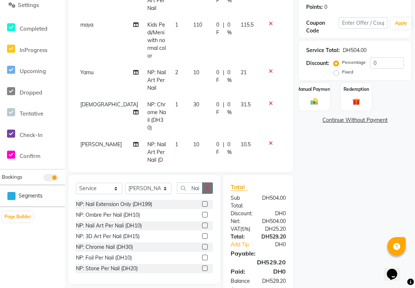
click at [207, 188] on icon "button" at bounding box center [207, 188] width 4 height 5
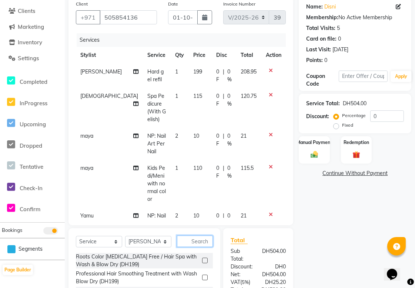
scroll to position [0, 0]
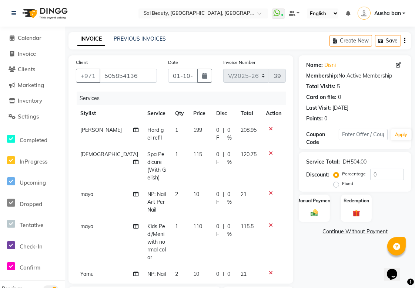
click at [133, 224] on icon at bounding box center [135, 226] width 5 height 5
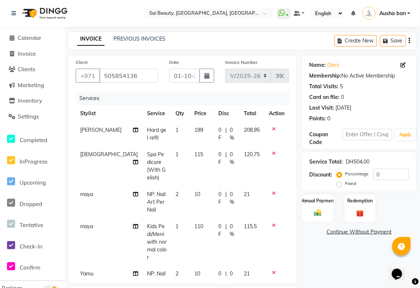
select select "52340"
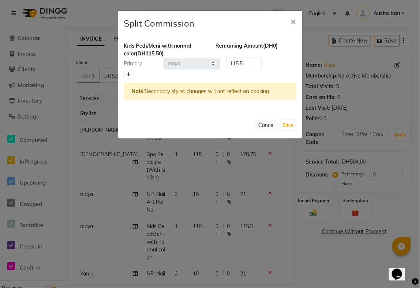
click at [128, 74] on icon at bounding box center [129, 74] width 4 height 4
type input "57.75"
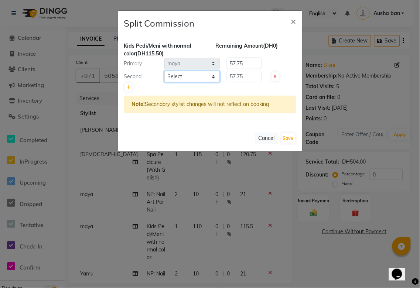
click at [214, 78] on select "Select [PERSON_NAME][MEDICAL_DATA] [PERSON_NAME] Asmi Ausha ban [PERSON_NAME] G…" at bounding box center [192, 76] width 55 height 11
select select "61100"
click at [165, 71] on select "Select [PERSON_NAME][MEDICAL_DATA] [PERSON_NAME] Asmi Ausha ban [PERSON_NAME] G…" at bounding box center [192, 76] width 55 height 11
click at [255, 76] on input "57.75" at bounding box center [244, 76] width 35 height 11
type input "5"
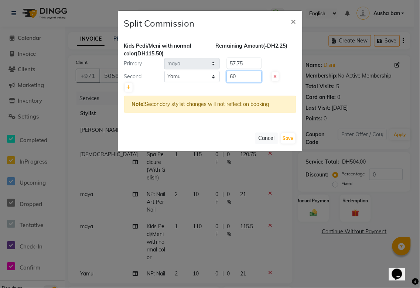
type input "60"
click at [261, 64] on input "57.75" at bounding box center [244, 63] width 35 height 11
type input "5"
type input "55.5"
click at [289, 138] on button "Save" at bounding box center [288, 139] width 14 height 10
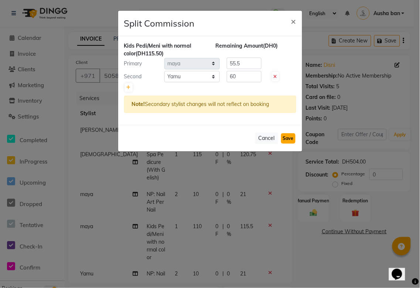
select select "Select"
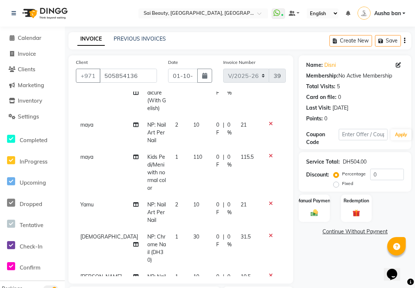
scroll to position [90, 0]
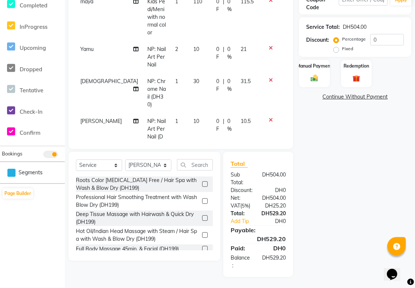
click at [175, 118] on span "1" at bounding box center [176, 121] width 3 height 7
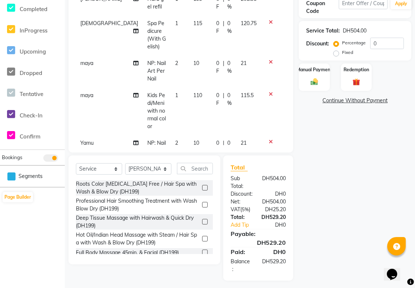
select select "43674"
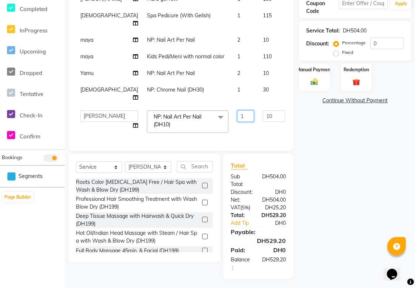
click at [237, 111] on input "1" at bounding box center [245, 116] width 17 height 11
type input "10"
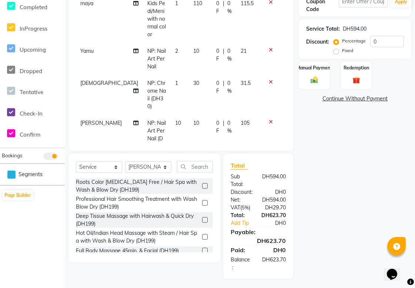
scroll to position [135, 0]
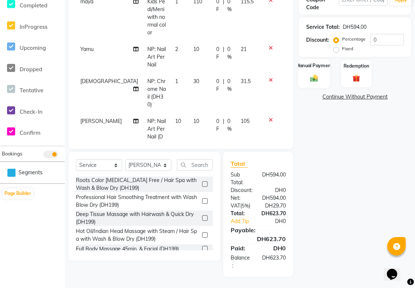
click at [312, 73] on div "Manual Payment" at bounding box center [314, 73] width 32 height 29
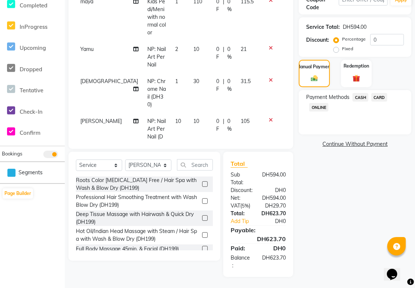
click at [383, 94] on span "CARD" at bounding box center [379, 97] width 16 height 9
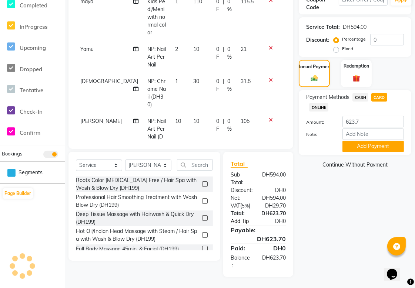
click at [236, 221] on link "Add Tip" at bounding box center [244, 222] width 39 height 8
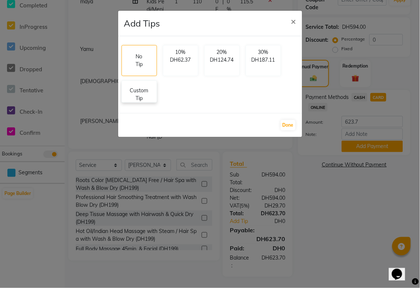
click at [134, 94] on p "Custom Tip" at bounding box center [139, 95] width 26 height 16
select select "43674"
select select "63384"
select select "52340"
select select "61100"
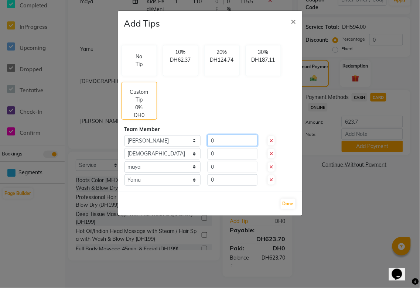
click at [221, 138] on input "0" at bounding box center [233, 140] width 50 height 11
type input "20"
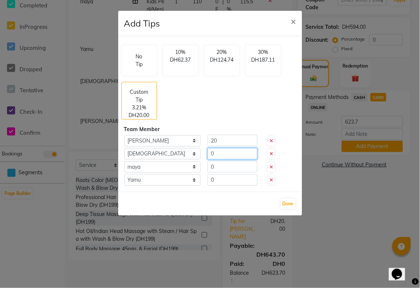
click at [227, 153] on input "0" at bounding box center [233, 153] width 50 height 11
click at [217, 154] on input "10" at bounding box center [233, 153] width 50 height 11
type input "10"
click at [236, 170] on input "0" at bounding box center [233, 166] width 50 height 11
type input "10"
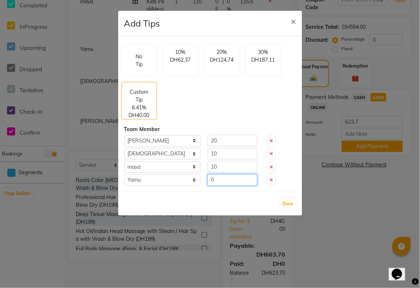
click at [217, 179] on input "0" at bounding box center [233, 180] width 50 height 11
type input "10"
click at [287, 202] on button "Done" at bounding box center [288, 204] width 15 height 10
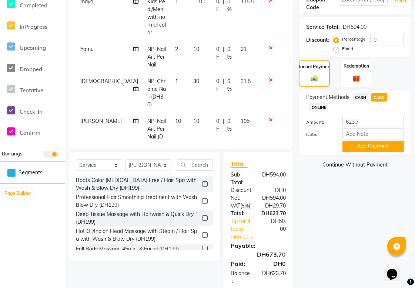
click at [357, 97] on span "CASH" at bounding box center [360, 97] width 16 height 9
type input "673.7"
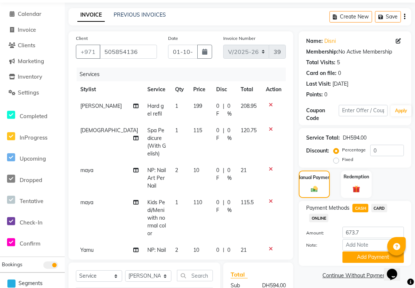
scroll to position [0, 0]
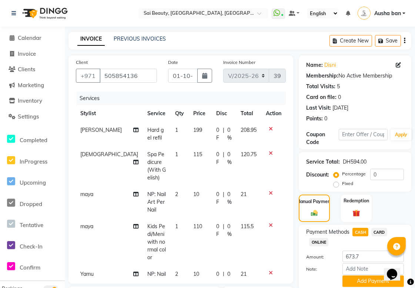
click at [133, 224] on icon at bounding box center [135, 226] width 5 height 5
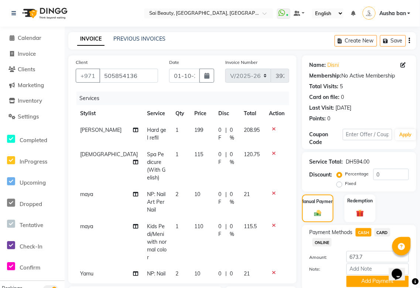
select select "52340"
select select "61100"
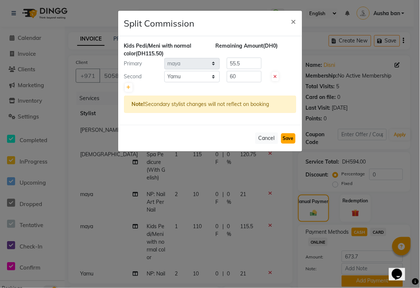
click at [286, 139] on button "Save" at bounding box center [288, 139] width 14 height 10
select select "Select"
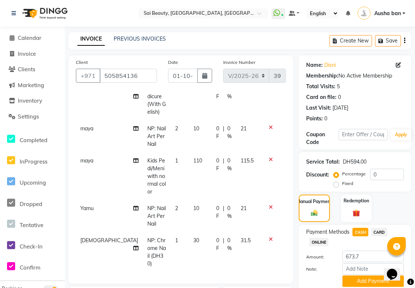
scroll to position [90, 0]
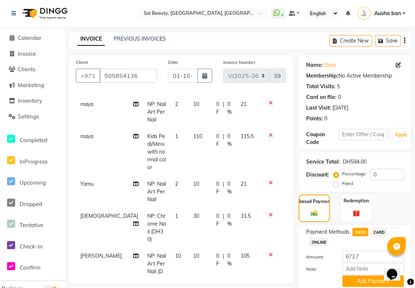
click at [382, 231] on span "CARD" at bounding box center [379, 232] width 16 height 9
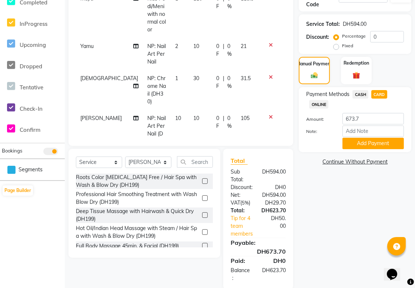
scroll to position [138, 0]
click at [385, 145] on button "Add Payment" at bounding box center [372, 143] width 61 height 11
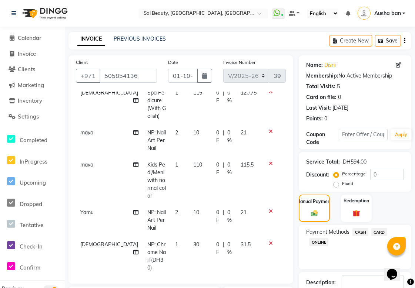
scroll to position [62, 0]
click at [133, 162] on icon at bounding box center [135, 164] width 5 height 5
select select "52340"
select select "61100"
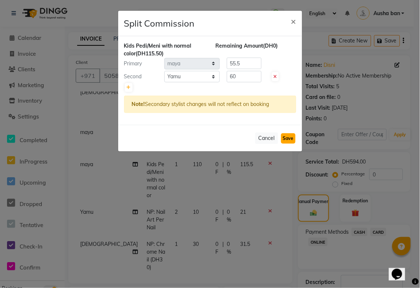
click at [288, 138] on button "Save" at bounding box center [288, 139] width 14 height 10
select select "Select"
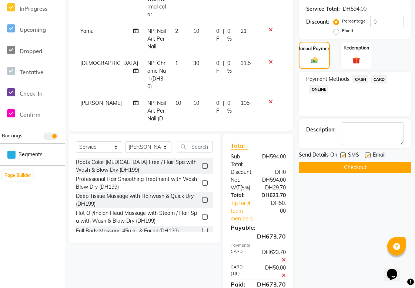
scroll to position [165, 0]
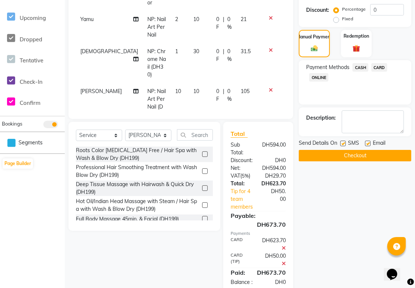
click at [380, 158] on button "Checkout" at bounding box center [354, 155] width 112 height 11
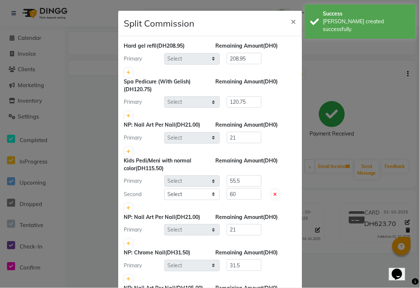
select select "43674"
select select "63384"
select select "52340"
select select "61100"
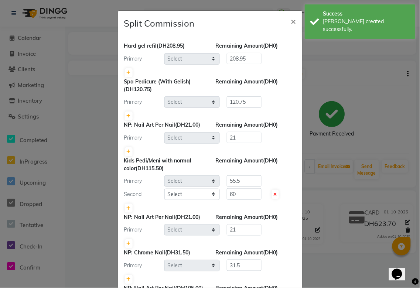
select select "61100"
select select "63384"
select select "43674"
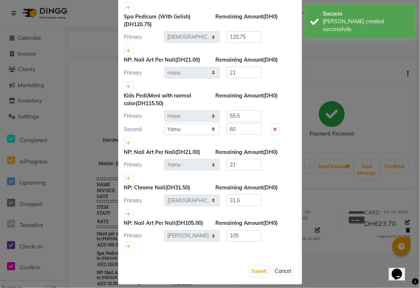
scroll to position [72, 0]
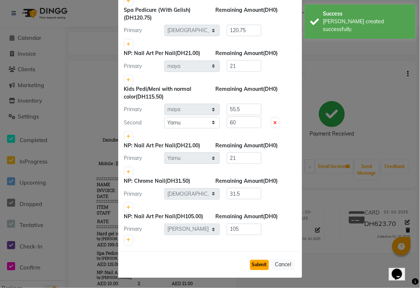
click at [257, 264] on button "Submit" at bounding box center [259, 265] width 19 height 10
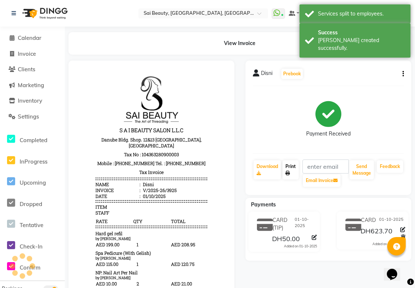
click at [293, 171] on link "Print" at bounding box center [290, 170] width 16 height 19
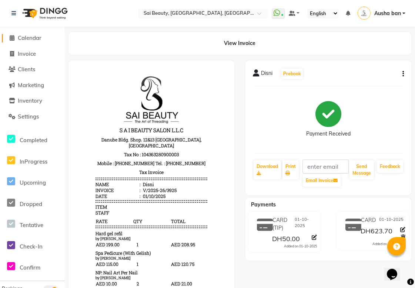
click at [27, 36] on span "Calendar" at bounding box center [30, 37] width 24 height 7
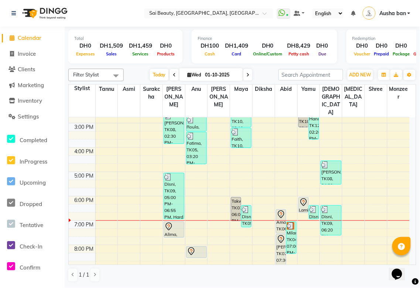
scroll to position [145, 0]
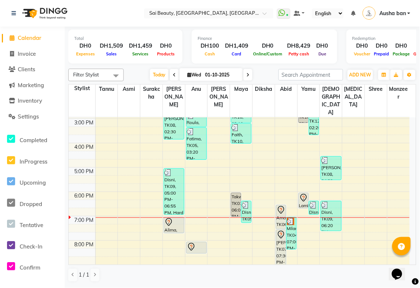
click at [283, 242] on div "[PERSON_NAME], TK07, 07:30 PM-10:50 PM, Full Highlights Medium,LOREAL full colo…" at bounding box center [282, 270] width 10 height 81
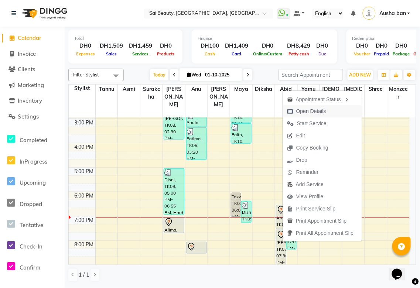
click at [321, 112] on span "Open Details" at bounding box center [312, 112] width 30 height 8
select select "7"
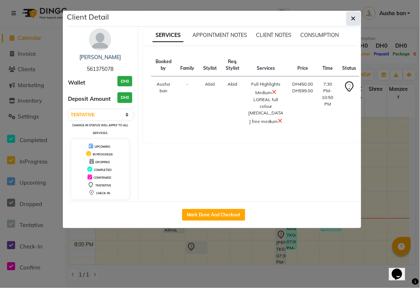
click at [352, 17] on icon "button" at bounding box center [354, 19] width 4 height 6
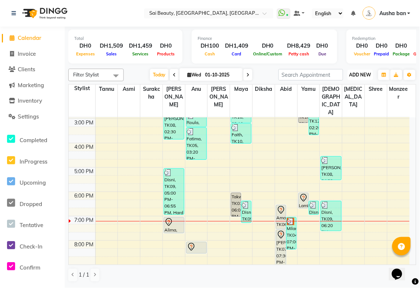
click at [353, 74] on span "ADD NEW" at bounding box center [361, 75] width 22 height 6
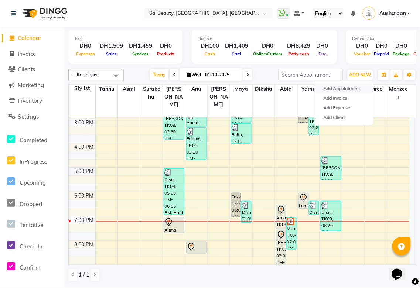
click at [355, 89] on button "Add Appointment" at bounding box center [344, 89] width 58 height 10
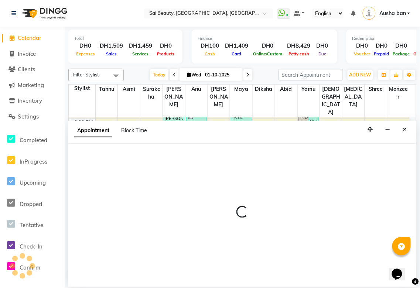
select select "600"
select select "tentative"
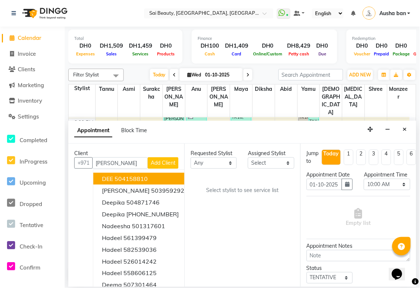
click at [145, 176] on ngb-highlight "504158810" at bounding box center [131, 178] width 33 height 7
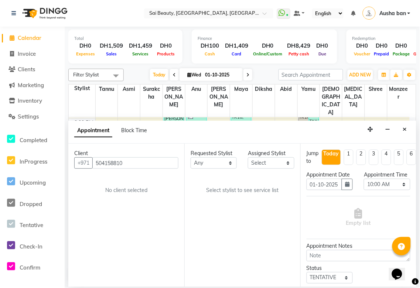
type input "504158810"
click at [231, 158] on select "Any [PERSON_NAME][MEDICAL_DATA] [PERSON_NAME] Asmi [PERSON_NAME] Gita [PERSON_N…" at bounding box center [214, 163] width 46 height 11
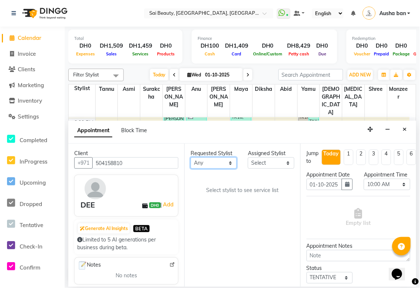
select select "59146"
click at [191, 158] on select "Any [PERSON_NAME][MEDICAL_DATA] [PERSON_NAME] Asmi [PERSON_NAME] Gita [PERSON_N…" at bounding box center [214, 163] width 46 height 11
select select "59146"
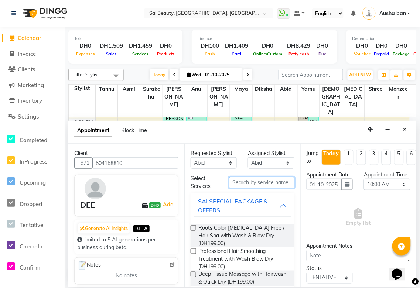
click at [249, 180] on input "text" at bounding box center [261, 182] width 65 height 11
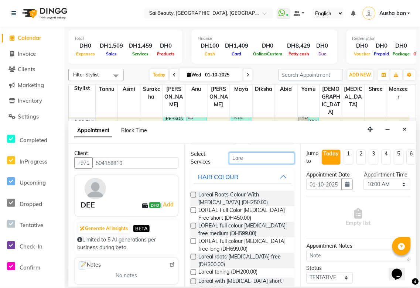
scroll to position [28, 0]
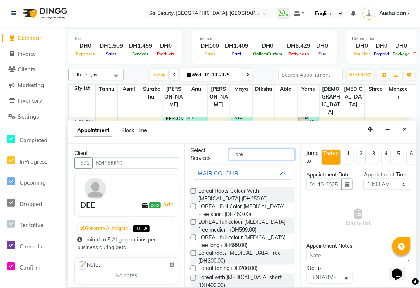
type input "Lore"
click at [407, 128] on icon "Close" at bounding box center [405, 129] width 4 height 5
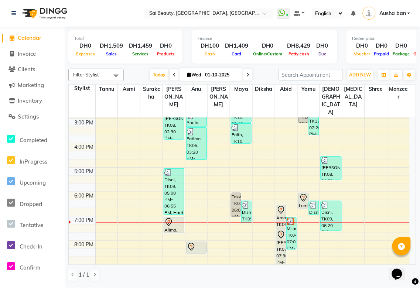
click at [290, 218] on div "Milana, TK04, 07:00 PM-08:20 PM, Full Colour Without [MEDICAL_DATA] Medium,Fash…" at bounding box center [292, 234] width 10 height 32
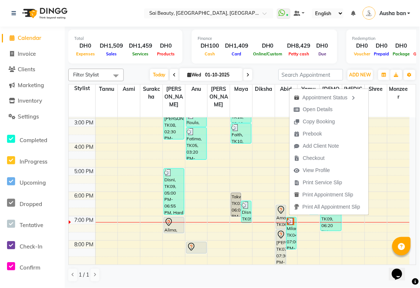
click at [338, 56] on div "Total DH0 Expenses DH1,509 Sales DH1,459 Services DH0 Products Finance DH100 Ca…" at bounding box center [242, 48] width 348 height 36
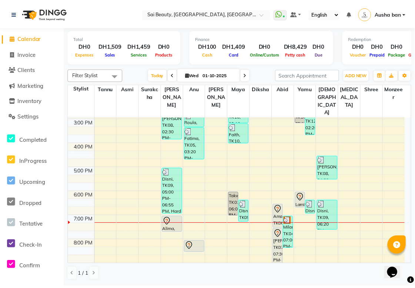
scroll to position [204, 0]
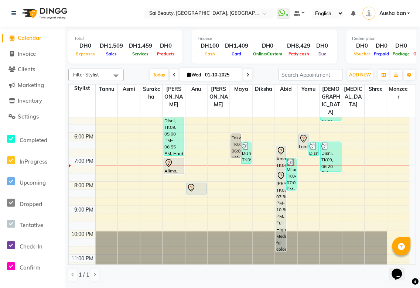
click at [301, 135] on icon at bounding box center [304, 139] width 9 height 9
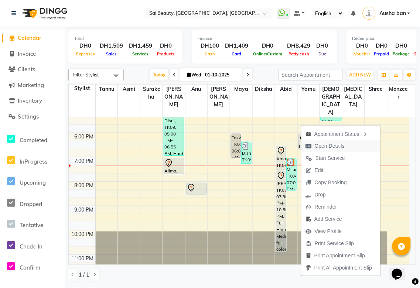
click at [335, 145] on span "Open Details" at bounding box center [330, 146] width 30 height 8
select select "7"
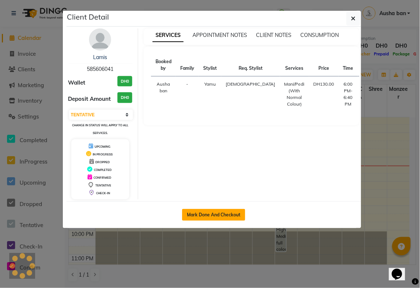
click at [226, 215] on button "Mark Done And Checkout" at bounding box center [213, 215] width 63 height 12
select select "service"
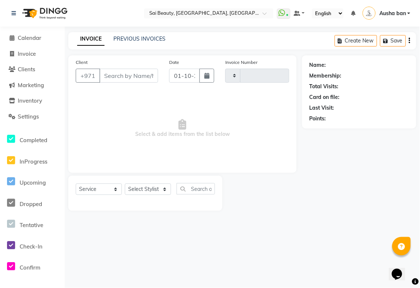
type input "3926"
select select "5352"
type input "585606041"
select select "61100"
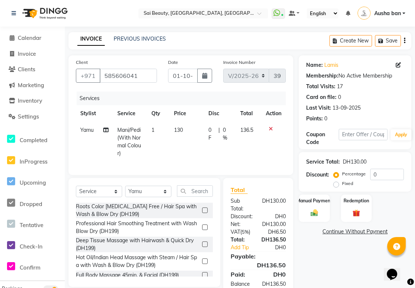
click at [105, 131] on icon at bounding box center [105, 130] width 5 height 5
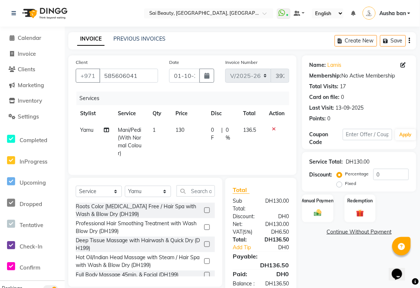
select select "61100"
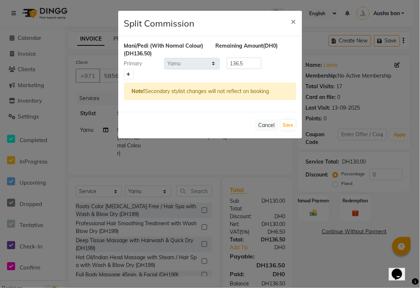
click at [131, 75] on link at bounding box center [129, 74] width 8 height 9
type input "68.25"
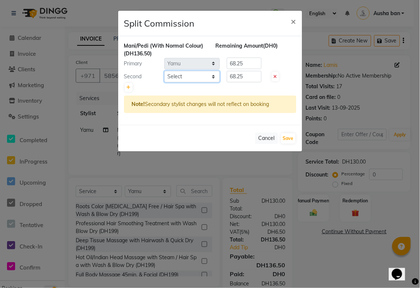
click at [211, 80] on select "Select [PERSON_NAME][MEDICAL_DATA] [PERSON_NAME] Asmi Ausha ban [PERSON_NAME] G…" at bounding box center [192, 76] width 55 height 11
select select "45072"
click at [165, 71] on select "Select [PERSON_NAME][MEDICAL_DATA] [PERSON_NAME] Asmi Ausha ban [PERSON_NAME] G…" at bounding box center [192, 76] width 55 height 11
click at [290, 137] on button "Save" at bounding box center [288, 139] width 14 height 10
select select "Select"
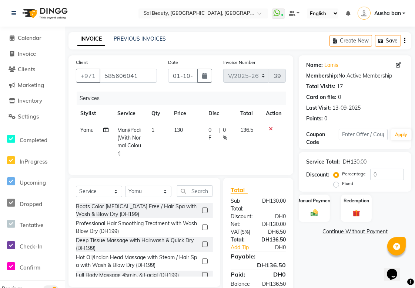
click at [104, 131] on icon at bounding box center [105, 130] width 5 height 5
select select "61100"
select select "45072"
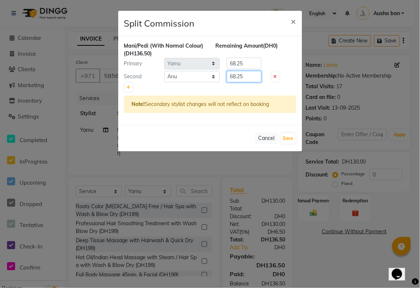
click at [250, 76] on input "68.25" at bounding box center [244, 76] width 35 height 11
type input "6"
type input "70"
click at [253, 64] on input "68.25" at bounding box center [244, 63] width 35 height 11
type input "6"
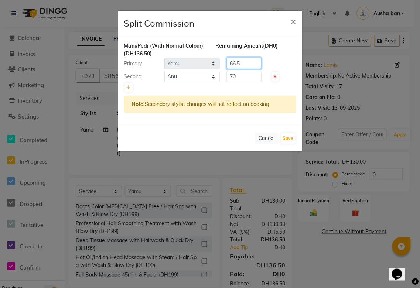
type input "66.5"
click at [288, 136] on button "Save" at bounding box center [288, 139] width 14 height 10
select select "Select"
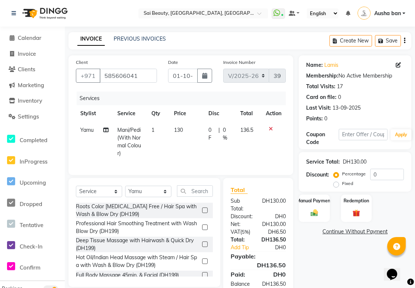
click at [105, 131] on icon at bounding box center [105, 130] width 5 height 5
select select "61100"
select select "45072"
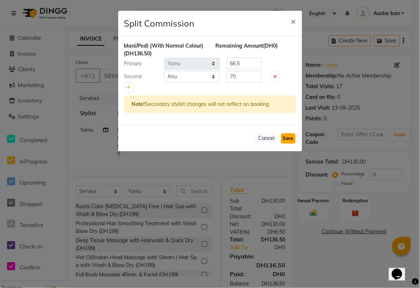
click at [286, 139] on button "Save" at bounding box center [288, 139] width 14 height 10
select select "Select"
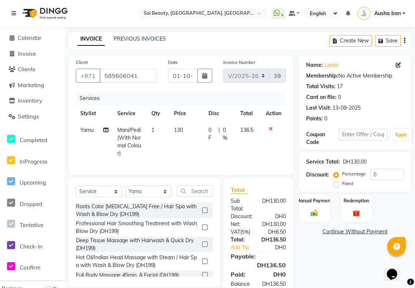
click at [104, 132] on icon at bounding box center [105, 130] width 5 height 5
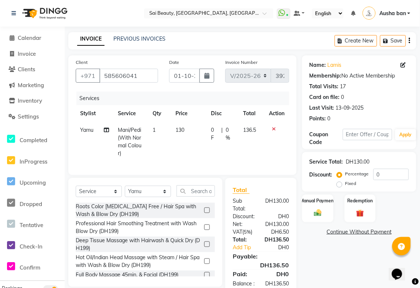
select select "61100"
select select "45072"
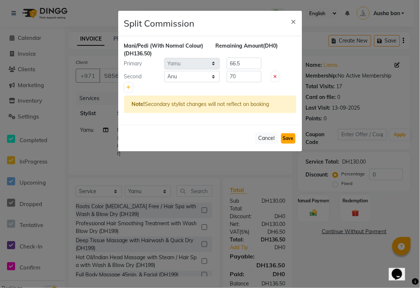
click at [290, 136] on button "Save" at bounding box center [288, 139] width 14 height 10
select select "Select"
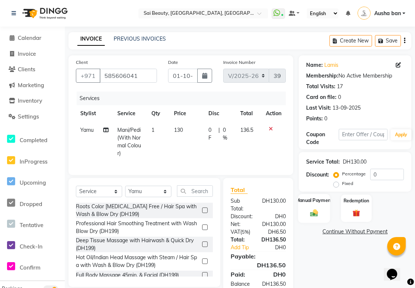
click at [312, 214] on img at bounding box center [314, 213] width 13 height 9
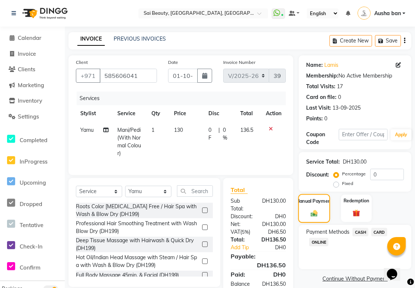
scroll to position [32, 0]
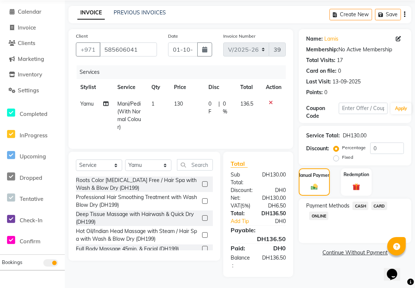
click at [382, 202] on span "CARD" at bounding box center [379, 206] width 16 height 9
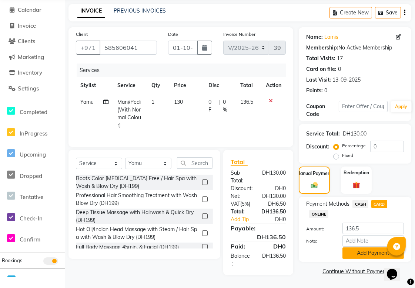
click at [363, 252] on button "Add Payment" at bounding box center [372, 253] width 61 height 11
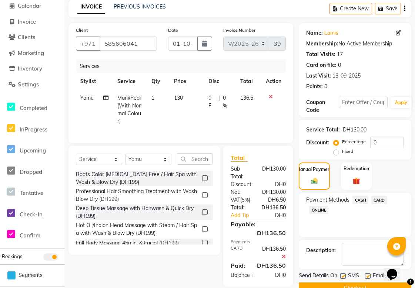
scroll to position [56, 0]
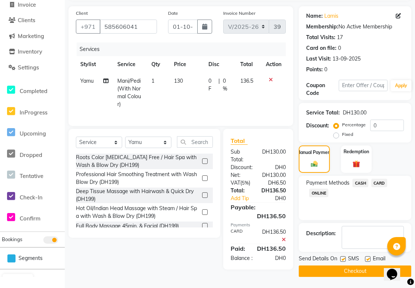
click at [105, 78] on icon at bounding box center [105, 80] width 5 height 5
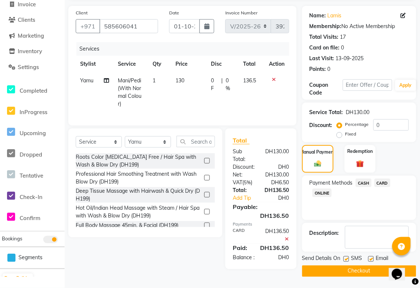
select select "61100"
select select "45072"
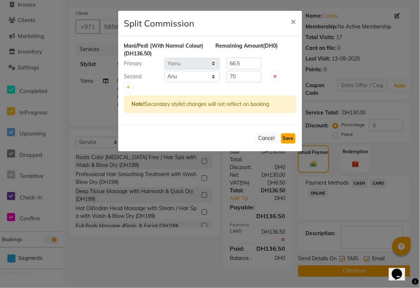
click at [287, 139] on button "Save" at bounding box center [288, 139] width 14 height 10
select select "Select"
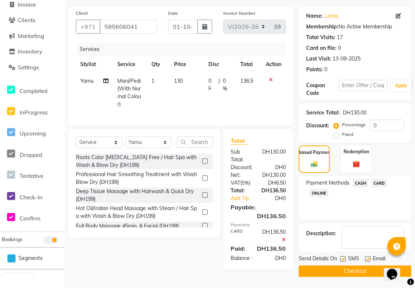
click at [364, 268] on button "Checkout" at bounding box center [354, 271] width 112 height 11
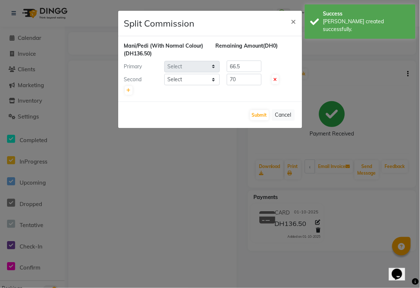
select select "61100"
select select "45072"
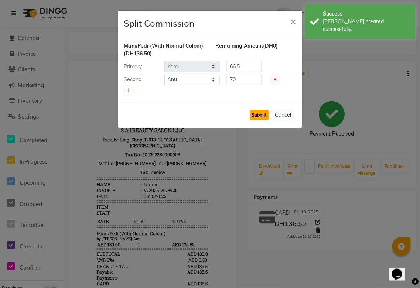
click at [256, 115] on button "Submit" at bounding box center [259, 115] width 19 height 10
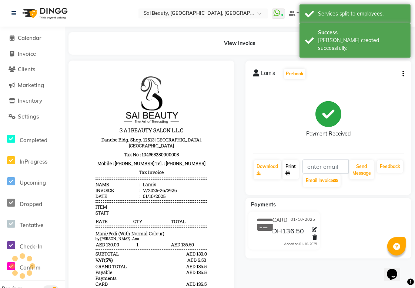
click at [291, 168] on link "Print" at bounding box center [290, 170] width 16 height 19
click at [26, 37] on span "Calendar" at bounding box center [30, 37] width 24 height 7
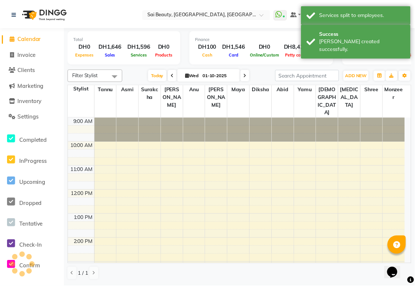
scroll to position [190, 0]
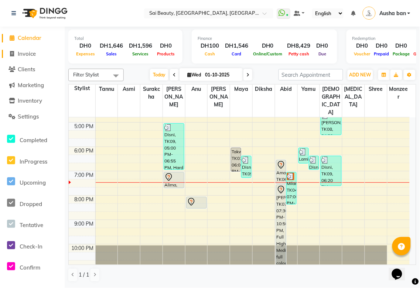
click at [27, 54] on span "Invoice" at bounding box center [27, 53] width 18 height 7
select select "service"
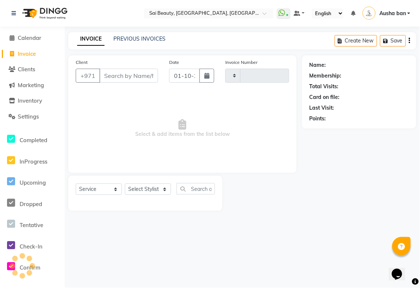
type input "3927"
select select "5352"
click at [159, 188] on select "Select Stylist" at bounding box center [148, 189] width 46 height 11
select select "52340"
click at [125, 184] on select "Select Stylist [PERSON_NAME][MEDICAL_DATA] [PERSON_NAME] Asmi Ausha ban [PERSON…" at bounding box center [148, 189] width 46 height 11
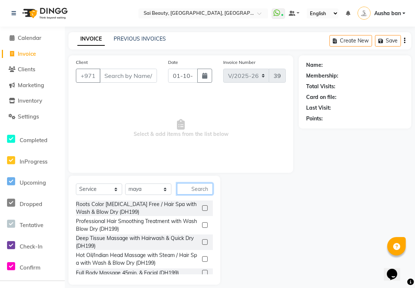
click at [196, 189] on input "text" at bounding box center [195, 188] width 36 height 11
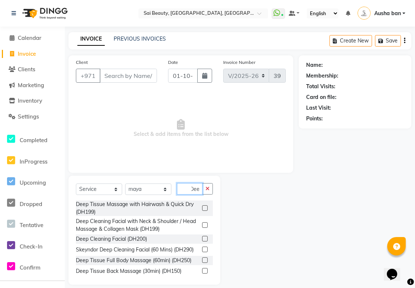
scroll to position [0, 5]
type input "Deep"
click at [202, 263] on label at bounding box center [205, 261] width 6 height 6
click at [202, 263] on input "checkbox" at bounding box center [204, 261] width 5 height 5
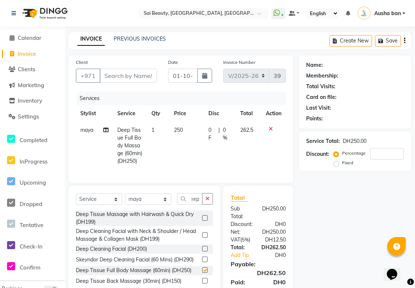
scroll to position [0, 0]
checkbox input "false"
click at [207, 202] on icon "button" at bounding box center [207, 198] width 4 height 5
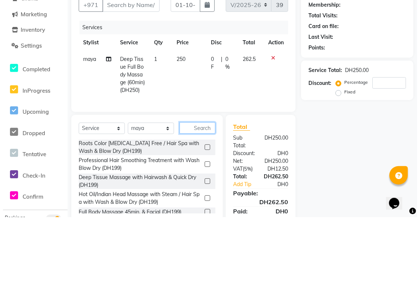
scroll to position [24, 0]
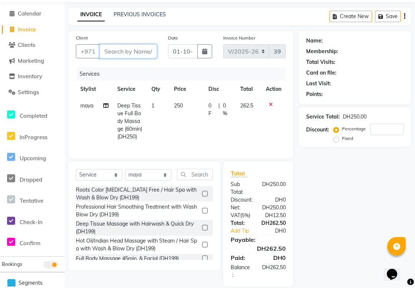
click at [119, 50] on input "Client" at bounding box center [127, 51] width 57 height 14
type input "4"
type input "0"
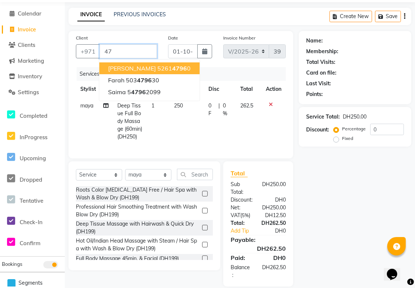
type input "4"
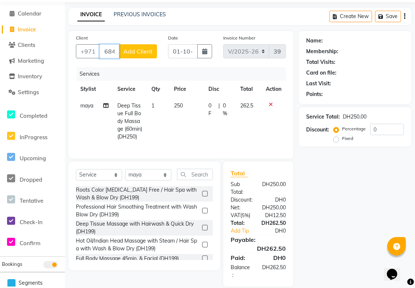
type input "684004796"
click at [142, 48] on span "Add Client" at bounding box center [137, 51] width 29 height 7
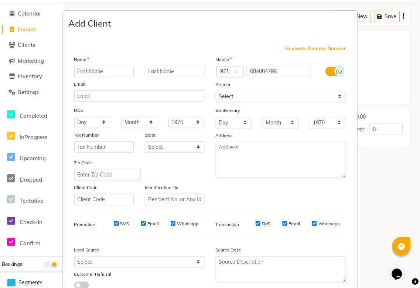
click at [221, 72] on input "text" at bounding box center [223, 72] width 4 height 8
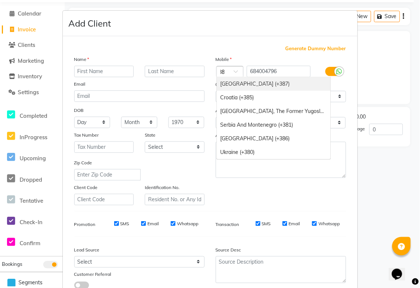
scroll to position [0, 0]
type input "+380"
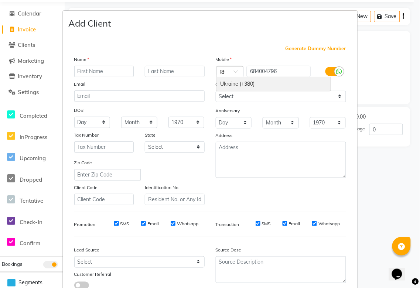
scroll to position [0, 8]
click at [243, 84] on div "Ukraine (+380)" at bounding box center [274, 84] width 114 height 14
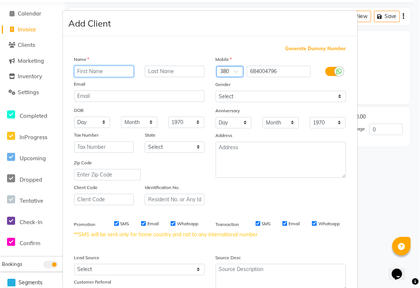
click at [98, 68] on input "text" at bounding box center [104, 71] width 60 height 11
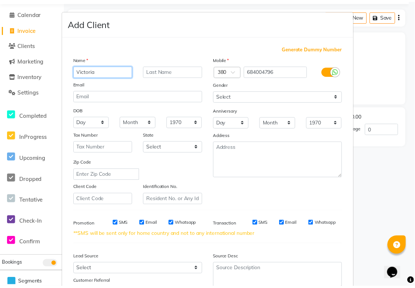
scroll to position [61, 0]
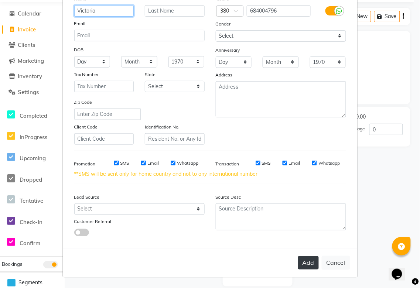
type input "Victoria"
click at [305, 264] on button "Add" at bounding box center [308, 263] width 21 height 13
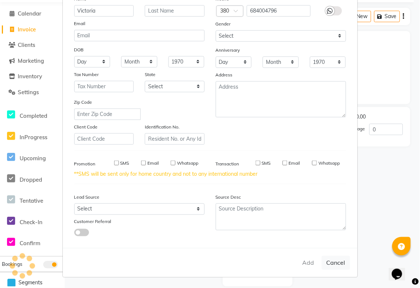
select select
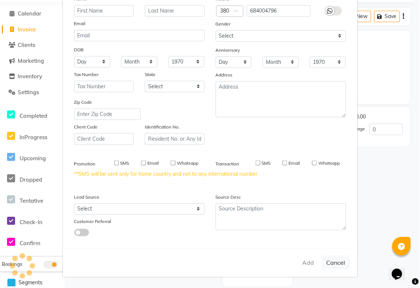
select select
checkbox input "false"
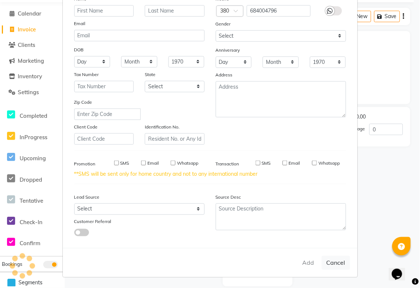
checkbox input "false"
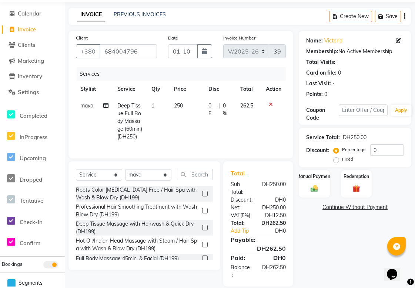
scroll to position [48, 0]
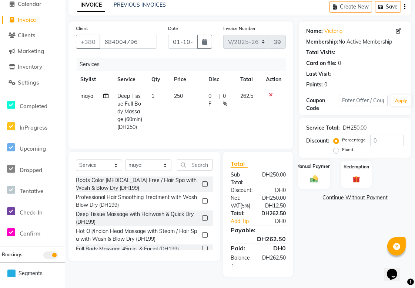
click at [317, 175] on img at bounding box center [314, 179] width 13 height 9
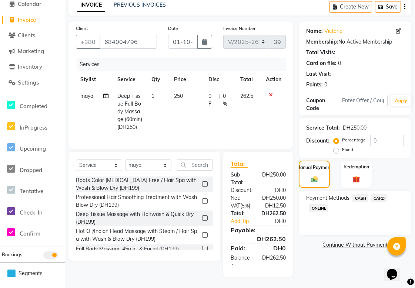
click at [379, 194] on span "CARD" at bounding box center [379, 198] width 16 height 9
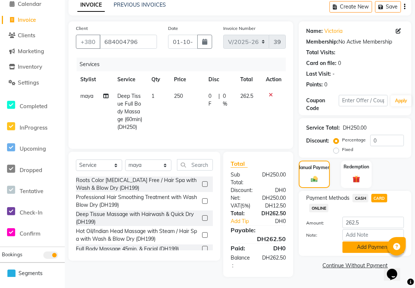
click at [380, 242] on button "Add Payment" at bounding box center [372, 247] width 61 height 11
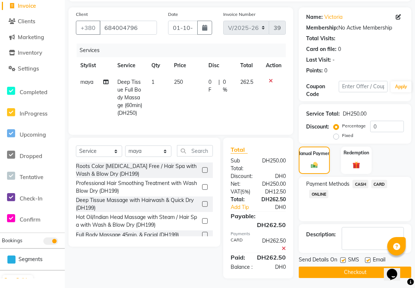
scroll to position [71, 0]
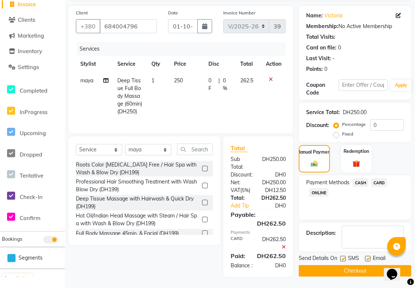
click at [367, 266] on button "Checkout" at bounding box center [354, 271] width 112 height 11
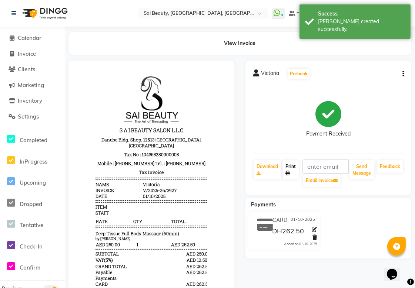
click at [287, 173] on icon at bounding box center [287, 173] width 4 height 4
click at [23, 39] on span "Calendar" at bounding box center [30, 37] width 24 height 7
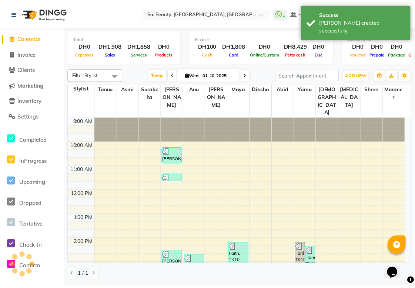
scroll to position [190, 0]
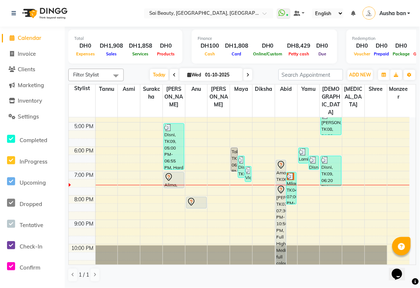
click at [278, 196] on div "[PERSON_NAME], TK07, 07:30 PM-10:50 PM, Full Highlights Medium,LOREAL full colo…" at bounding box center [282, 225] width 10 height 81
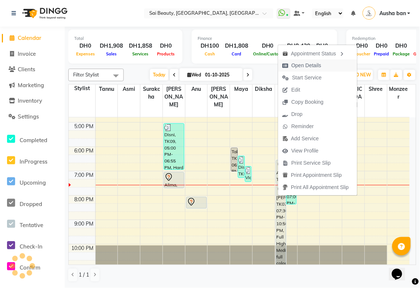
click at [309, 63] on span "Open Details" at bounding box center [307, 66] width 30 height 8
select select "7"
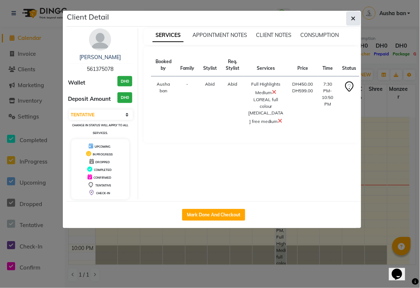
click at [354, 18] on icon "button" at bounding box center [354, 19] width 4 height 6
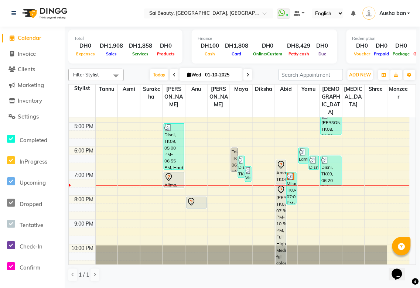
click at [202, 198] on div at bounding box center [196, 202] width 19 height 9
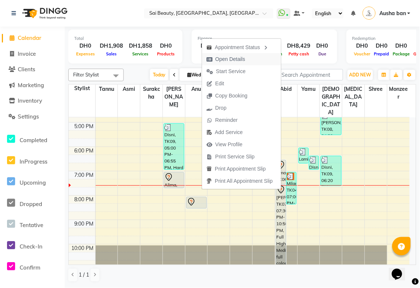
click at [243, 61] on span "Open Details" at bounding box center [231, 59] width 30 height 8
select select "7"
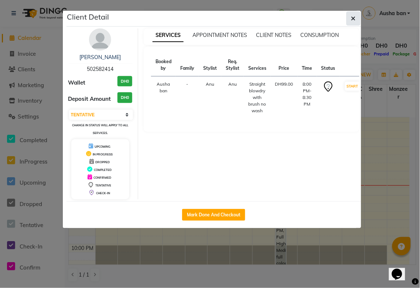
click at [352, 18] on icon "button" at bounding box center [354, 19] width 4 height 6
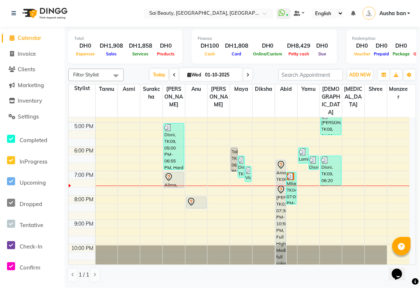
click at [201, 198] on div at bounding box center [196, 202] width 19 height 9
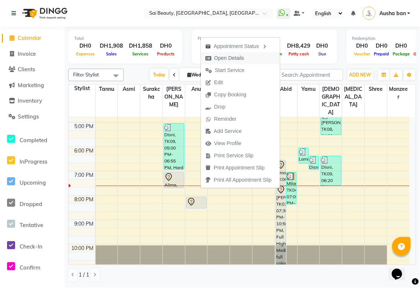
click at [243, 60] on span "Open Details" at bounding box center [229, 58] width 30 height 8
select select "7"
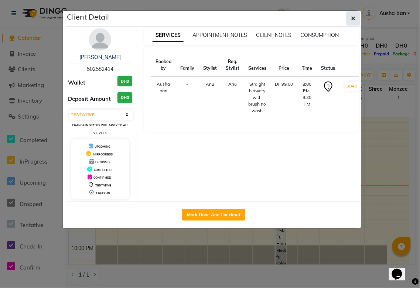
click at [354, 18] on icon "button" at bounding box center [354, 19] width 4 height 6
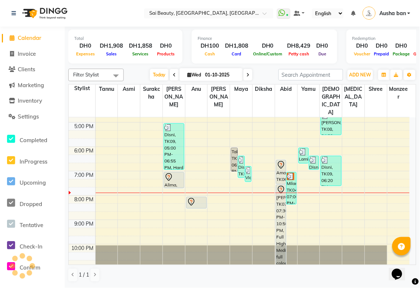
click at [280, 206] on div "[PERSON_NAME], TK07, 07:30 PM-10:50 PM, Full Highlights Medium,LOREAL full colo…" at bounding box center [282, 225] width 10 height 81
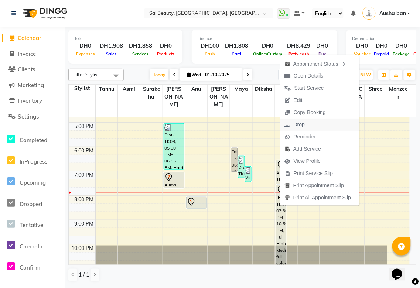
click at [300, 125] on span "Drop" at bounding box center [299, 125] width 11 height 8
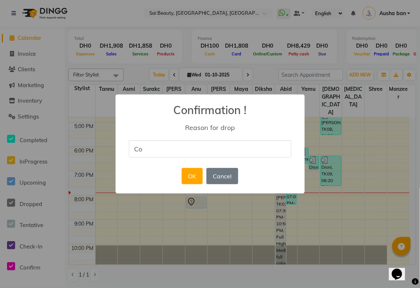
type input "costumer canceled the booking"
click at [192, 175] on button "OK" at bounding box center [192, 176] width 21 height 16
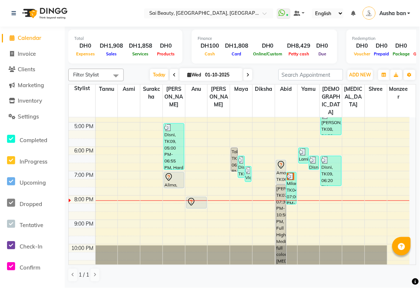
click at [278, 161] on icon at bounding box center [281, 165] width 9 height 9
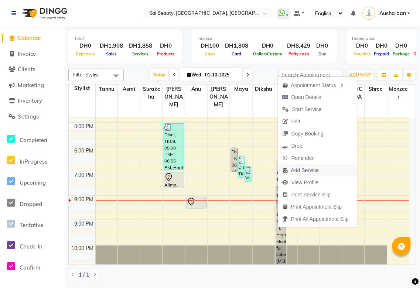
click at [307, 168] on span "Add Service" at bounding box center [305, 171] width 28 height 8
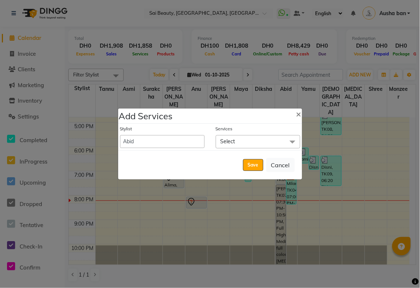
click at [249, 141] on span "Select" at bounding box center [258, 141] width 85 height 13
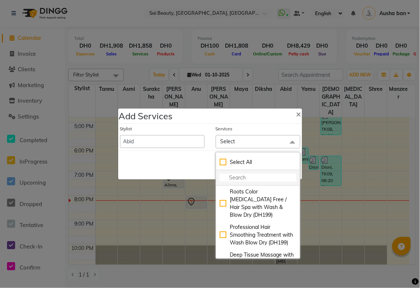
click at [241, 176] on input "multiselect-search" at bounding box center [258, 178] width 77 height 8
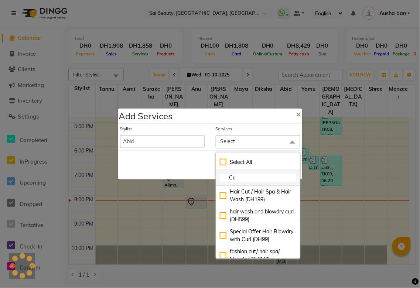
type input "C"
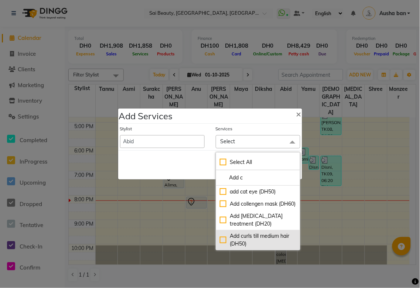
type input "Add c"
click at [222, 245] on div "Add curls till medium hair (DH50)" at bounding box center [258, 241] width 77 height 16
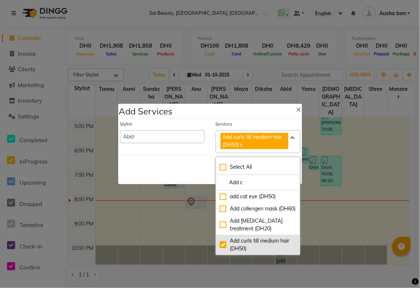
checkbox input "true"
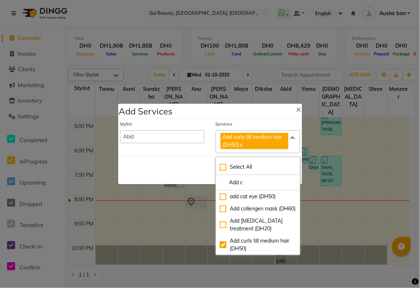
click at [173, 168] on div "Save Cancel" at bounding box center [210, 169] width 184 height 29
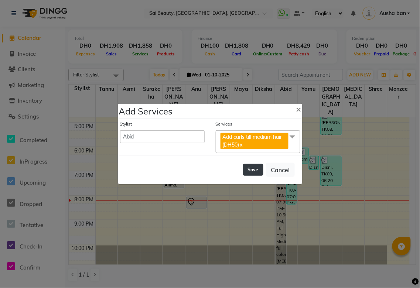
click at [252, 167] on button "Save" at bounding box center [253, 170] width 20 height 12
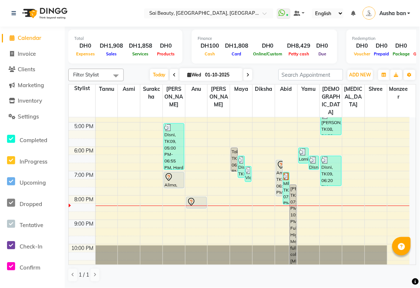
click at [277, 161] on div "Amal, TK06, 06:30 PM-08:00 PM, Roots Color [MEDICAL_DATA] Free / Hair Spa with …" at bounding box center [280, 179] width 6 height 36
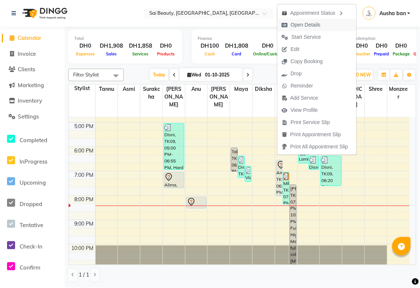
click at [312, 27] on span "Open Details" at bounding box center [306, 25] width 30 height 8
select select "7"
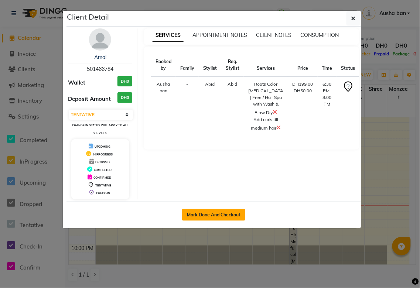
click at [216, 214] on button "Mark Done And Checkout" at bounding box center [213, 215] width 63 height 12
select select "service"
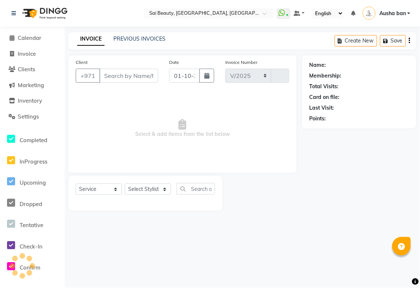
select select "5352"
type input "3928"
type input "501466784"
select select "59146"
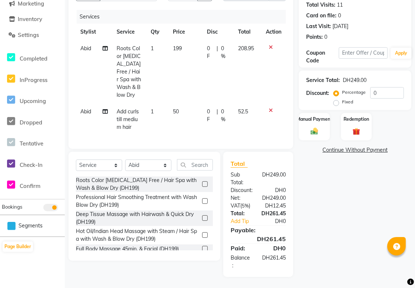
click at [268, 45] on icon at bounding box center [270, 47] width 4 height 5
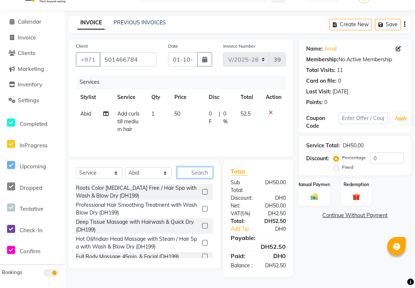
click at [191, 167] on input "text" at bounding box center [195, 172] width 36 height 11
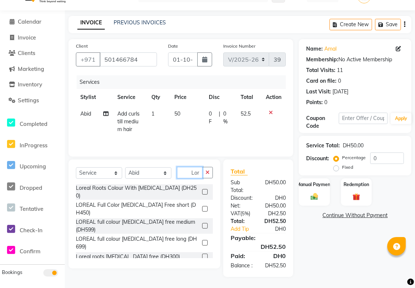
scroll to position [0, 0]
type input "L"
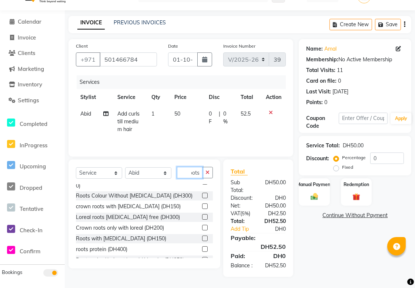
scroll to position [27, 0]
type input "Roots"
click at [202, 215] on label at bounding box center [205, 218] width 6 height 6
click at [202, 216] on input "checkbox" at bounding box center [204, 218] width 5 height 5
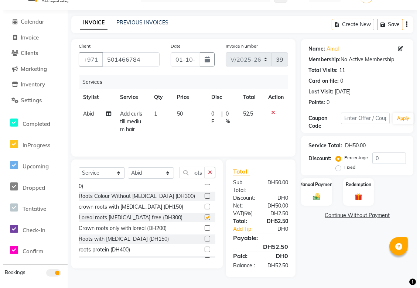
scroll to position [0, 0]
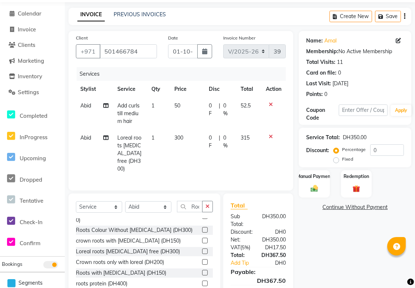
click at [270, 102] on icon at bounding box center [270, 104] width 4 height 5
checkbox input "false"
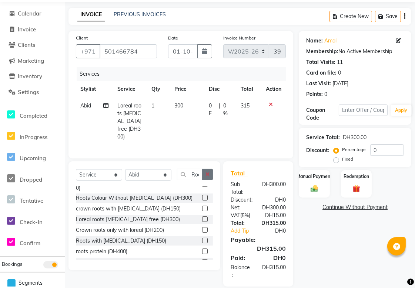
click at [207, 172] on icon "button" at bounding box center [207, 174] width 4 height 5
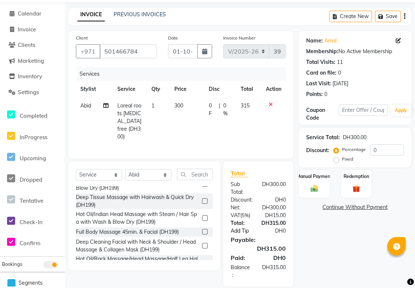
click at [239, 228] on link "Add Tip" at bounding box center [244, 231] width 39 height 8
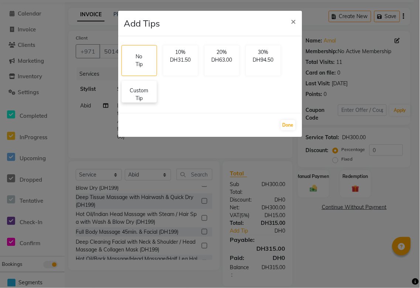
click at [141, 100] on p "Custom Tip" at bounding box center [139, 95] width 26 height 16
select select "59146"
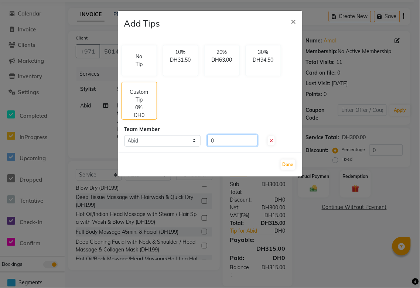
click at [237, 141] on input "0" at bounding box center [233, 140] width 50 height 11
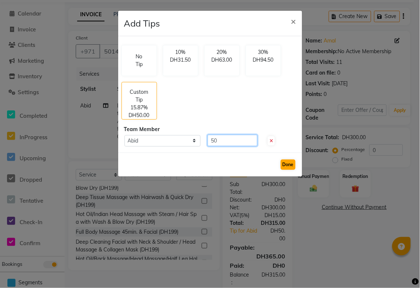
type input "50"
click at [291, 165] on button "Done" at bounding box center [288, 165] width 15 height 10
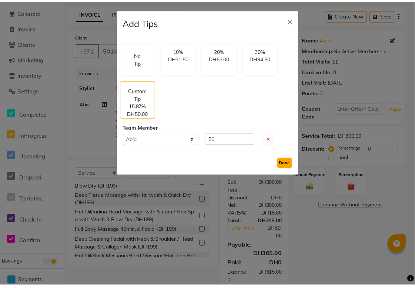
scroll to position [40, 0]
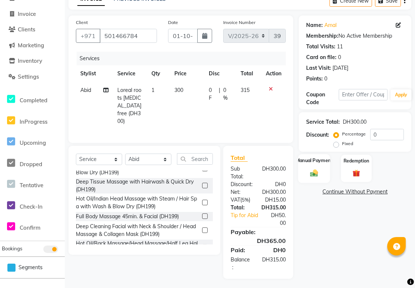
click at [312, 169] on img at bounding box center [314, 173] width 13 height 9
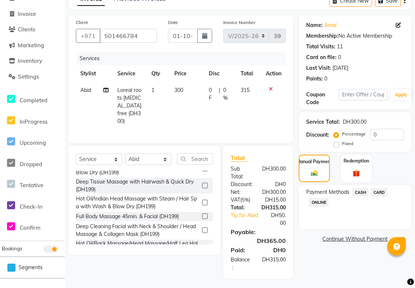
click at [381, 192] on span "CARD" at bounding box center [379, 192] width 16 height 9
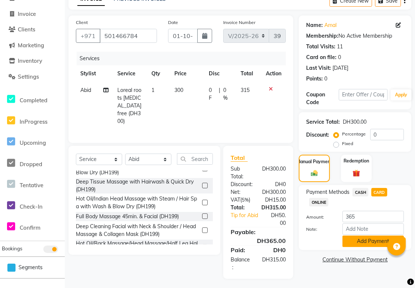
click at [383, 241] on button "Add Payment" at bounding box center [372, 241] width 61 height 11
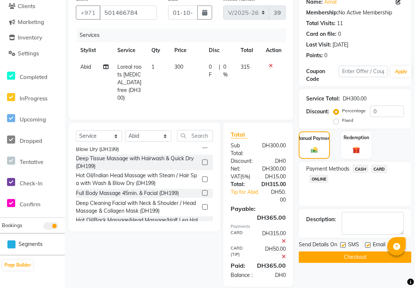
scroll to position [79, 0]
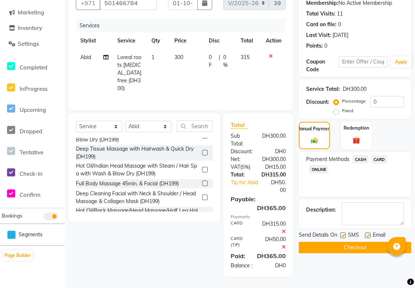
click at [373, 242] on button "Checkout" at bounding box center [354, 247] width 112 height 11
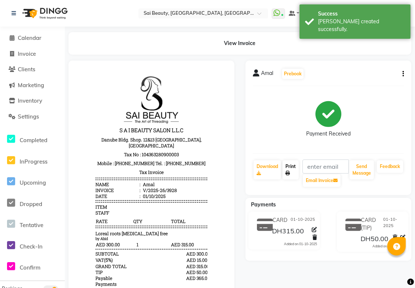
click at [298, 172] on link "Print" at bounding box center [290, 170] width 16 height 19
click at [25, 38] on span "Calendar" at bounding box center [30, 37] width 24 height 7
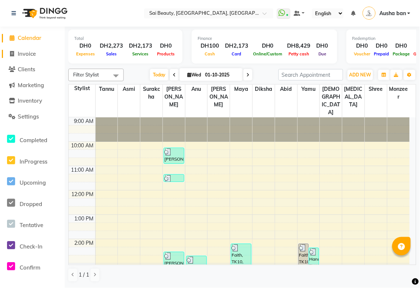
click at [28, 53] on span "Invoice" at bounding box center [27, 53] width 18 height 7
select select "service"
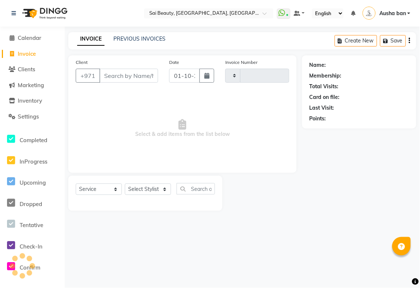
type input "3929"
select select "5352"
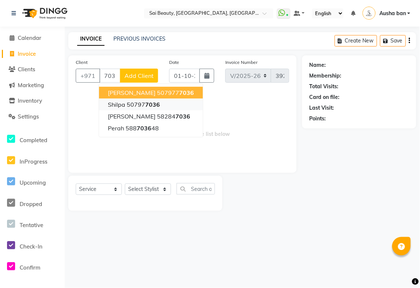
click at [157, 102] on span "7036" at bounding box center [152, 104] width 15 height 7
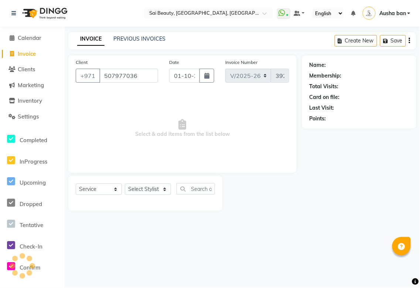
type input "507977036"
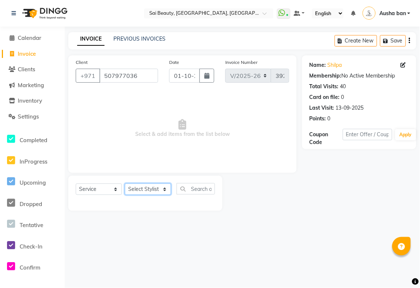
click at [160, 189] on select "Select Stylist [PERSON_NAME][MEDICAL_DATA] [PERSON_NAME] Asmi Ausha ban [PERSON…" at bounding box center [148, 189] width 46 height 11
select select "61100"
click at [125, 184] on select "Select Stylist [PERSON_NAME][MEDICAL_DATA] [PERSON_NAME] Asmi Ausha ban [PERSON…" at bounding box center [148, 189] width 46 height 11
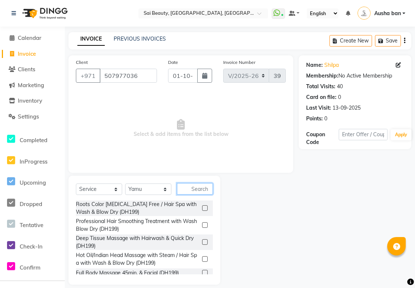
click at [192, 187] on input "text" at bounding box center [195, 188] width 36 height 11
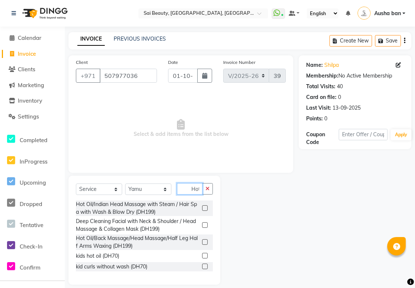
scroll to position [0, 1]
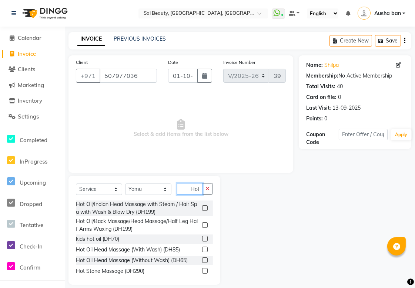
type input "Hot"
click at [202, 260] on label at bounding box center [205, 261] width 6 height 6
click at [202, 260] on input "checkbox" at bounding box center [204, 261] width 5 height 5
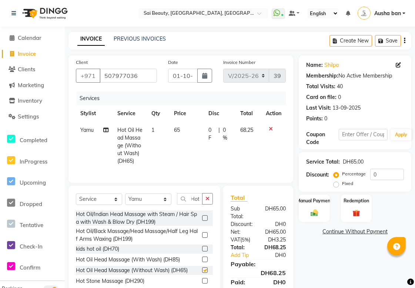
scroll to position [0, 0]
checkbox input "false"
click at [207, 202] on icon "button" at bounding box center [207, 198] width 4 height 5
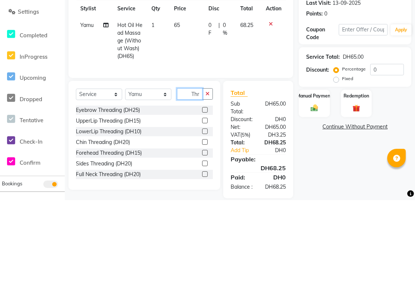
scroll to position [0, 0]
type input "Thr"
click at [202, 201] on label at bounding box center [205, 199] width 6 height 6
click at [202, 201] on input "checkbox" at bounding box center [204, 198] width 5 height 5
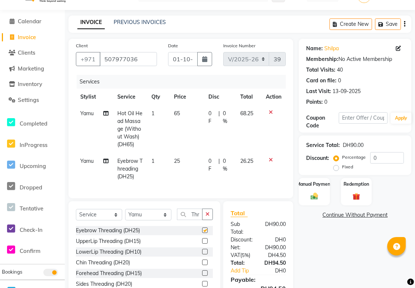
scroll to position [0, 0]
checkbox input "false"
click at [207, 217] on icon "button" at bounding box center [207, 214] width 4 height 5
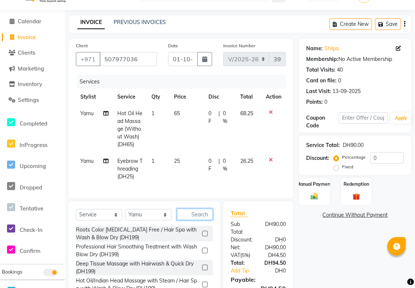
scroll to position [72, 0]
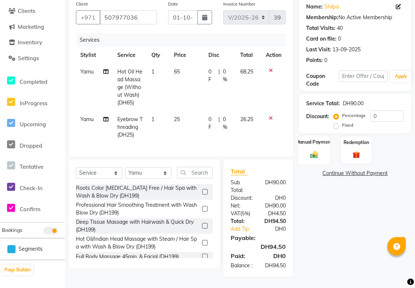
click at [315, 151] on img at bounding box center [314, 155] width 13 height 9
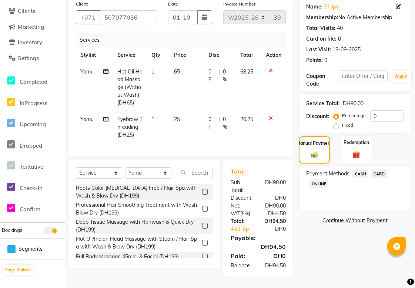
click at [379, 170] on span "CARD" at bounding box center [379, 174] width 16 height 9
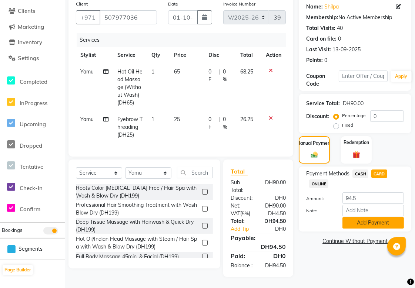
click at [382, 217] on button "Add Payment" at bounding box center [372, 222] width 61 height 11
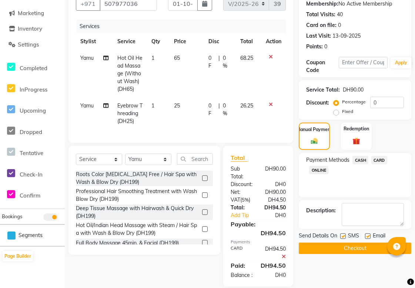
scroll to position [95, 0]
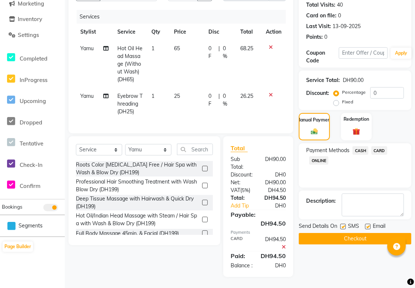
click at [367, 233] on button "Checkout" at bounding box center [354, 238] width 112 height 11
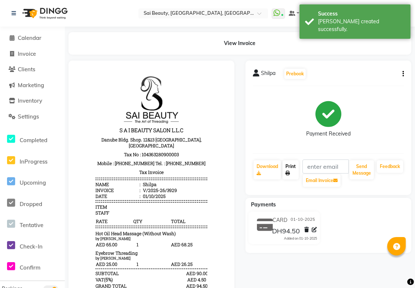
click at [293, 169] on link "Print" at bounding box center [290, 170] width 16 height 19
click at [36, 36] on span "Calendar" at bounding box center [30, 37] width 24 height 7
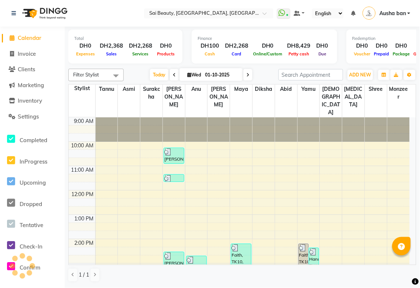
scroll to position [190, 0]
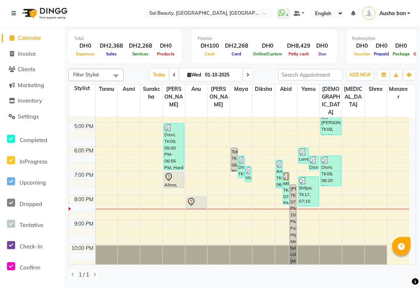
click at [173, 173] on icon at bounding box center [169, 177] width 9 height 9
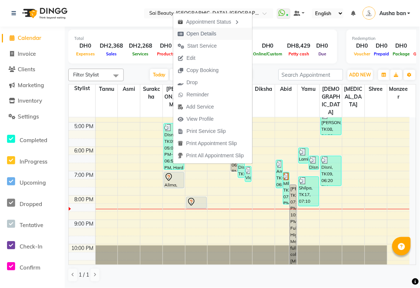
click at [209, 31] on span "Open Details" at bounding box center [202, 34] width 30 height 8
select select "7"
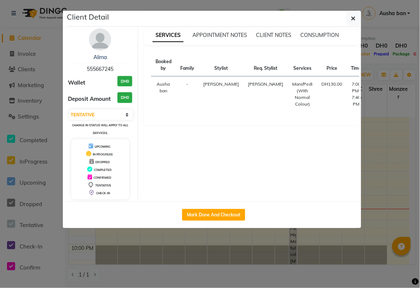
click at [382, 27] on ngb-modal-window "Client Detail Alima 555667245 Wallet DH0 Deposit Amount DH0 Select IN SERVICE C…" at bounding box center [210, 144] width 420 height 288
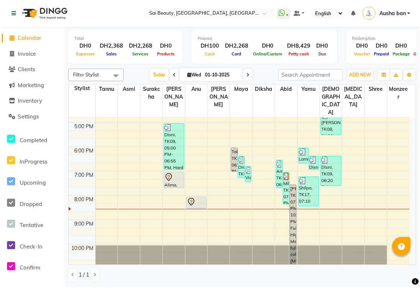
click at [169, 179] on icon at bounding box center [169, 179] width 1 height 1
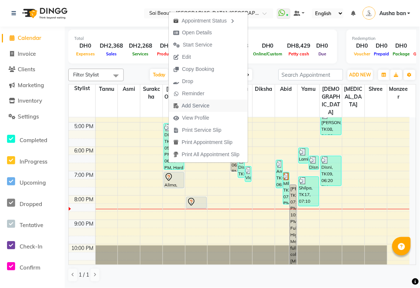
click at [199, 105] on span "Add Service" at bounding box center [196, 106] width 28 height 8
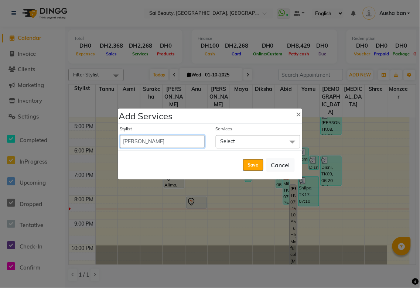
click at [166, 143] on select "[PERSON_NAME][MEDICAL_DATA] [PERSON_NAME] Asmi Ausha ban [PERSON_NAME] Gita [PE…" at bounding box center [162, 141] width 85 height 13
select select "63384"
click at [120, 135] on select "[PERSON_NAME][MEDICAL_DATA] [PERSON_NAME] Asmi Ausha ban [PERSON_NAME] Gita [PE…" at bounding box center [162, 141] width 85 height 13
select select "1180"
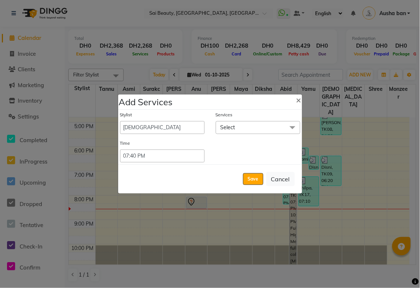
click at [245, 128] on span "Select" at bounding box center [258, 127] width 85 height 13
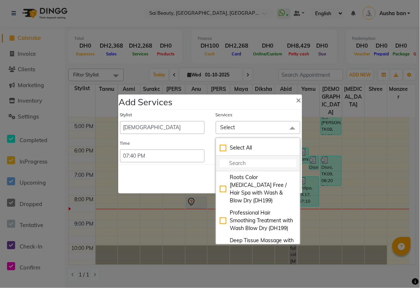
click at [243, 165] on input "multiselect-search" at bounding box center [258, 164] width 77 height 8
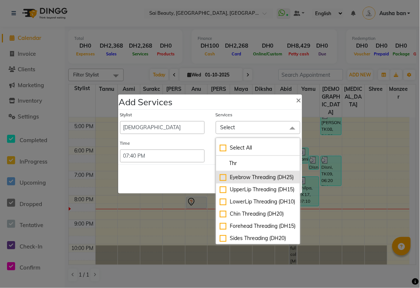
type input "Thr"
click at [224, 179] on div "Eyebrow Threading (DH25)" at bounding box center [258, 178] width 77 height 8
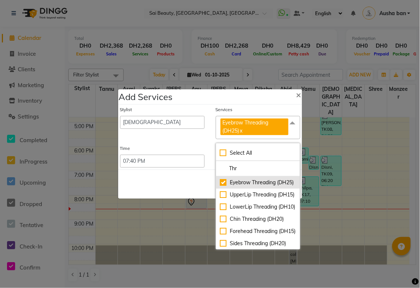
checkbox input "true"
click at [165, 190] on div "Save Cancel" at bounding box center [210, 184] width 184 height 29
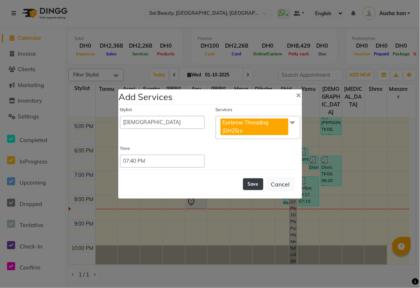
click at [257, 185] on button "Save" at bounding box center [253, 185] width 20 height 12
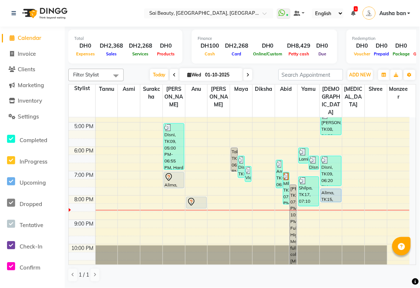
click at [247, 74] on icon at bounding box center [248, 75] width 3 height 4
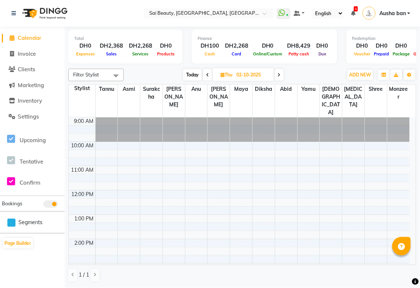
scroll to position [204, 0]
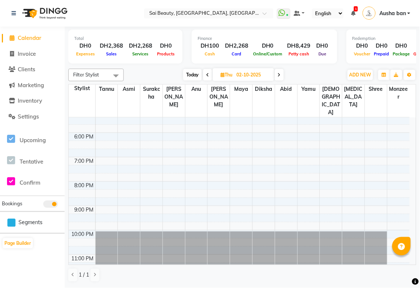
click at [278, 74] on icon at bounding box center [279, 75] width 3 height 4
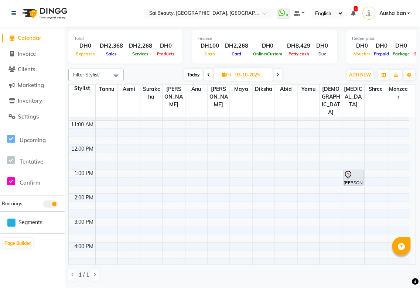
scroll to position [0, 0]
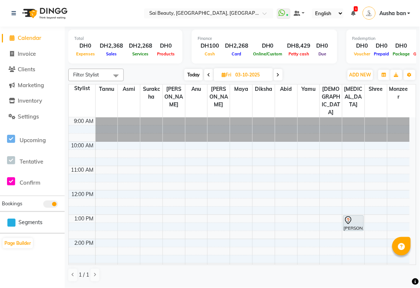
click at [193, 75] on span "Today" at bounding box center [194, 74] width 18 height 11
type input "01-10-2025"
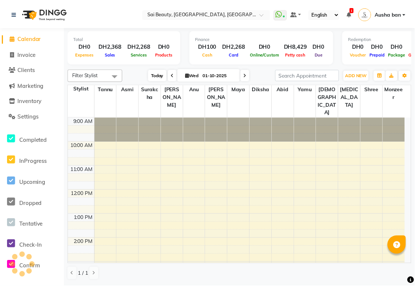
scroll to position [204, 0]
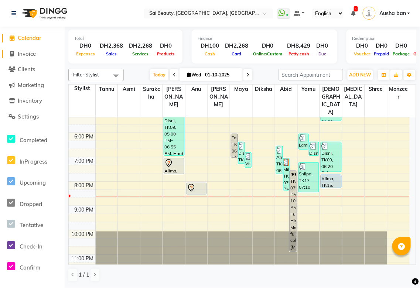
click at [32, 54] on span "Invoice" at bounding box center [27, 53] width 18 height 7
select select "service"
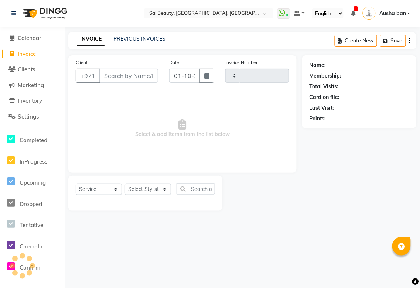
type input "3930"
select select "5352"
click at [163, 190] on select "Select Stylist" at bounding box center [148, 189] width 46 height 11
select select "61100"
click at [125, 184] on select "Select Stylist [PERSON_NAME][MEDICAL_DATA] [PERSON_NAME] Asmi Ausha ban [PERSON…" at bounding box center [148, 189] width 46 height 11
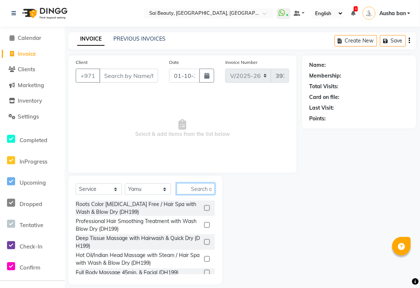
click at [193, 190] on input "text" at bounding box center [196, 188] width 38 height 11
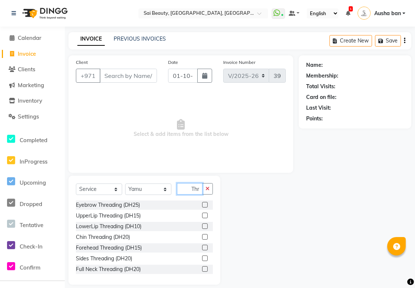
scroll to position [0, 0]
type input "Thr"
click at [202, 202] on label at bounding box center [205, 205] width 6 height 6
click at [202, 203] on input "checkbox" at bounding box center [204, 205] width 5 height 5
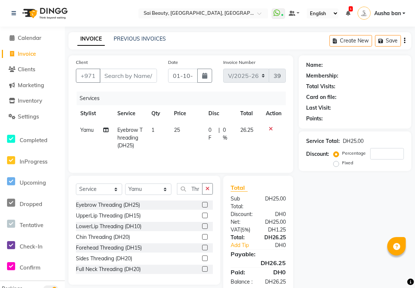
checkbox input "false"
click at [131, 78] on input "Client" at bounding box center [127, 76] width 57 height 14
type input "5"
type input "0"
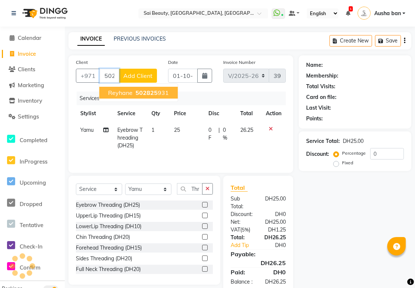
click at [155, 92] on span "502825" at bounding box center [146, 92] width 22 height 7
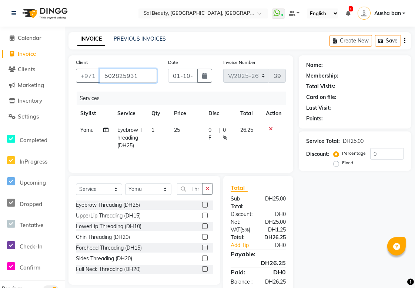
type input "502825931"
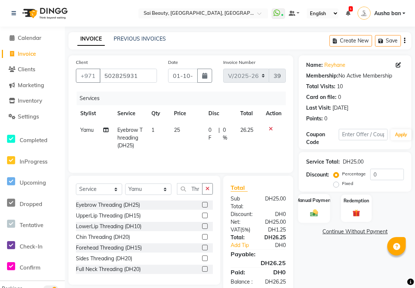
click at [315, 203] on label "Manual Payment" at bounding box center [313, 200] width 37 height 7
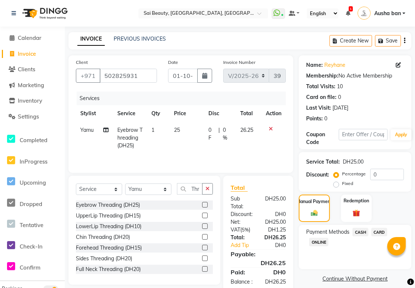
click at [379, 231] on span "CARD" at bounding box center [379, 232] width 16 height 9
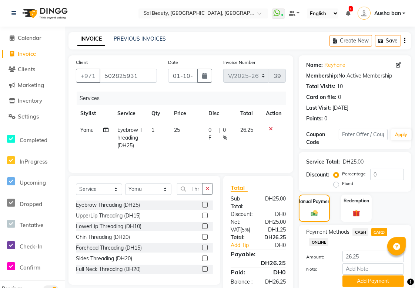
scroll to position [28, 0]
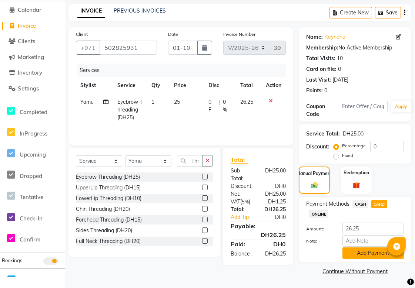
click at [374, 252] on button "Add Payment" at bounding box center [372, 253] width 61 height 11
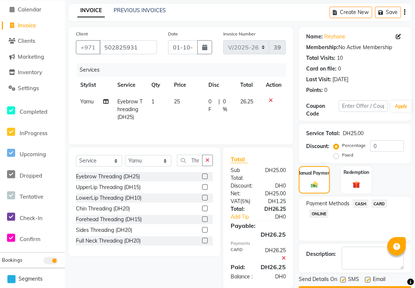
scroll to position [49, 0]
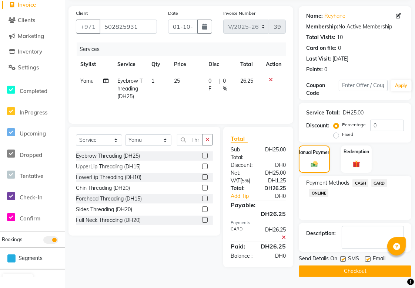
click at [366, 267] on button "Checkout" at bounding box center [354, 271] width 112 height 11
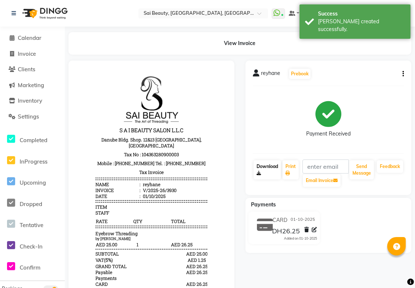
click at [275, 175] on link "Download" at bounding box center [266, 170] width 27 height 19
click at [287, 173] on icon at bounding box center [287, 173] width 4 height 4
click at [27, 40] on span "Calendar" at bounding box center [30, 37] width 24 height 7
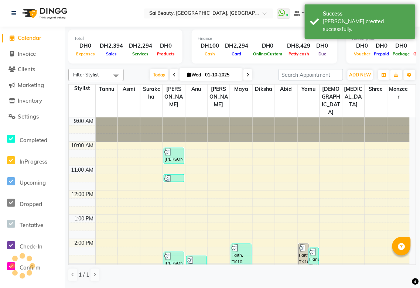
scroll to position [190, 0]
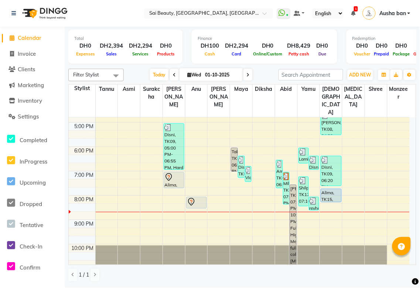
click at [356, 12] on icon at bounding box center [353, 13] width 4 height 5
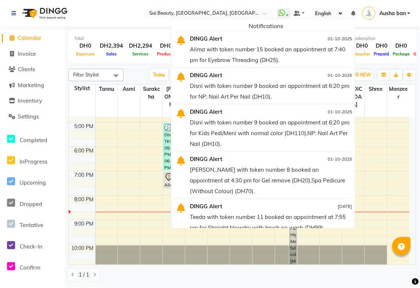
click at [116, 34] on div "Total DH0 Expenses DH2,394 Sales DH2,294 Services DH0 Products" at bounding box center [125, 47] width 114 height 34
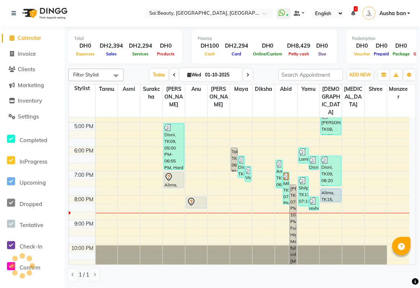
click at [247, 75] on icon at bounding box center [248, 75] width 3 height 4
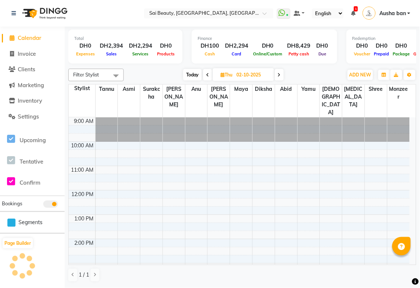
scroll to position [204, 0]
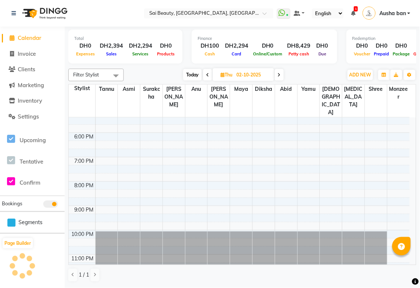
click at [278, 74] on icon at bounding box center [279, 75] width 3 height 4
type input "03-10-2025"
click at [364, 72] on span "ADD NEW" at bounding box center [361, 75] width 22 height 6
click at [353, 89] on button "Add Appointment" at bounding box center [344, 89] width 58 height 10
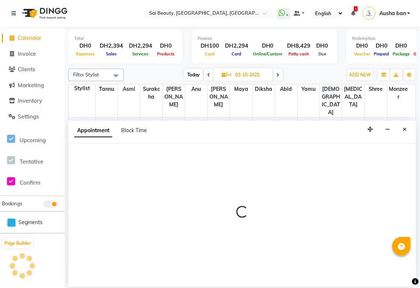
select select "tentative"
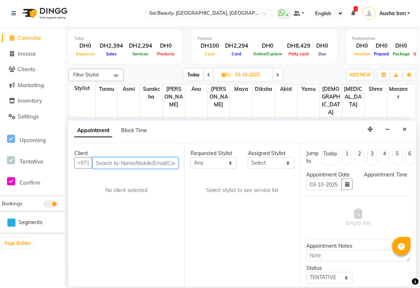
select select "600"
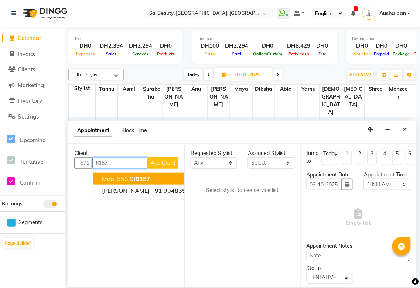
click at [150, 179] on span "8357" at bounding box center [143, 178] width 15 height 7
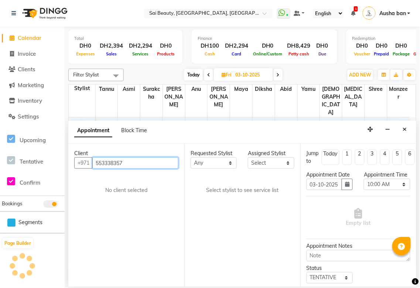
type input "553338357"
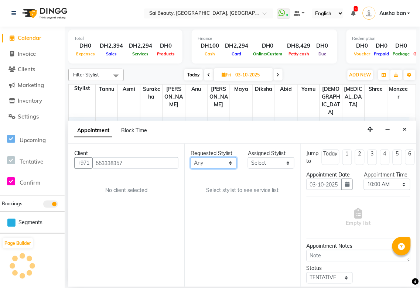
click at [229, 164] on select "Any [PERSON_NAME][MEDICAL_DATA] [PERSON_NAME] Asmi [PERSON_NAME] Gita [PERSON_N…" at bounding box center [214, 163] width 46 height 11
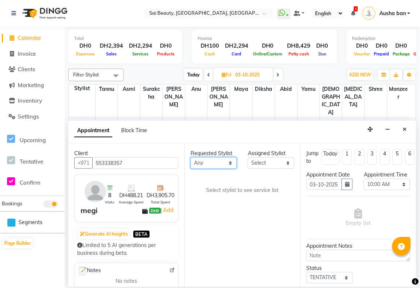
select select "40288"
click at [191, 158] on select "Any [PERSON_NAME][MEDICAL_DATA] [PERSON_NAME] Asmi [PERSON_NAME] Gita [PERSON_N…" at bounding box center [214, 163] width 46 height 11
select select "40288"
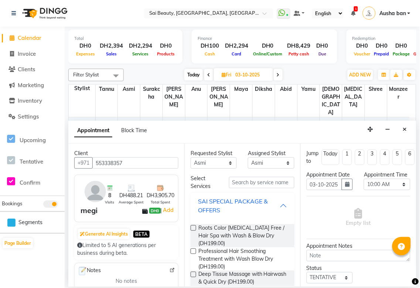
click at [271, 205] on div "SAI SPECIAL PACKAGE & OFFERS" at bounding box center [239, 206] width 82 height 18
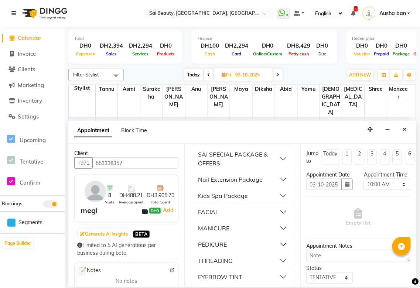
scroll to position [71, 0]
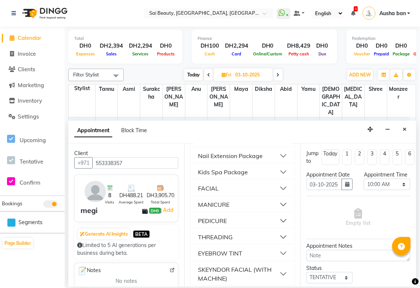
click at [278, 223] on button "PEDICURE" at bounding box center [243, 220] width 98 height 13
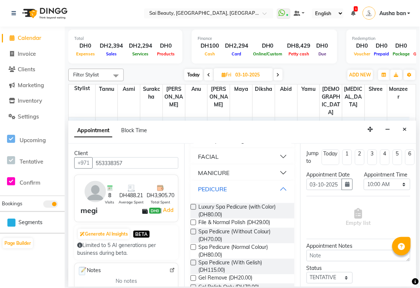
scroll to position [121, 0]
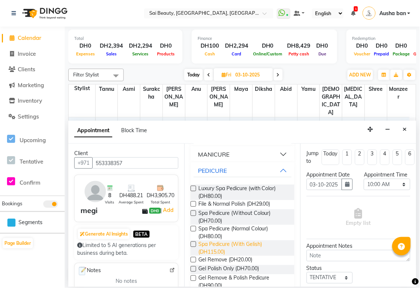
click at [247, 251] on span "Spa Pedicure (With Gelish) (DH115.00)" at bounding box center [244, 249] width 90 height 16
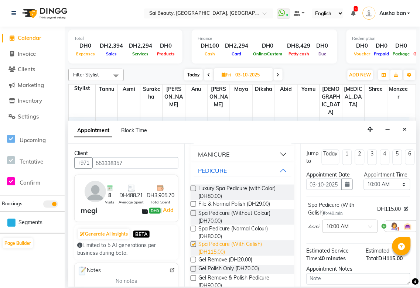
checkbox input "false"
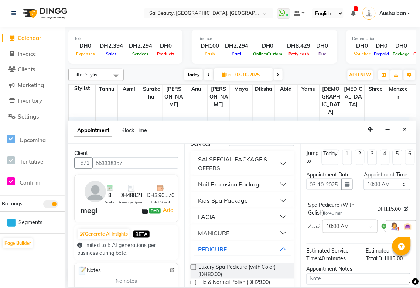
scroll to position [0, 0]
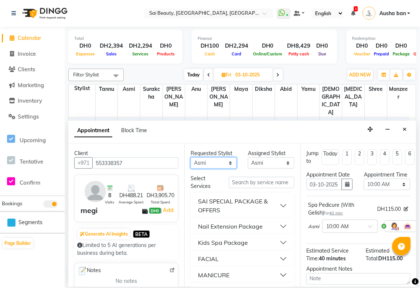
click at [227, 159] on select "Any [PERSON_NAME][MEDICAL_DATA] [PERSON_NAME] Asmi [PERSON_NAME] Gita [PERSON_N…" at bounding box center [214, 163] width 46 height 11
select select "45072"
click at [191, 158] on select "Any [PERSON_NAME][MEDICAL_DATA] [PERSON_NAME] Asmi [PERSON_NAME] Gita [PERSON_N…" at bounding box center [214, 163] width 46 height 11
select select "45072"
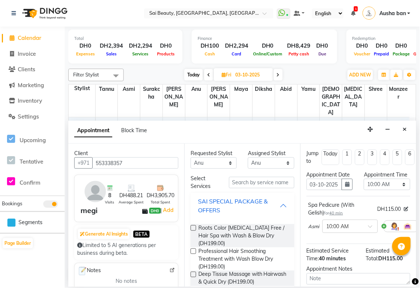
click at [272, 205] on div "SAI SPECIAL PACKAGE & OFFERS" at bounding box center [239, 206] width 82 height 18
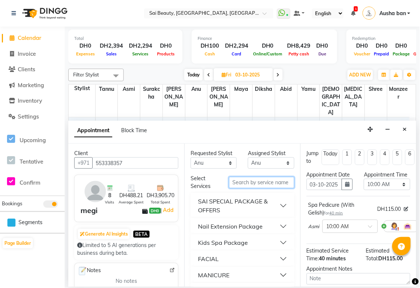
click at [263, 179] on input "text" at bounding box center [261, 182] width 65 height 11
type input "Qui"
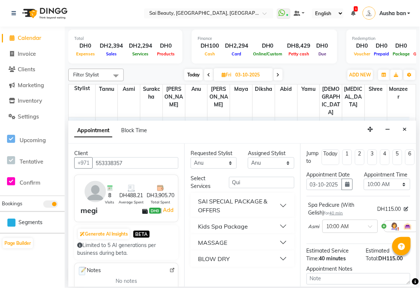
click at [284, 255] on button "BLOW DRY" at bounding box center [243, 259] width 98 height 13
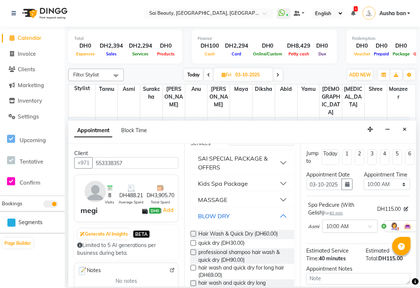
scroll to position [63, 0]
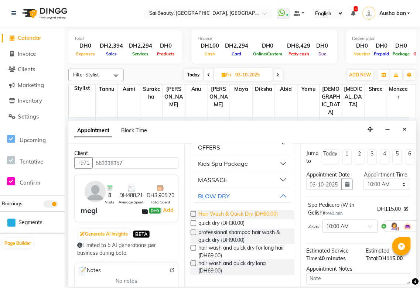
click at [271, 216] on span "Hair Wash & Quick Dry (DH60.00)" at bounding box center [239, 214] width 80 height 9
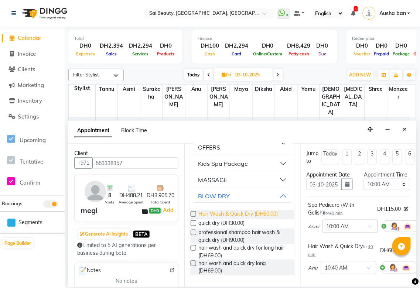
click at [268, 212] on span "Hair Wash & Quick Dry (DH60.00)" at bounding box center [239, 214] width 80 height 9
checkbox input "false"
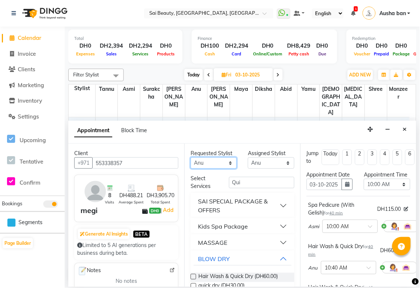
click at [226, 160] on select "Any [PERSON_NAME][MEDICAL_DATA] [PERSON_NAME] Asmi [PERSON_NAME] Gita [PERSON_N…" at bounding box center [214, 163] width 46 height 11
select select "59146"
click at [191, 158] on select "Any [PERSON_NAME][MEDICAL_DATA] [PERSON_NAME] Asmi [PERSON_NAME] Gita [PERSON_N…" at bounding box center [214, 163] width 46 height 11
select select "59146"
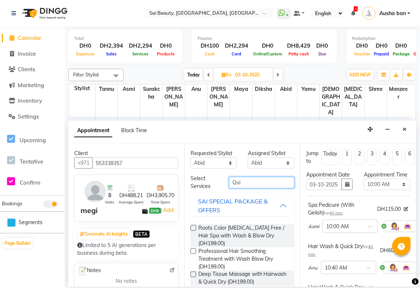
click at [259, 183] on input "Qui" at bounding box center [261, 182] width 65 height 11
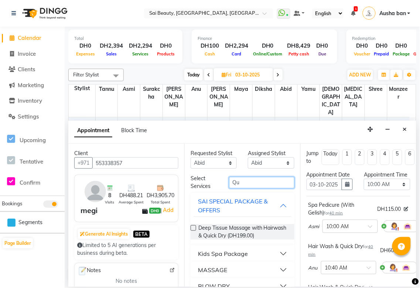
type input "Q"
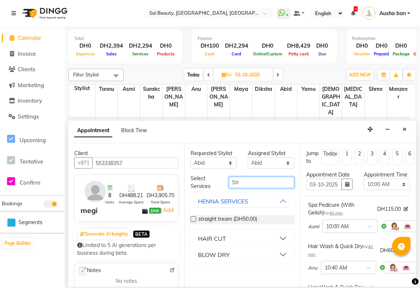
type input "Str"
click at [287, 238] on button "HAIR CUT" at bounding box center [243, 238] width 98 height 13
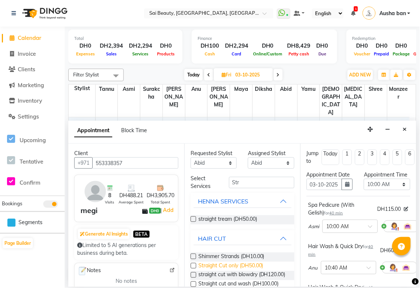
click at [232, 267] on span "Straight Cut only (DH50.00)" at bounding box center [231, 266] width 65 height 9
checkbox input "false"
click at [401, 190] on select "Select 10:00 AM 10:05 AM 10:10 AM 10:15 AM 10:20 AM 10:25 AM 10:30 AM 10:35 AM …" at bounding box center [387, 184] width 46 height 11
click at [364, 186] on select "Select 10:00 AM 10:05 AM 10:10 AM 10:15 AM 10:20 AM 10:25 AM 10:30 AM 10:35 AM …" at bounding box center [387, 184] width 46 height 11
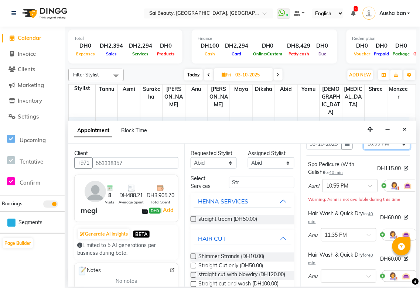
scroll to position [46, 0]
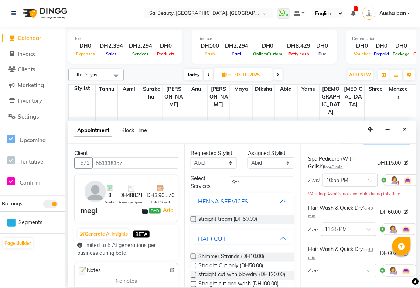
click at [396, 144] on select "Select 10:00 AM 10:05 AM 10:10 AM 10:15 AM 10:20 AM 10:25 AM 10:30 AM 10:35 AM …" at bounding box center [387, 138] width 46 height 11
select select "1280"
click at [364, 140] on select "Select 10:00 AM 10:05 AM 10:10 AM 10:15 AM 10:20 AM 10:25 AM 10:30 AM 10:35 AM …" at bounding box center [387, 138] width 46 height 11
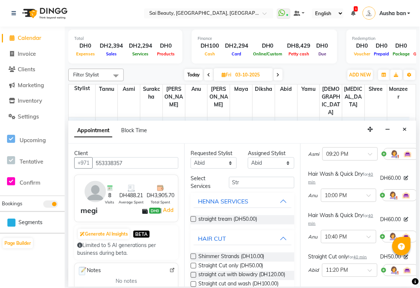
scroll to position [219, 0]
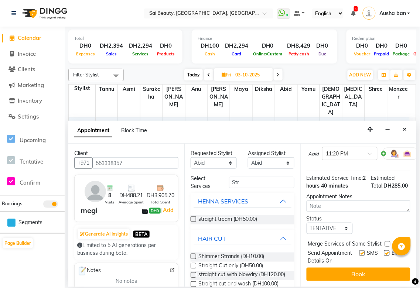
click at [388, 241] on label at bounding box center [388, 244] width 6 height 6
click at [388, 243] on input "checkbox" at bounding box center [387, 245] width 5 height 5
checkbox input "true"
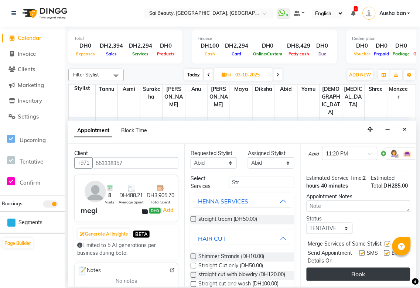
click at [372, 268] on button "Book" at bounding box center [359, 274] width 104 height 13
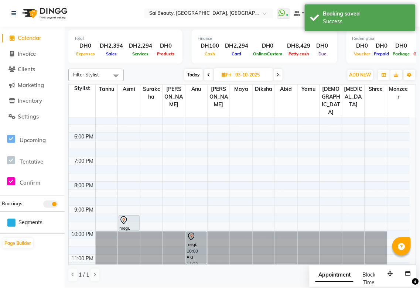
click at [325, 276] on span "Appointment" at bounding box center [335, 275] width 38 height 13
select select "tentative"
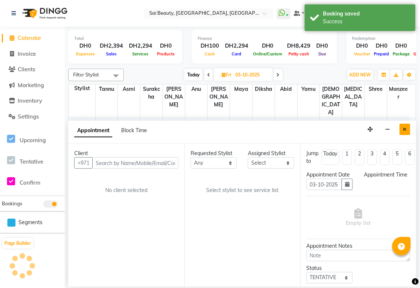
click at [405, 131] on icon "Close" at bounding box center [405, 129] width 4 height 5
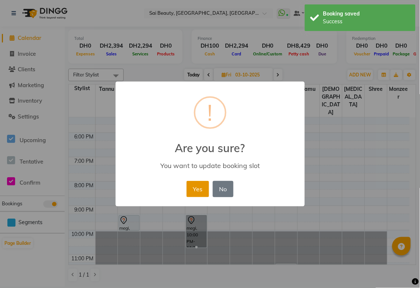
click at [190, 186] on button "Yes" at bounding box center [198, 189] width 23 height 16
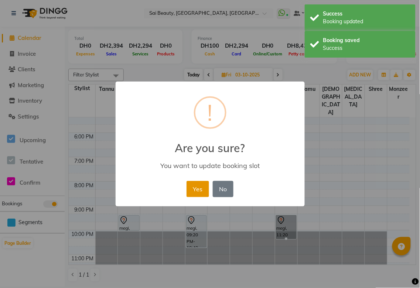
click at [193, 183] on button "Yes" at bounding box center [198, 189] width 23 height 16
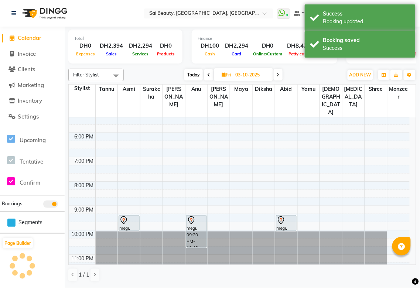
click at [191, 71] on span "Today" at bounding box center [194, 74] width 18 height 11
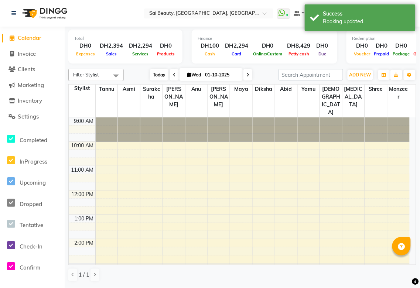
scroll to position [204, 0]
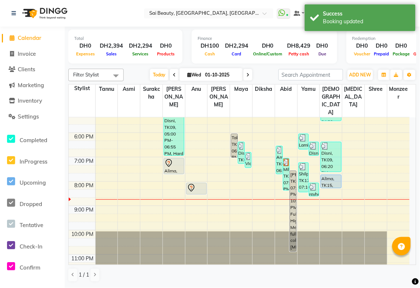
click at [173, 159] on div "Alima, TK15, 07:00 PM-07:40 PM, Mani/Pedi (With Normal Colour)" at bounding box center [174, 167] width 20 height 16
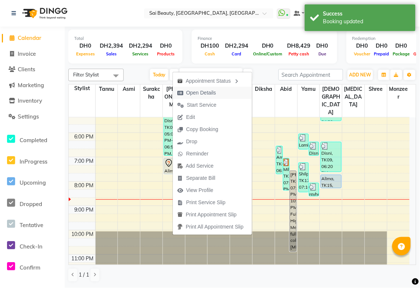
click at [213, 95] on span "Open Details" at bounding box center [201, 93] width 30 height 8
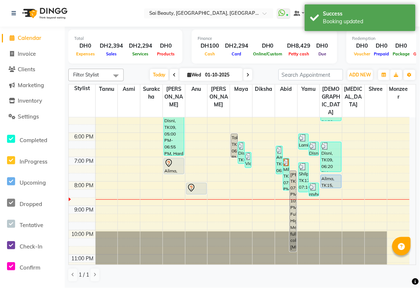
click at [170, 159] on icon at bounding box center [169, 163] width 9 height 9
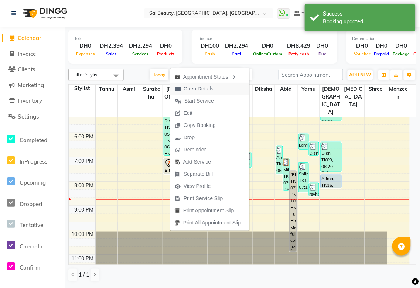
click at [208, 89] on span "Open Details" at bounding box center [199, 89] width 30 height 8
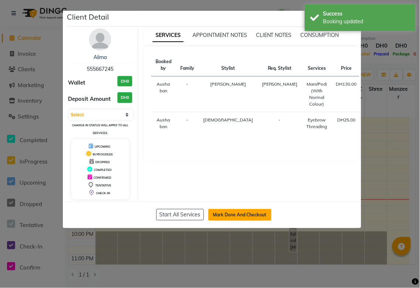
click at [250, 215] on button "Mark Done And Checkout" at bounding box center [240, 215] width 63 height 12
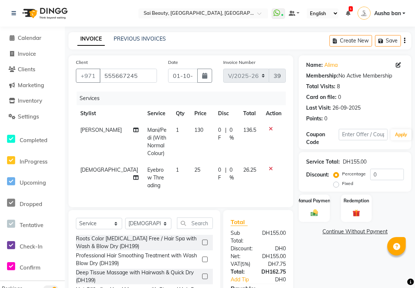
click at [133, 130] on icon at bounding box center [135, 130] width 5 height 5
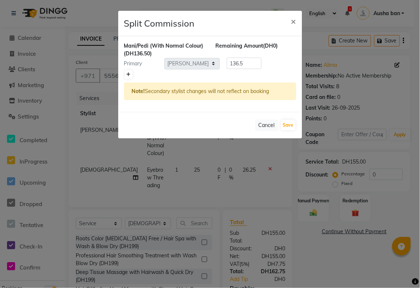
click at [127, 74] on icon at bounding box center [129, 74] width 4 height 4
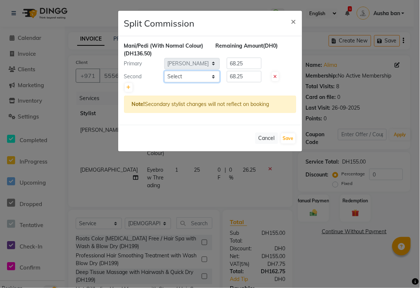
click at [212, 76] on select "Select [PERSON_NAME][MEDICAL_DATA] [PERSON_NAME] Asmi Ausha ban [PERSON_NAME] G…" at bounding box center [192, 76] width 55 height 11
click at [165, 71] on select "Select [PERSON_NAME][MEDICAL_DATA] [PERSON_NAME] Asmi Ausha ban [PERSON_NAME] G…" at bounding box center [192, 76] width 55 height 11
click at [250, 75] on input "68.25" at bounding box center [244, 76] width 35 height 11
click at [248, 65] on input "68.25" at bounding box center [244, 63] width 35 height 11
click at [287, 137] on button "Save" at bounding box center [288, 139] width 14 height 10
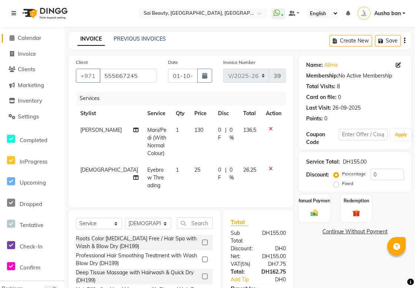
click at [34, 36] on span "Calendar" at bounding box center [30, 37] width 24 height 7
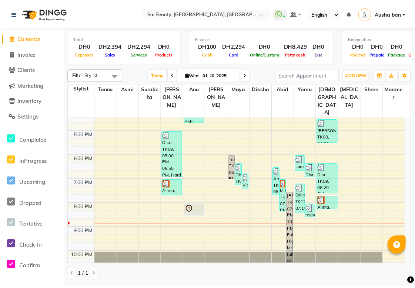
scroll to position [188, 0]
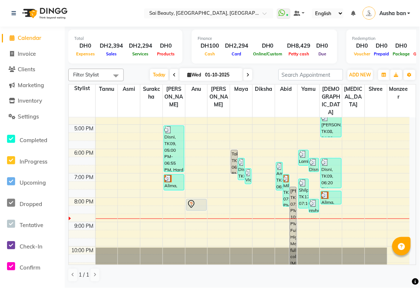
click at [284, 175] on div "Milana, TK04, 07:00 PM-08:20 PM, Full Colour Without [MEDICAL_DATA] Medium,Fash…" at bounding box center [287, 191] width 6 height 32
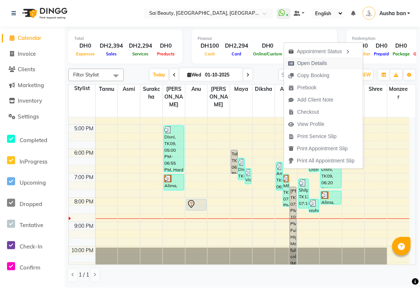
click at [316, 62] on span "Open Details" at bounding box center [313, 64] width 30 height 8
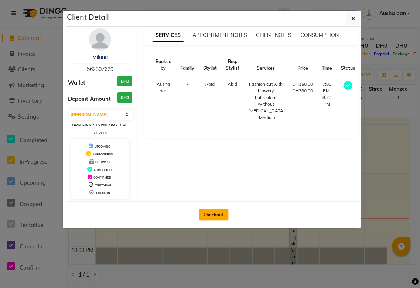
click at [221, 213] on button "Checkout" at bounding box center [214, 215] width 30 height 12
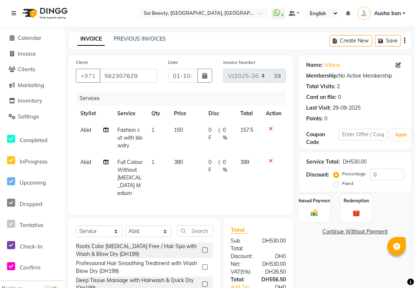
scroll to position [64, 0]
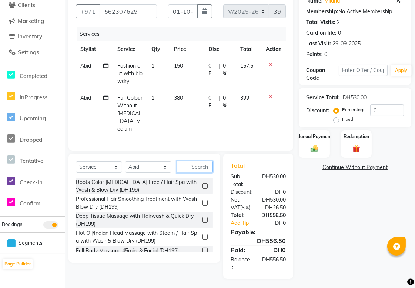
click at [194, 163] on input "text" at bounding box center [195, 166] width 36 height 11
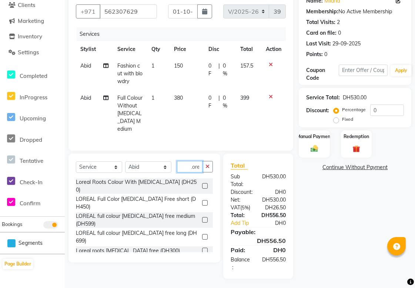
scroll to position [0, 6]
click at [202, 234] on div at bounding box center [204, 238] width 5 height 8
click at [202, 234] on label at bounding box center [205, 237] width 6 height 6
click at [202, 235] on input "checkbox" at bounding box center [204, 237] width 5 height 5
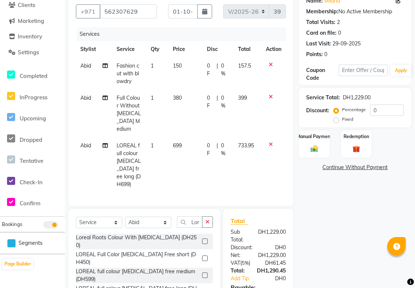
click at [270, 94] on icon at bounding box center [270, 96] width 4 height 5
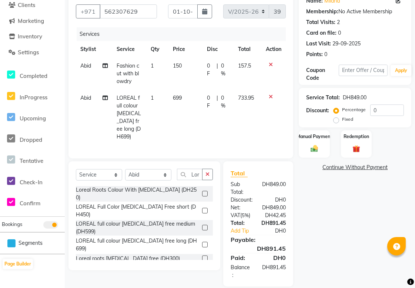
click at [210, 102] on span "0 F" at bounding box center [210, 102] width 7 height 16
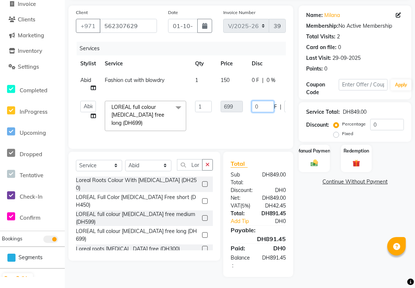
click at [268, 101] on input "0" at bounding box center [262, 106] width 22 height 11
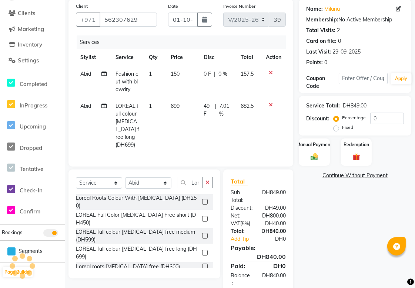
click at [205, 76] on span "0 F" at bounding box center [206, 74] width 7 height 8
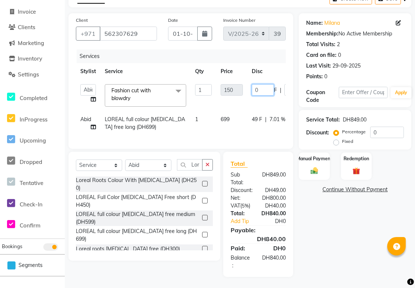
click at [270, 85] on input "0" at bounding box center [262, 89] width 22 height 11
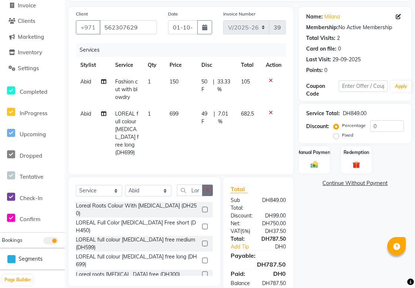
click at [206, 188] on icon "button" at bounding box center [207, 190] width 4 height 5
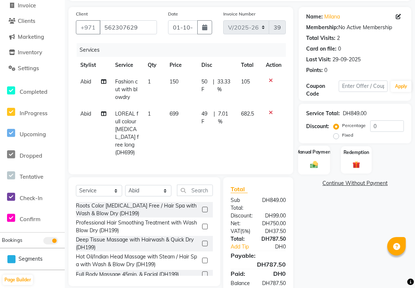
click at [310, 165] on img at bounding box center [314, 165] width 13 height 9
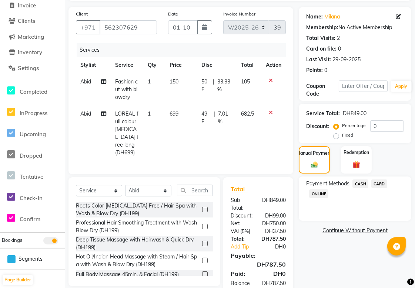
click at [378, 184] on span "CARD" at bounding box center [379, 184] width 16 height 9
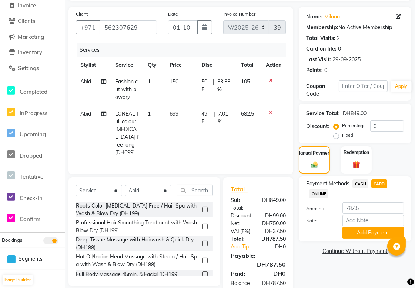
scroll to position [0, 0]
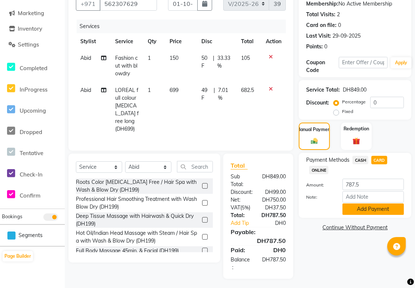
click at [389, 208] on button "Add Payment" at bounding box center [372, 209] width 61 height 11
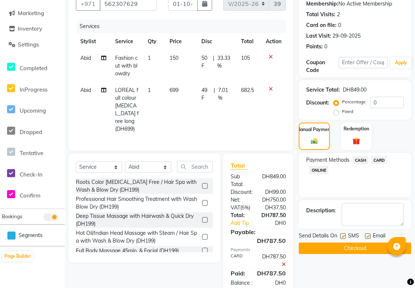
scroll to position [95, 0]
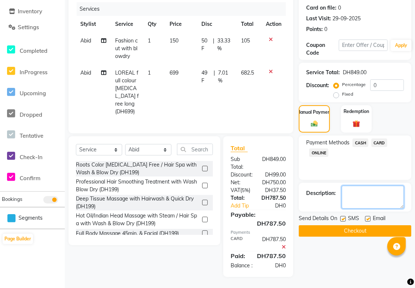
click at [364, 189] on textarea at bounding box center [372, 197] width 62 height 23
click at [379, 226] on button "Checkout" at bounding box center [354, 231] width 112 height 11
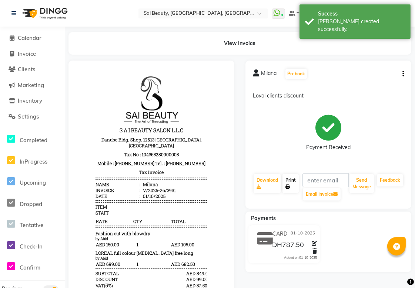
click at [287, 187] on icon at bounding box center [287, 187] width 4 height 4
click at [24, 39] on span "Calendar" at bounding box center [30, 37] width 24 height 7
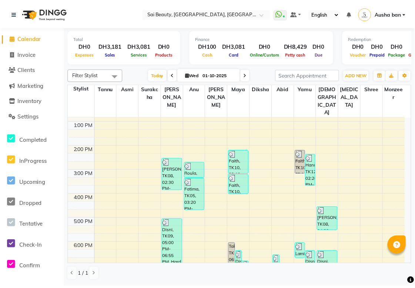
scroll to position [108, 0]
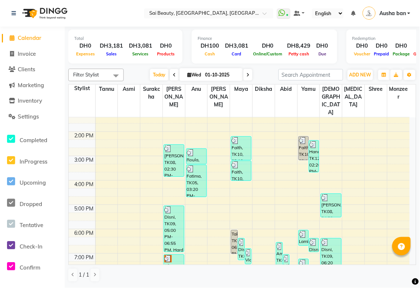
click at [172, 256] on div at bounding box center [174, 259] width 19 height 7
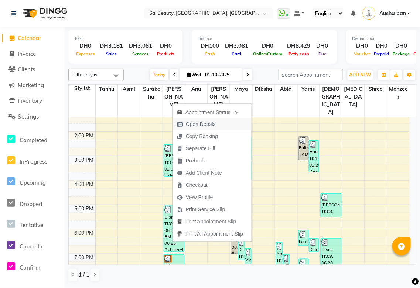
click at [203, 123] on span "Open Details" at bounding box center [201, 125] width 30 height 8
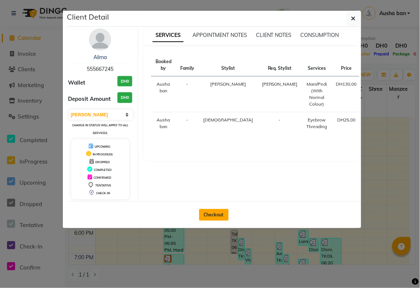
click at [219, 212] on button "Checkout" at bounding box center [214, 215] width 30 height 12
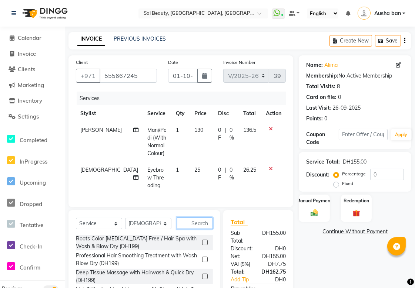
click at [194, 222] on input "text" at bounding box center [195, 223] width 36 height 11
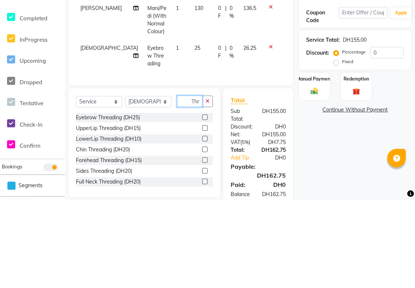
scroll to position [0, 0]
click at [202, 216] on label at bounding box center [205, 217] width 6 height 6
click at [202, 216] on input "checkbox" at bounding box center [204, 216] width 5 height 5
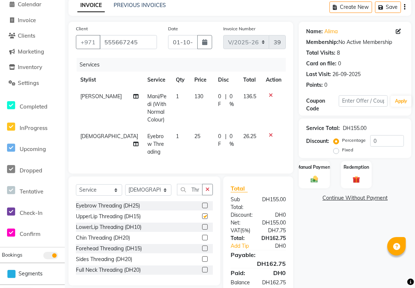
scroll to position [0, 0]
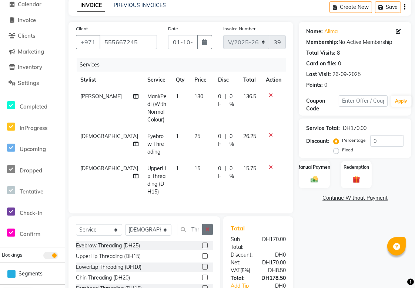
click at [208, 227] on icon "button" at bounding box center [207, 229] width 4 height 5
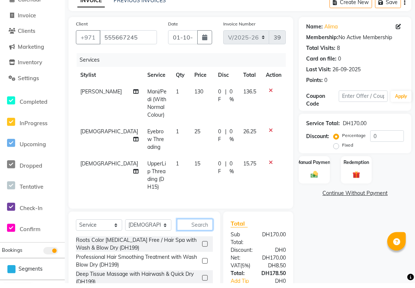
scroll to position [89, 0]
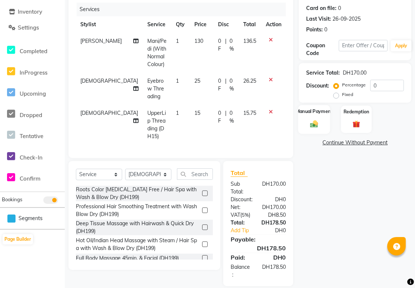
click at [314, 114] on label "Manual Payment" at bounding box center [313, 111] width 37 height 7
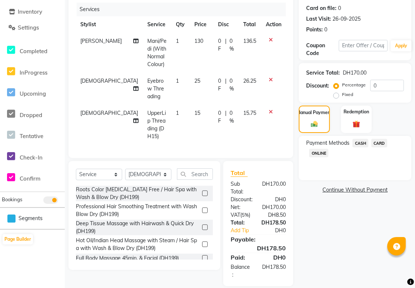
click at [381, 141] on span "CARD" at bounding box center [379, 143] width 16 height 9
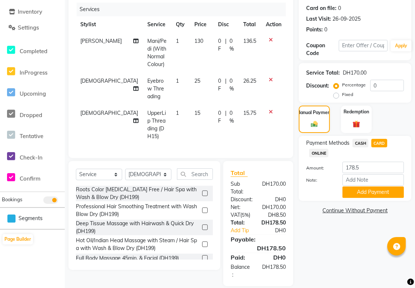
click at [133, 41] on icon at bounding box center [135, 40] width 5 height 5
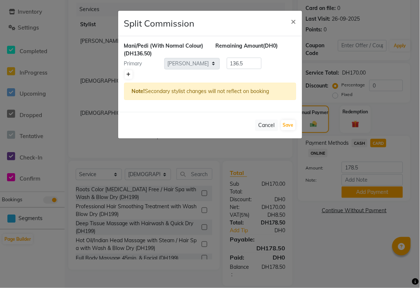
click at [129, 72] on icon at bounding box center [129, 74] width 4 height 4
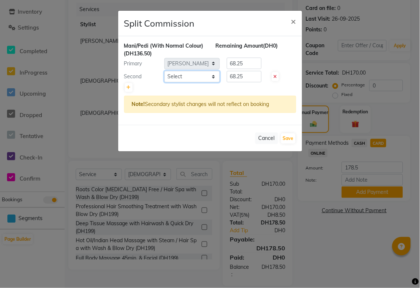
click at [215, 75] on select "Select [PERSON_NAME][MEDICAL_DATA] [PERSON_NAME] Asmi Ausha ban [PERSON_NAME] G…" at bounding box center [192, 76] width 55 height 11
click at [165, 71] on select "Select [PERSON_NAME][MEDICAL_DATA] [PERSON_NAME] Asmi Ausha ban [PERSON_NAME] G…" at bounding box center [192, 76] width 55 height 11
click at [255, 76] on input "68.25" at bounding box center [244, 76] width 35 height 11
click at [251, 64] on input "68.25" at bounding box center [244, 63] width 35 height 11
click at [289, 138] on button "Save" at bounding box center [288, 139] width 14 height 10
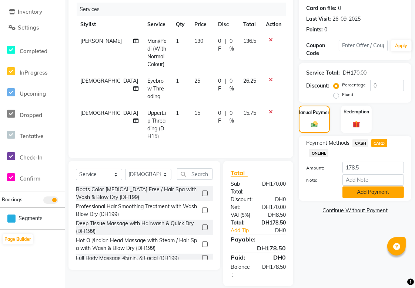
click at [384, 190] on button "Add Payment" at bounding box center [372, 192] width 61 height 11
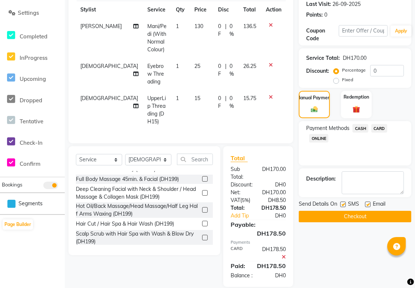
scroll to position [112, 0]
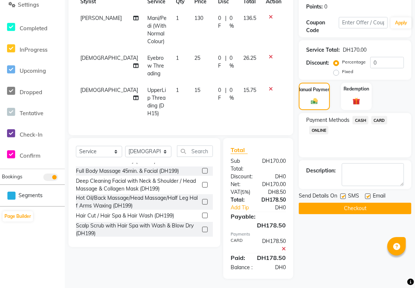
click at [382, 211] on button "Checkout" at bounding box center [354, 208] width 112 height 11
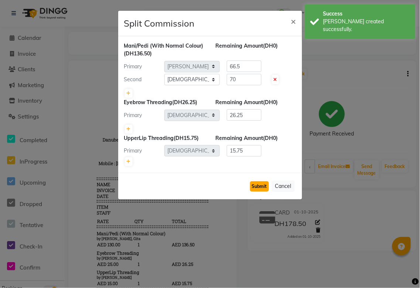
click at [261, 188] on button "Submit" at bounding box center [259, 187] width 19 height 10
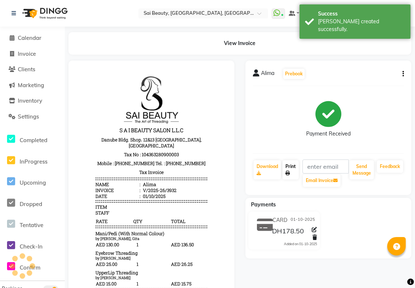
click at [287, 173] on icon at bounding box center [287, 173] width 4 height 4
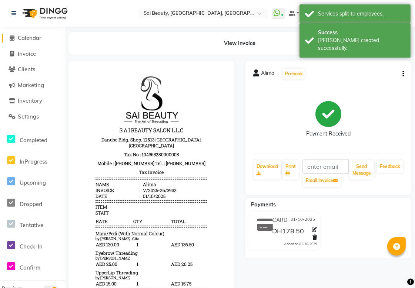
click at [28, 40] on span "Calendar" at bounding box center [30, 37] width 24 height 7
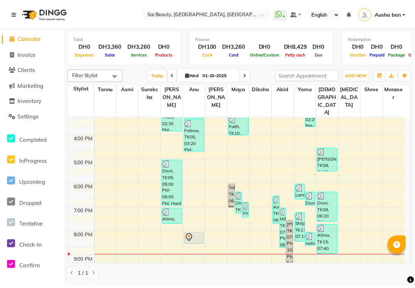
scroll to position [155, 0]
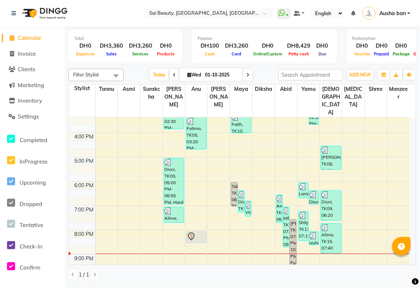
click at [198, 233] on div at bounding box center [196, 237] width 19 height 9
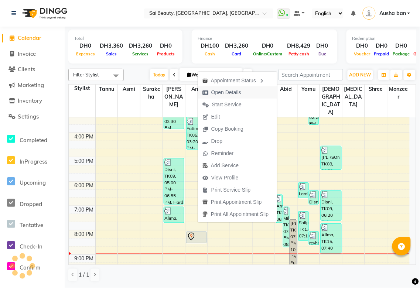
click at [232, 92] on span "Open Details" at bounding box center [227, 93] width 30 height 8
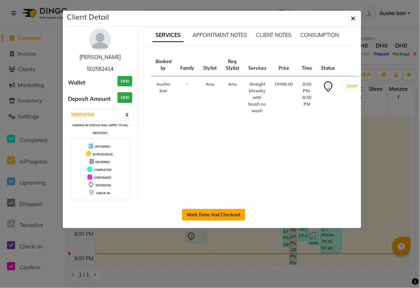
click at [227, 212] on button "Mark Done And Checkout" at bounding box center [213, 215] width 63 height 12
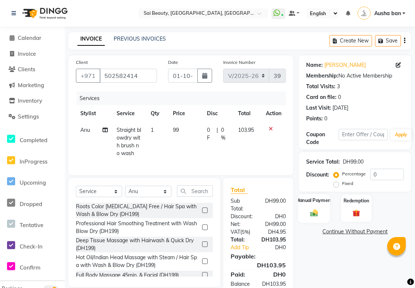
click at [314, 211] on img at bounding box center [314, 213] width 13 height 9
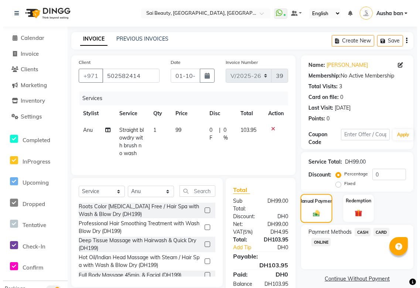
scroll to position [32, 0]
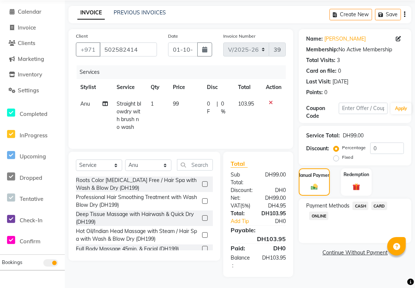
click at [382, 202] on span "CARD" at bounding box center [379, 206] width 16 height 9
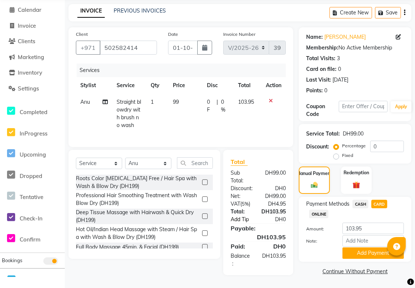
click at [229, 222] on link "Add Tip" at bounding box center [244, 220] width 39 height 8
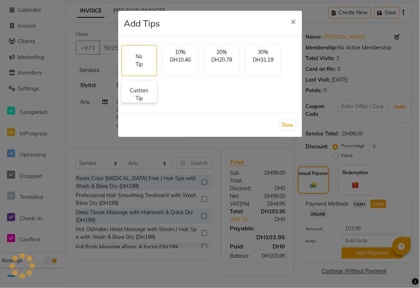
click at [139, 97] on p "Custom Tip" at bounding box center [139, 95] width 26 height 16
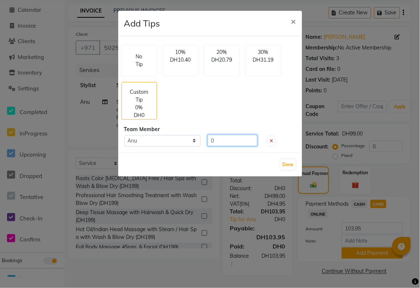
click at [236, 140] on input "0" at bounding box center [233, 140] width 50 height 11
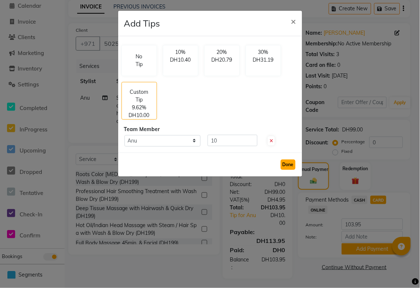
click at [288, 165] on button "Done" at bounding box center [288, 165] width 15 height 10
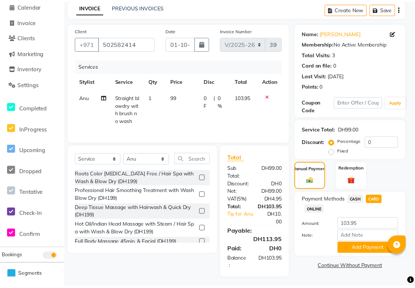
scroll to position [40, 0]
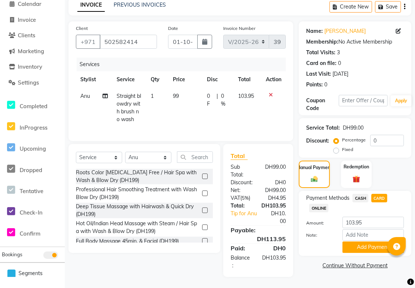
click at [352, 194] on span "CASH" at bounding box center [360, 198] width 16 height 9
click at [382, 194] on span "CARD" at bounding box center [379, 198] width 16 height 9
click at [382, 242] on button "Add Payment" at bounding box center [372, 247] width 61 height 11
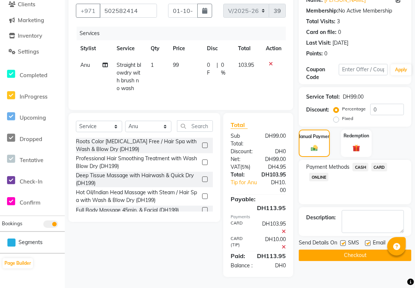
scroll to position [79, 0]
click at [372, 250] on button "Checkout" at bounding box center [354, 255] width 112 height 11
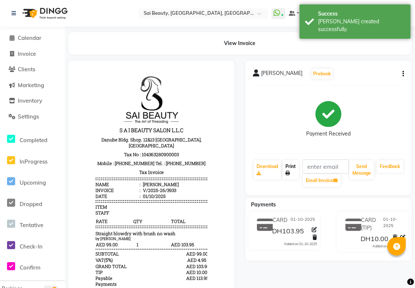
click at [289, 169] on link "Print" at bounding box center [290, 170] width 16 height 19
click at [30, 39] on span "Calendar" at bounding box center [30, 37] width 24 height 7
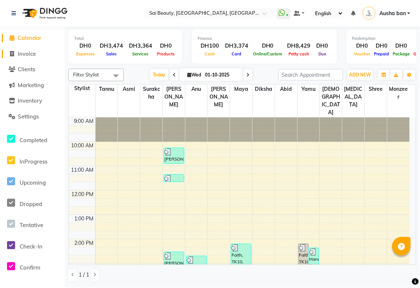
click at [33, 52] on span "Invoice" at bounding box center [27, 53] width 18 height 7
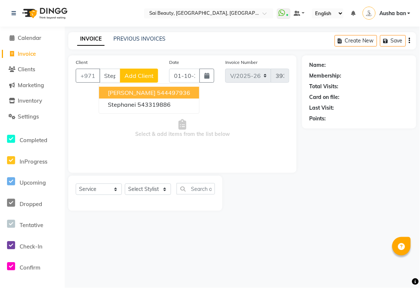
click at [162, 90] on ngb-highlight "544497936" at bounding box center [173, 92] width 33 height 7
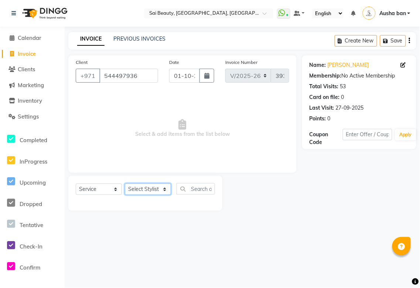
click at [163, 186] on select "Select Stylist [PERSON_NAME][MEDICAL_DATA] [PERSON_NAME] Asmi Ausha ban [PERSON…" at bounding box center [148, 189] width 46 height 11
click at [125, 184] on select "Select Stylist [PERSON_NAME][MEDICAL_DATA] [PERSON_NAME] Asmi Ausha ban [PERSON…" at bounding box center [148, 189] width 46 height 11
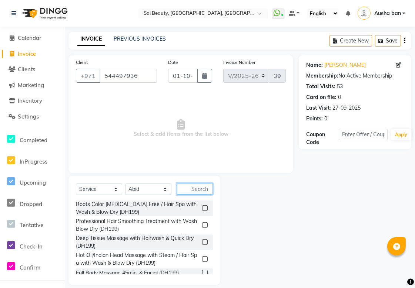
click at [203, 189] on input "text" at bounding box center [195, 188] width 36 height 11
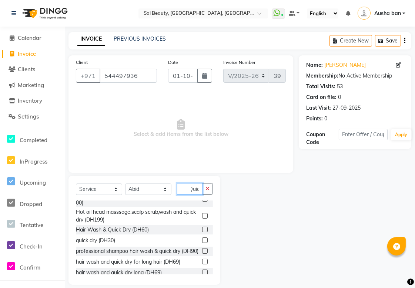
scroll to position [37, 0]
click at [202, 240] on label at bounding box center [205, 240] width 6 height 6
click at [202, 240] on input "checkbox" at bounding box center [204, 240] width 5 height 5
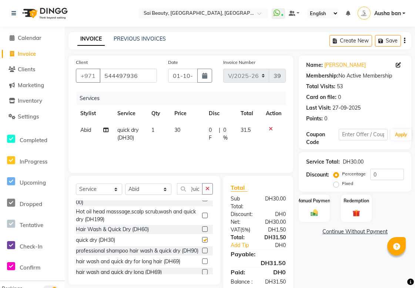
scroll to position [0, 0]
click at [207, 189] on icon "button" at bounding box center [207, 188] width 4 height 5
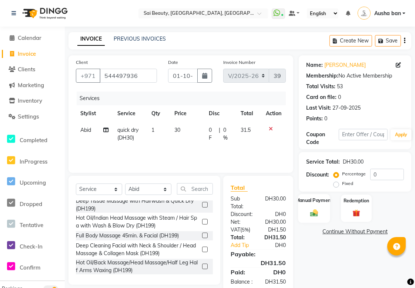
click at [306, 209] on div "Manual Payment" at bounding box center [314, 208] width 32 height 29
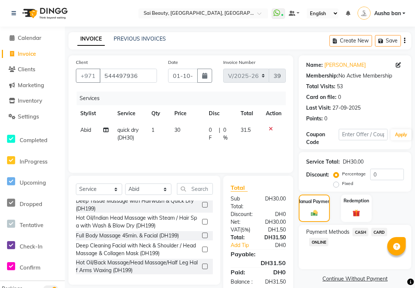
click at [382, 231] on span "CARD" at bounding box center [379, 232] width 16 height 9
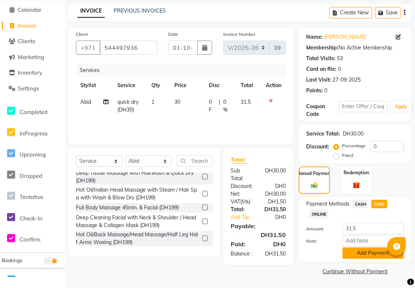
click at [377, 251] on button "Add Payment" at bounding box center [372, 253] width 61 height 11
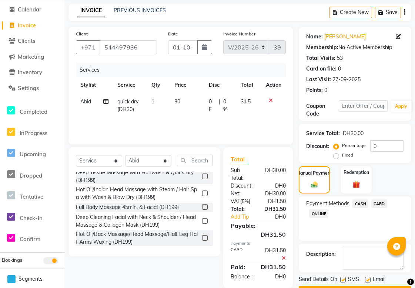
scroll to position [49, 0]
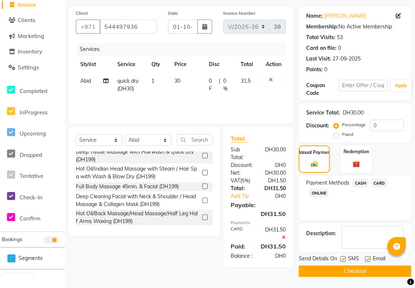
click at [370, 271] on button "Checkout" at bounding box center [354, 271] width 112 height 11
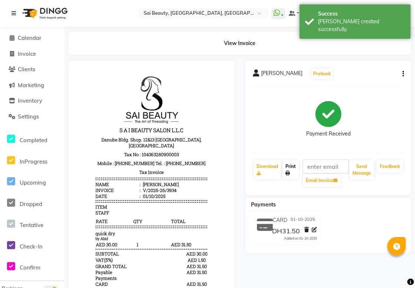
click at [293, 173] on link "Print" at bounding box center [290, 170] width 16 height 19
click at [24, 39] on span "Calendar" at bounding box center [30, 37] width 24 height 7
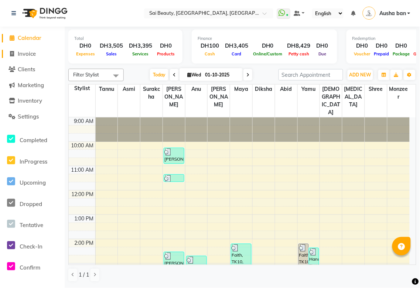
click at [28, 52] on span "Invoice" at bounding box center [27, 53] width 18 height 7
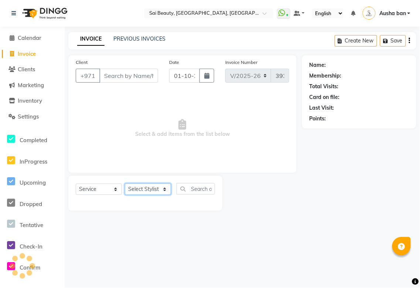
click at [163, 190] on select "Select Stylist" at bounding box center [148, 189] width 46 height 11
click at [125, 184] on select "Select Stylist [PERSON_NAME][MEDICAL_DATA] [PERSON_NAME] Asmi Ausha ban [PERSON…" at bounding box center [148, 189] width 46 height 11
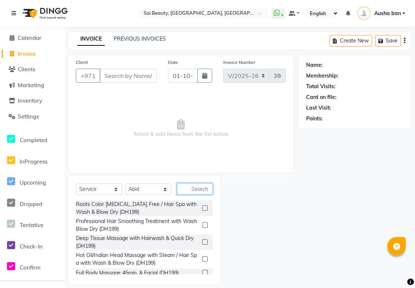
click at [195, 190] on input "text" at bounding box center [195, 188] width 36 height 11
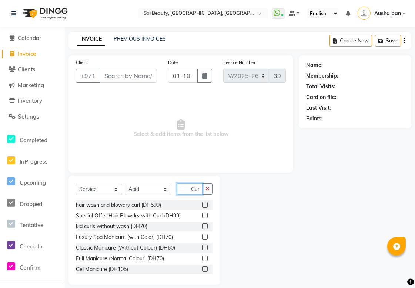
scroll to position [0, 1]
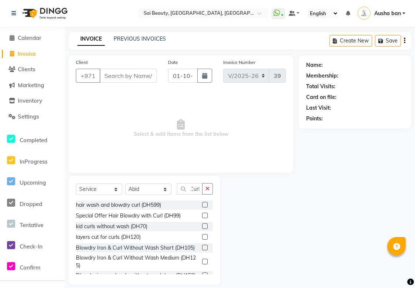
click at [334, 197] on div "Name: Membership: Total Visits: Card on file: Last Visit: Points:" at bounding box center [357, 170] width 118 height 230
click at [202, 265] on label at bounding box center [205, 262] width 6 height 6
click at [202, 265] on input "checkbox" at bounding box center [204, 262] width 5 height 5
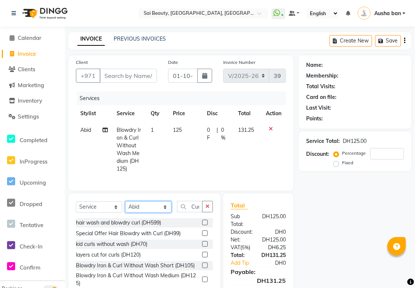
click at [163, 209] on select "Select Stylist [PERSON_NAME][MEDICAL_DATA] [PERSON_NAME] Asmi Ausha ban [PERSON…" at bounding box center [148, 207] width 46 height 11
click at [125, 208] on select "Select Stylist [PERSON_NAME][MEDICAL_DATA] [PERSON_NAME] Asmi Ausha ban [PERSON…" at bounding box center [148, 207] width 46 height 11
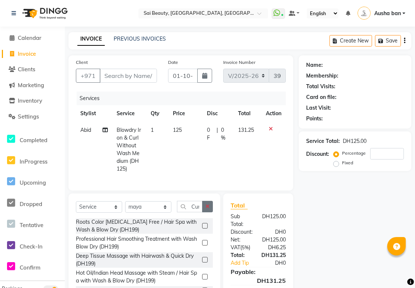
click at [207, 209] on icon "button" at bounding box center [207, 206] width 4 height 5
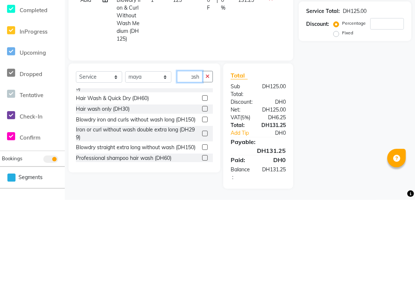
scroll to position [322, 0]
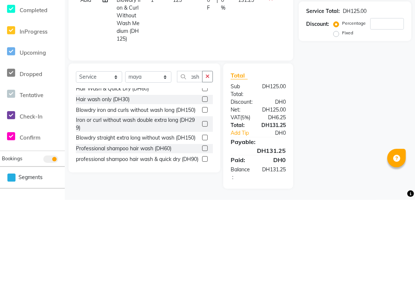
click at [202, 190] on label at bounding box center [205, 188] width 6 height 6
click at [202, 190] on input "checkbox" at bounding box center [204, 188] width 5 height 5
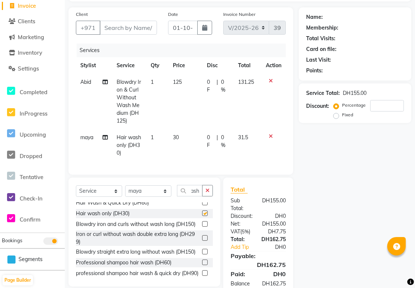
scroll to position [0, 0]
click at [207, 193] on icon "button" at bounding box center [207, 190] width 4 height 5
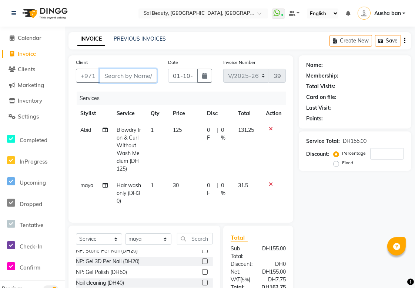
click at [123, 74] on input "Client" at bounding box center [127, 76] width 57 height 14
click at [130, 79] on input "Client" at bounding box center [127, 76] width 57 height 14
click at [132, 78] on input "Client" at bounding box center [127, 76] width 57 height 14
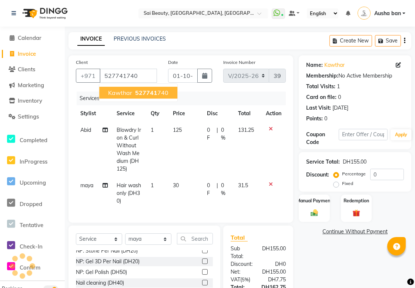
click at [156, 91] on ngb-highlight "527741 740" at bounding box center [151, 92] width 35 height 7
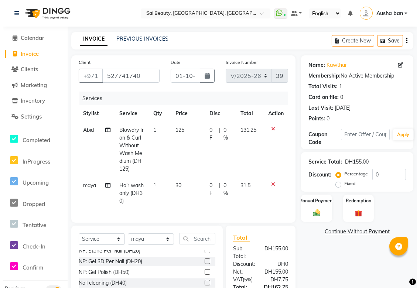
scroll to position [80, 0]
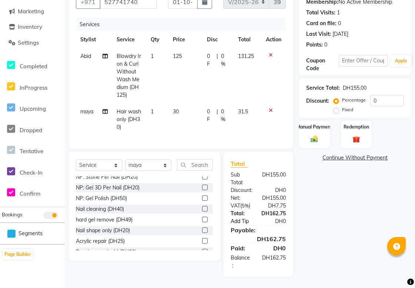
click at [236, 220] on link "Add Tip" at bounding box center [244, 222] width 39 height 8
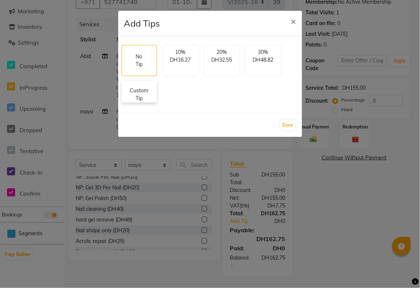
click at [137, 99] on p "Custom Tip" at bounding box center [139, 95] width 26 height 16
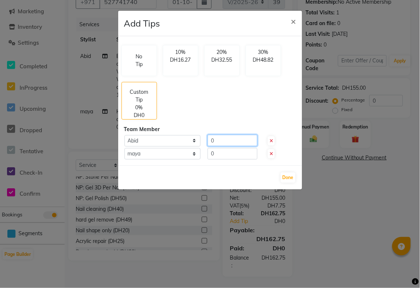
click at [232, 139] on input "0" at bounding box center [233, 140] width 50 height 11
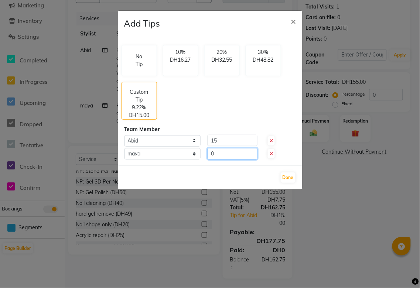
click at [226, 154] on input "0" at bounding box center [233, 153] width 50 height 11
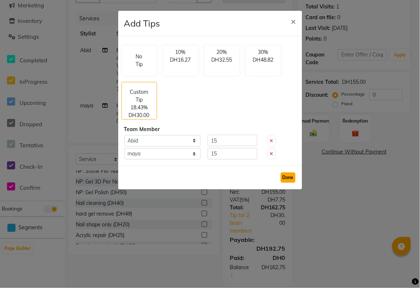
click at [285, 175] on button "Done" at bounding box center [288, 178] width 15 height 10
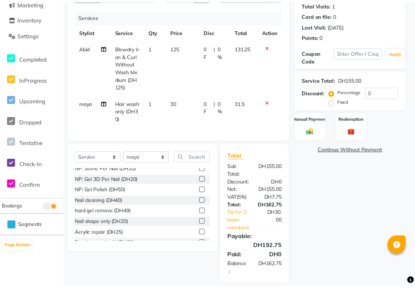
scroll to position [95, 0]
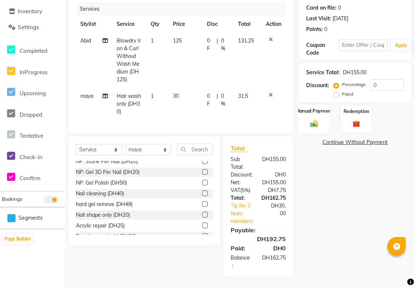
click at [311, 119] on img at bounding box center [314, 123] width 13 height 9
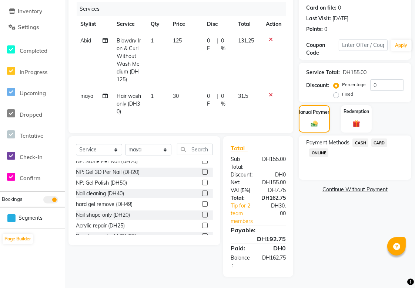
click at [376, 139] on span "CARD" at bounding box center [379, 143] width 16 height 9
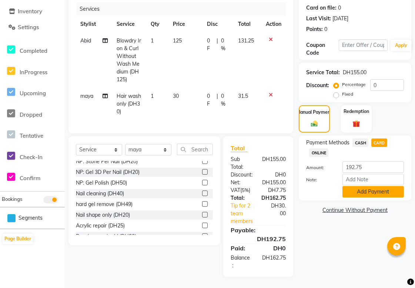
click at [389, 187] on button "Add Payment" at bounding box center [372, 191] width 61 height 11
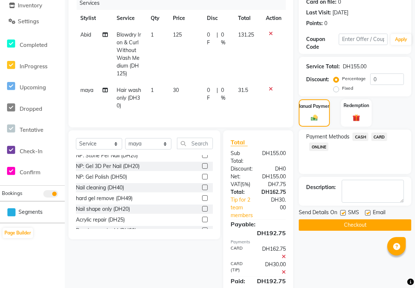
scroll to position [134, 0]
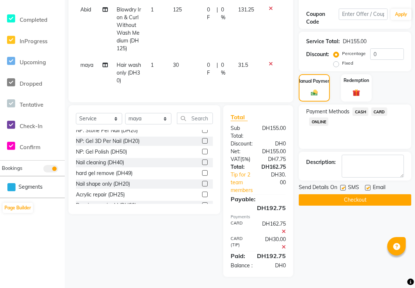
click at [376, 195] on button "Checkout" at bounding box center [354, 200] width 112 height 11
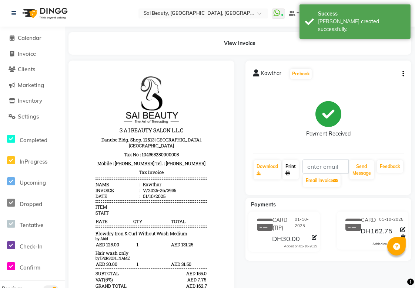
click at [293, 172] on link "Print" at bounding box center [290, 170] width 16 height 19
click at [32, 34] on span "Calendar" at bounding box center [30, 37] width 24 height 7
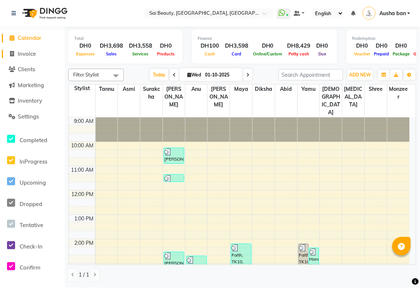
click at [28, 54] on span "Invoice" at bounding box center [27, 53] width 18 height 7
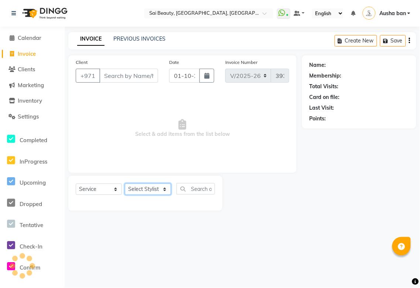
click at [163, 186] on select "Select Stylist" at bounding box center [148, 189] width 46 height 11
click at [125, 184] on select "Select Stylist [PERSON_NAME][MEDICAL_DATA] [PERSON_NAME] Asmi Ausha ban [PERSON…" at bounding box center [148, 189] width 46 height 11
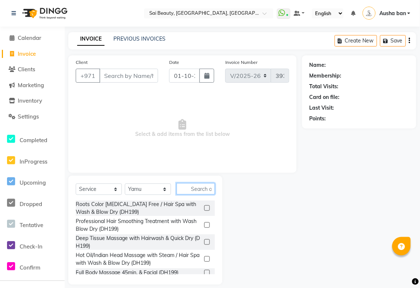
click at [194, 189] on input "text" at bounding box center [196, 188] width 38 height 11
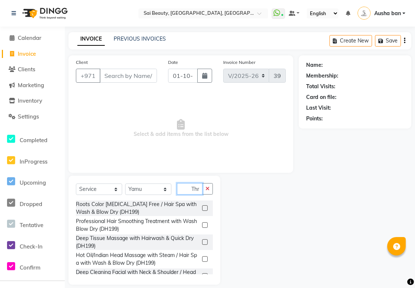
scroll to position [0, 0]
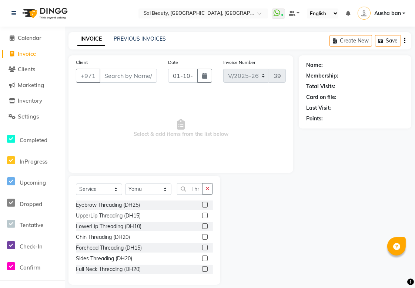
click at [202, 205] on label at bounding box center [205, 205] width 6 height 6
click at [202, 205] on input "checkbox" at bounding box center [204, 205] width 5 height 5
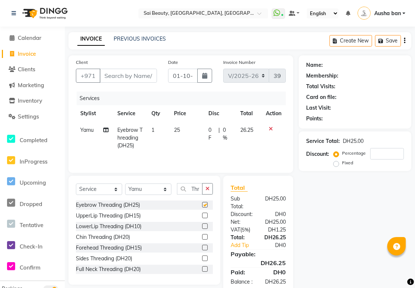
scroll to position [0, 0]
click at [206, 190] on icon "button" at bounding box center [207, 188] width 4 height 5
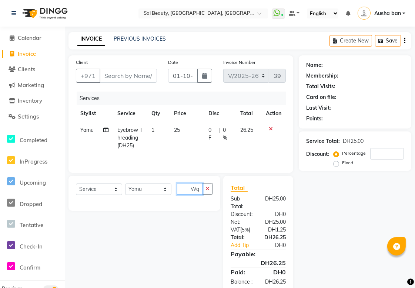
scroll to position [0, 4]
click at [207, 189] on icon "button" at bounding box center [207, 188] width 4 height 5
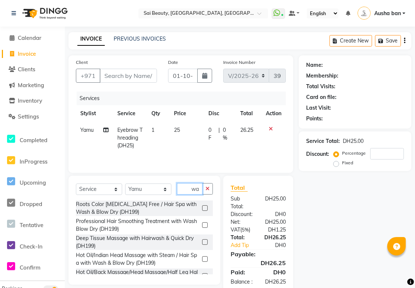
scroll to position [0, 2]
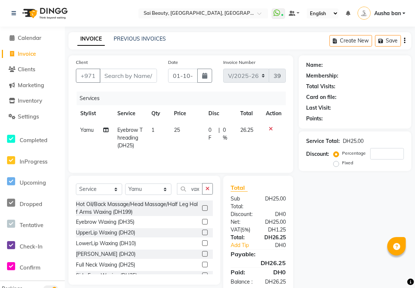
click at [202, 231] on label at bounding box center [205, 233] width 6 height 6
click at [202, 231] on input "checkbox" at bounding box center [204, 233] width 5 height 5
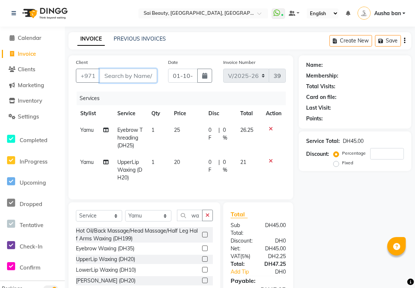
click at [129, 78] on input "Client" at bounding box center [127, 76] width 57 height 14
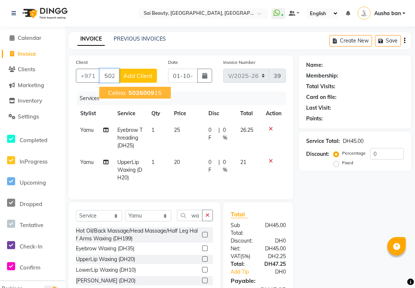
click at [156, 92] on ngb-highlight "5026009 15" at bounding box center [144, 92] width 35 height 7
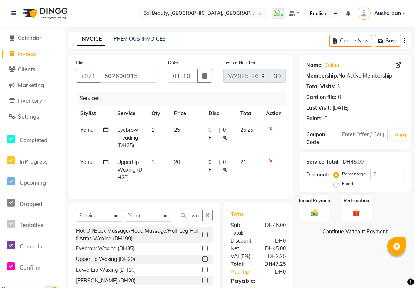
scroll to position [57, 0]
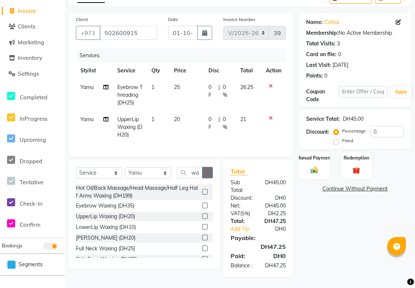
click at [208, 170] on icon "button" at bounding box center [207, 172] width 4 height 5
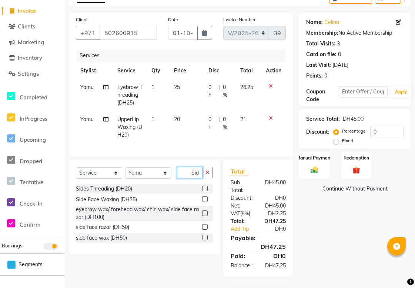
scroll to position [0, 2]
click at [205, 235] on label at bounding box center [205, 238] width 6 height 6
click at [205, 236] on input "checkbox" at bounding box center [204, 238] width 5 height 5
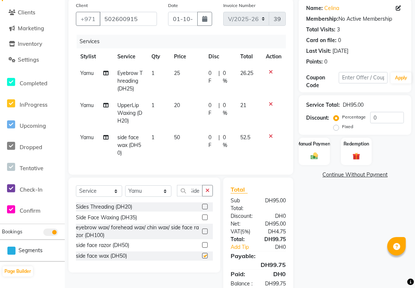
scroll to position [0, 0]
click at [205, 220] on label at bounding box center [205, 218] width 6 height 6
click at [205, 220] on input "checkbox" at bounding box center [204, 218] width 5 height 5
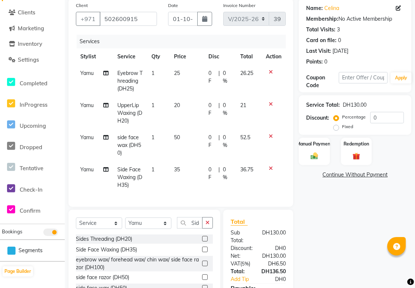
click at [270, 136] on icon at bounding box center [270, 136] width 4 height 5
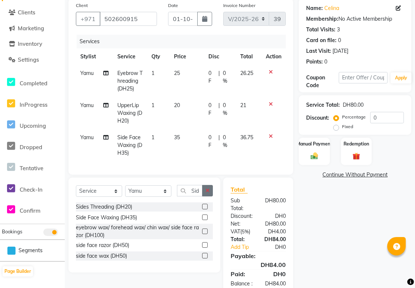
click at [206, 193] on icon "button" at bounding box center [207, 190] width 4 height 5
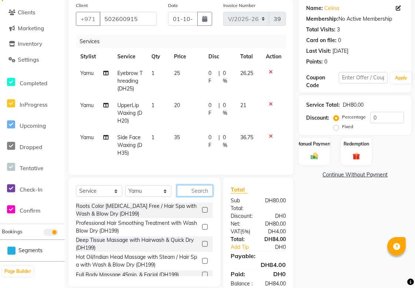
scroll to position [89, 0]
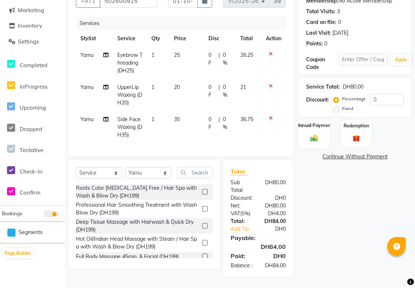
click at [312, 131] on div "Manual Payment" at bounding box center [314, 133] width 32 height 29
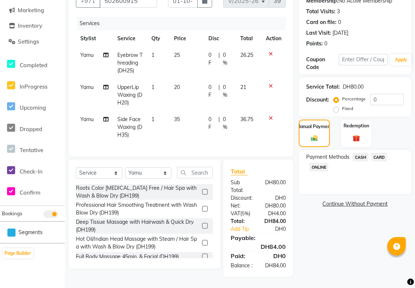
click at [379, 153] on span "CARD" at bounding box center [379, 157] width 16 height 9
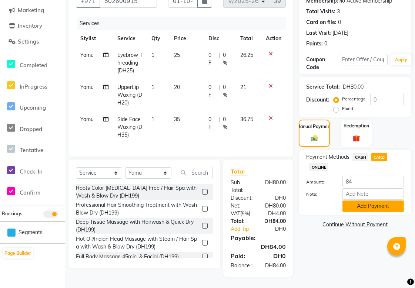
click at [385, 201] on button "Add Payment" at bounding box center [372, 206] width 61 height 11
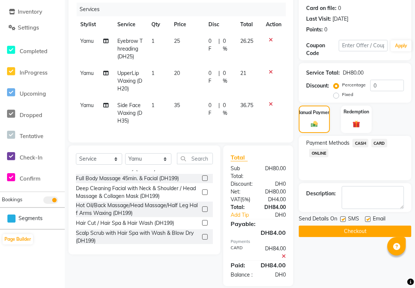
scroll to position [112, 0]
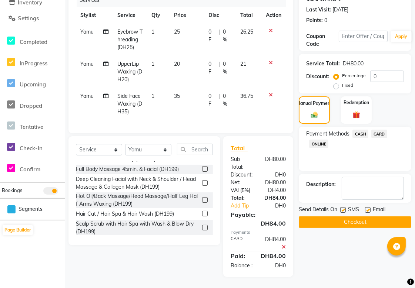
click at [384, 217] on button "Checkout" at bounding box center [354, 222] width 112 height 11
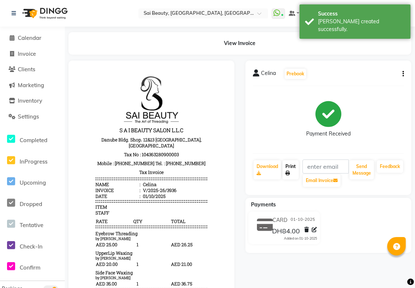
click at [287, 173] on icon at bounding box center [287, 173] width 4 height 4
click at [28, 37] on span "Calendar" at bounding box center [30, 37] width 24 height 7
